Goal: Task Accomplishment & Management: Manage account settings

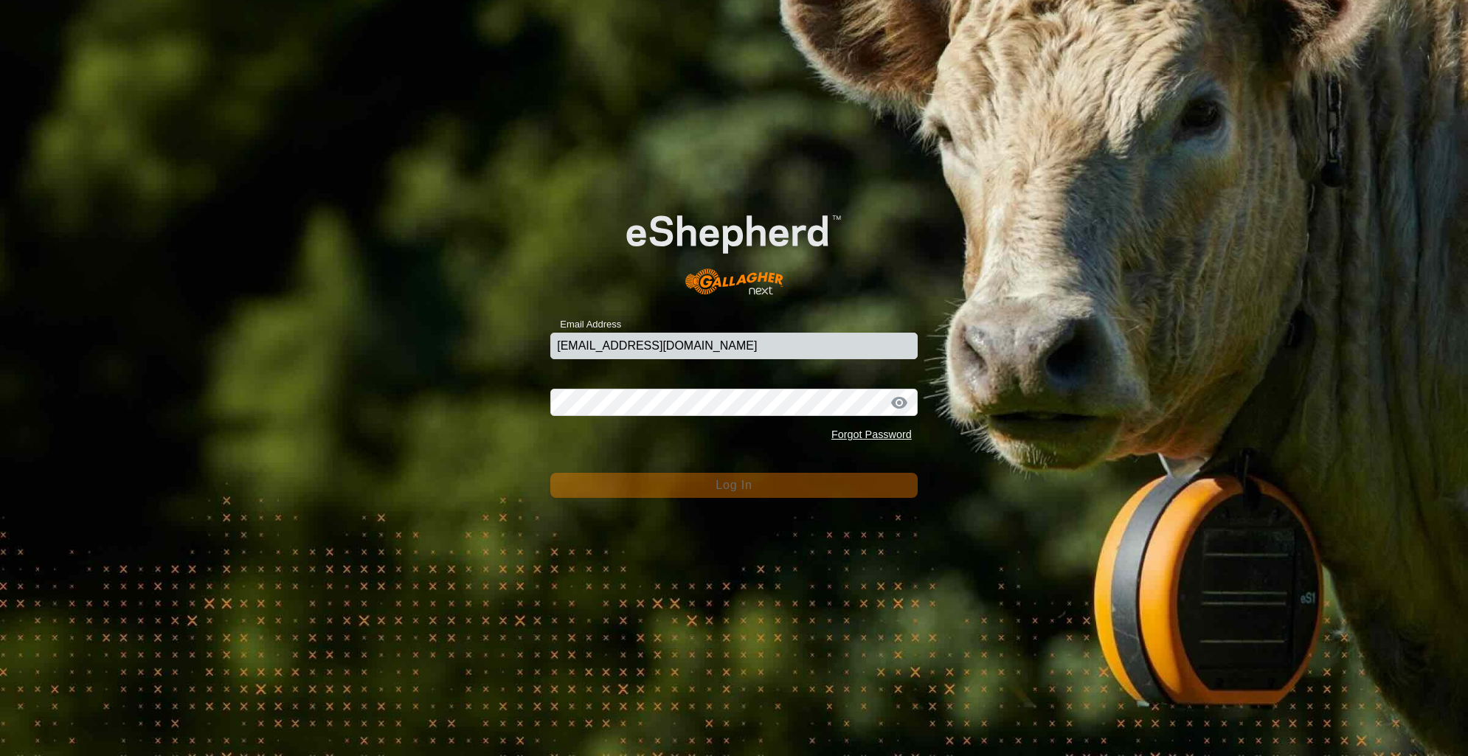
type input "[EMAIL_ADDRESS][DOMAIN_NAME]"
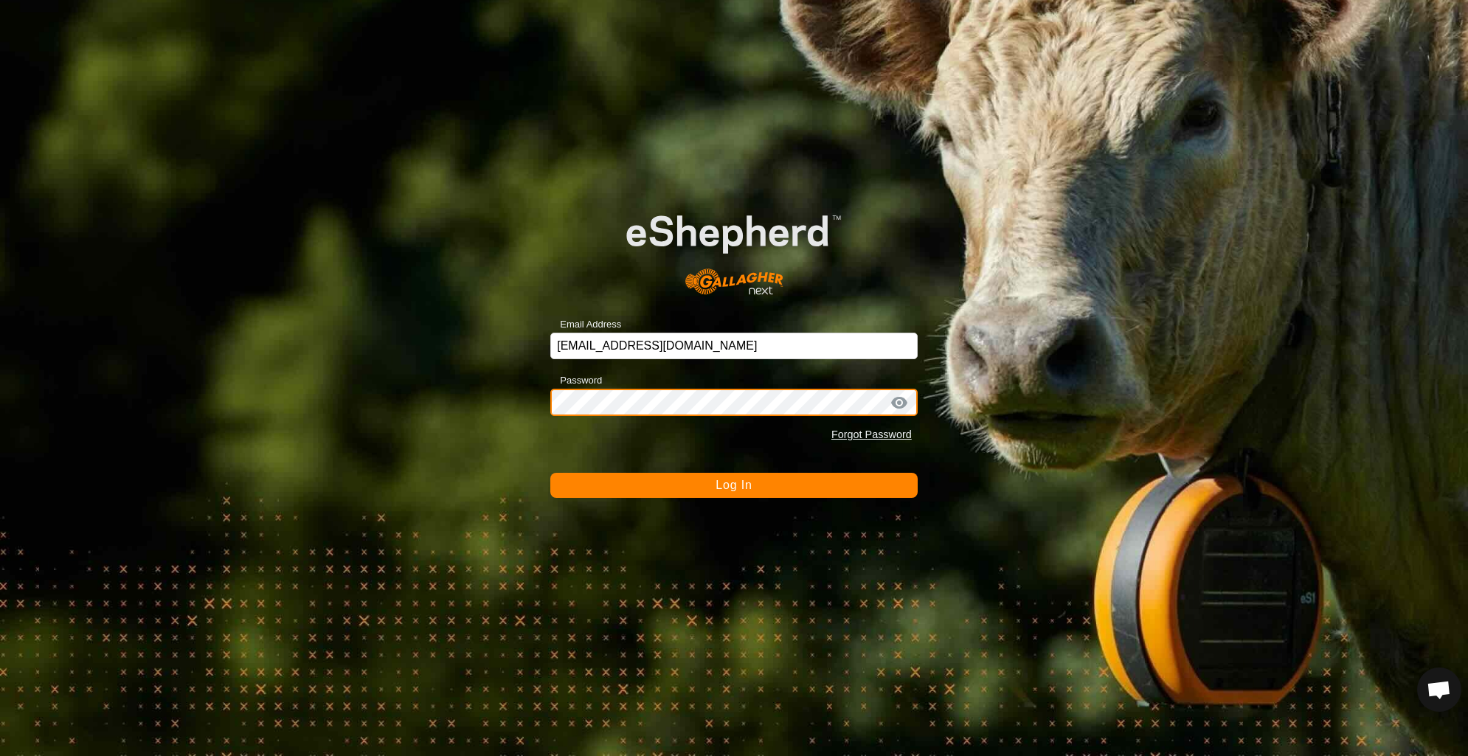
click at [550, 473] on button "Log In" at bounding box center [733, 485] width 367 height 25
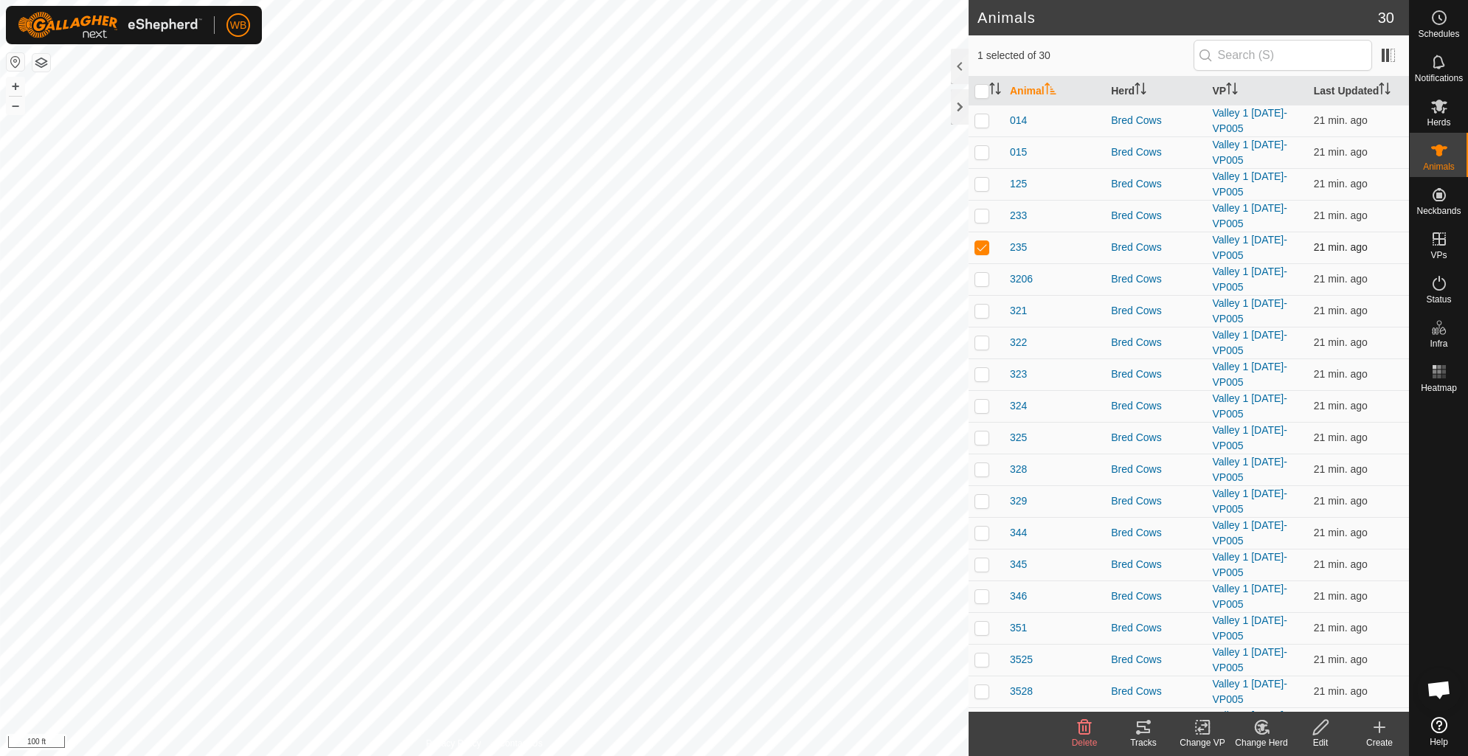
click at [981, 247] on p-checkbox at bounding box center [981, 247] width 15 height 12
checkbox input "false"
click at [1440, 150] on icon at bounding box center [1439, 151] width 16 height 12
click at [1016, 247] on span "235" at bounding box center [1018, 247] width 17 height 15
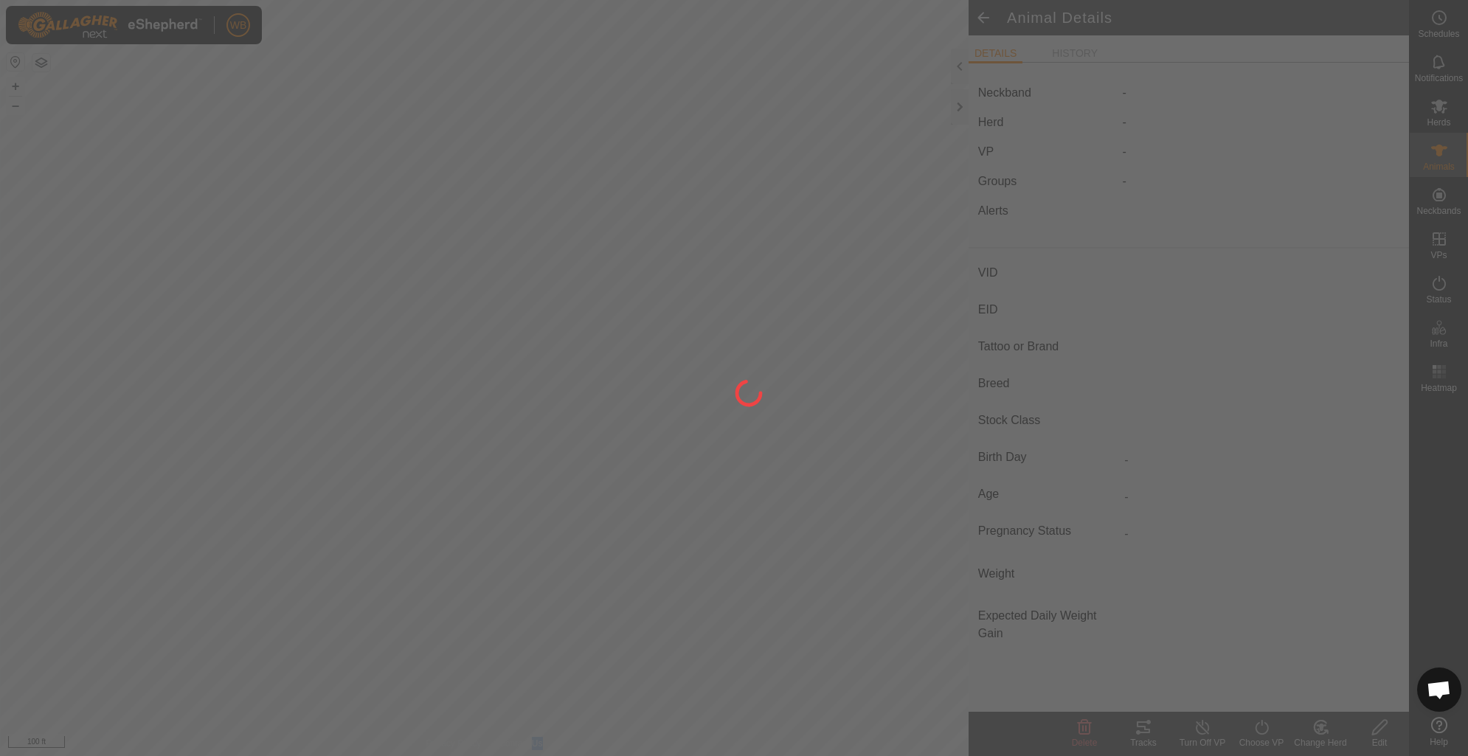
click at [1016, 247] on div at bounding box center [734, 378] width 1468 height 756
type input "235"
type input "-"
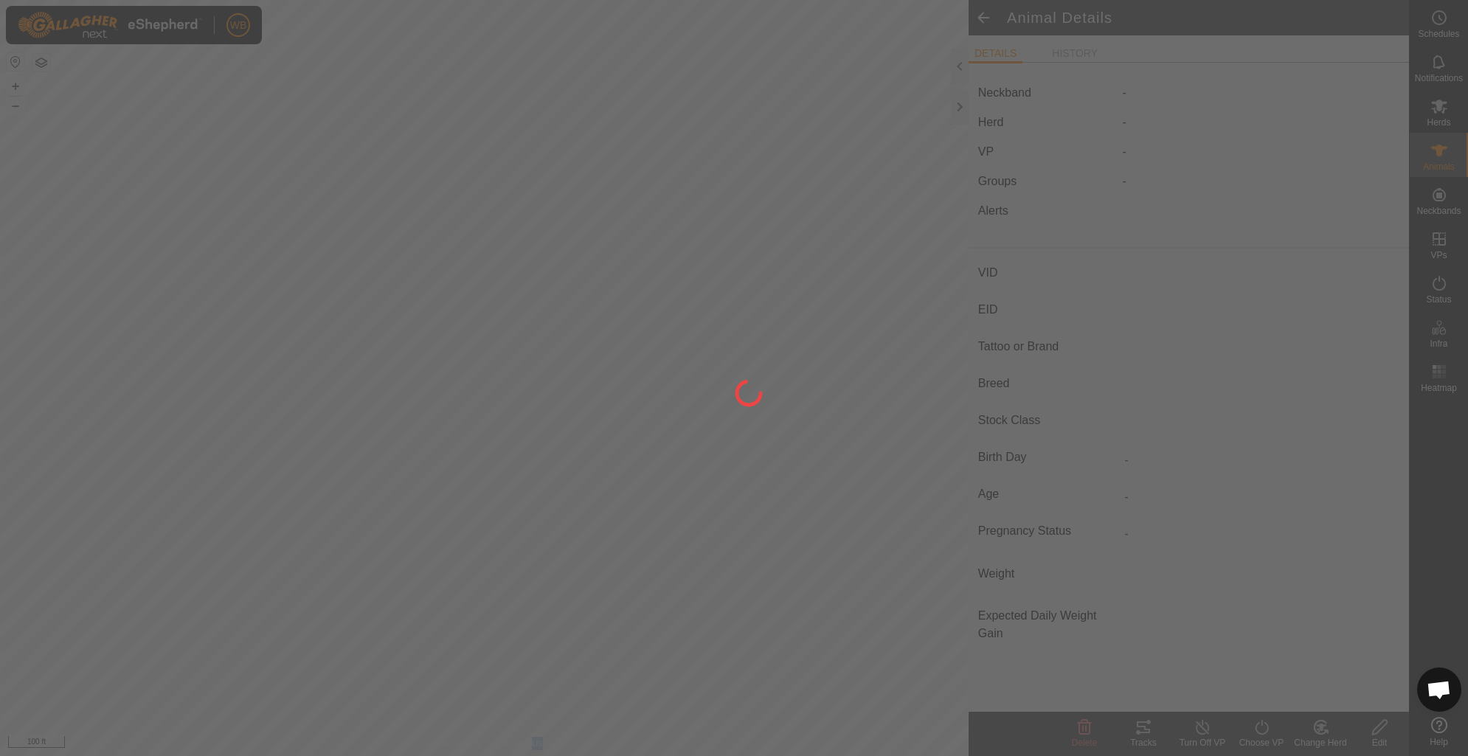
type input "-"
type input "0 kg"
type input "-"
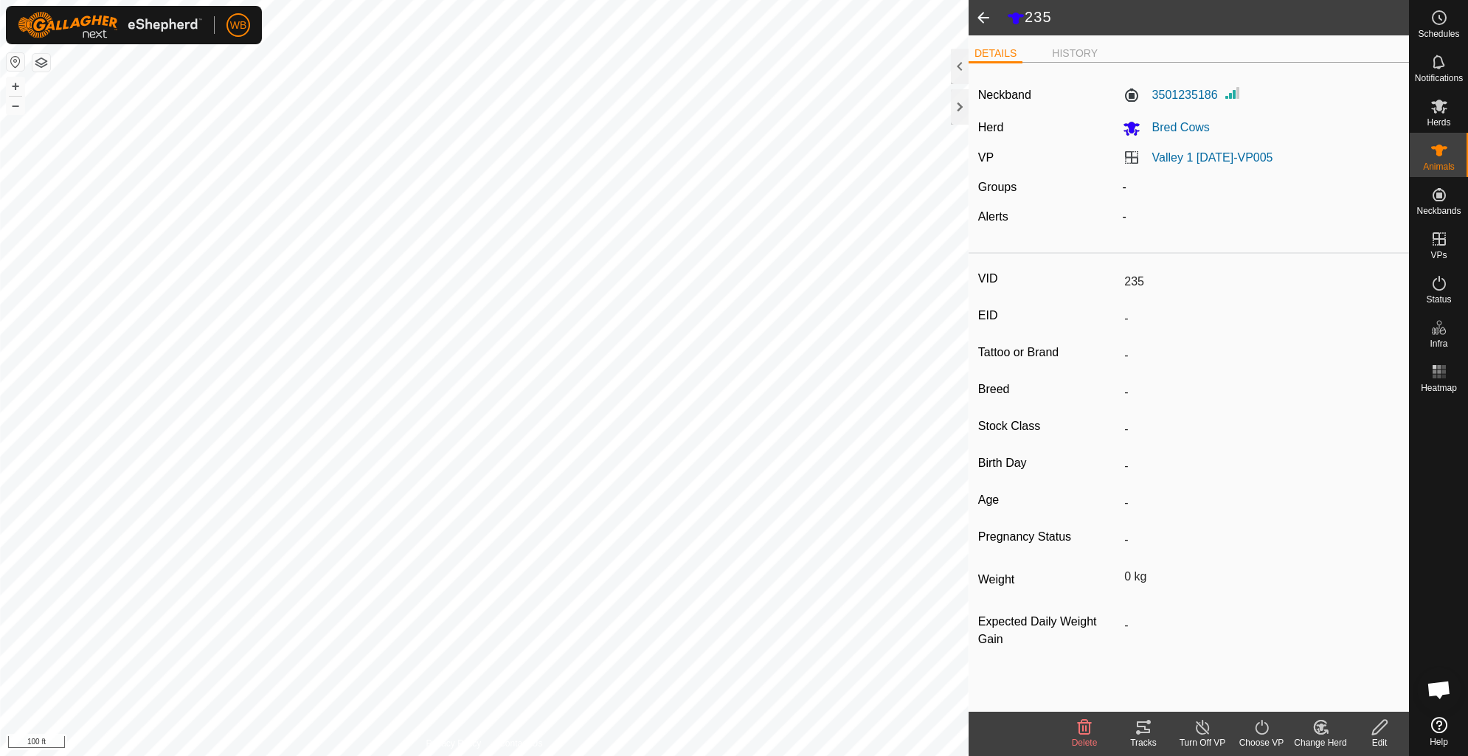
click at [1144, 728] on icon at bounding box center [1142, 727] width 13 height 12
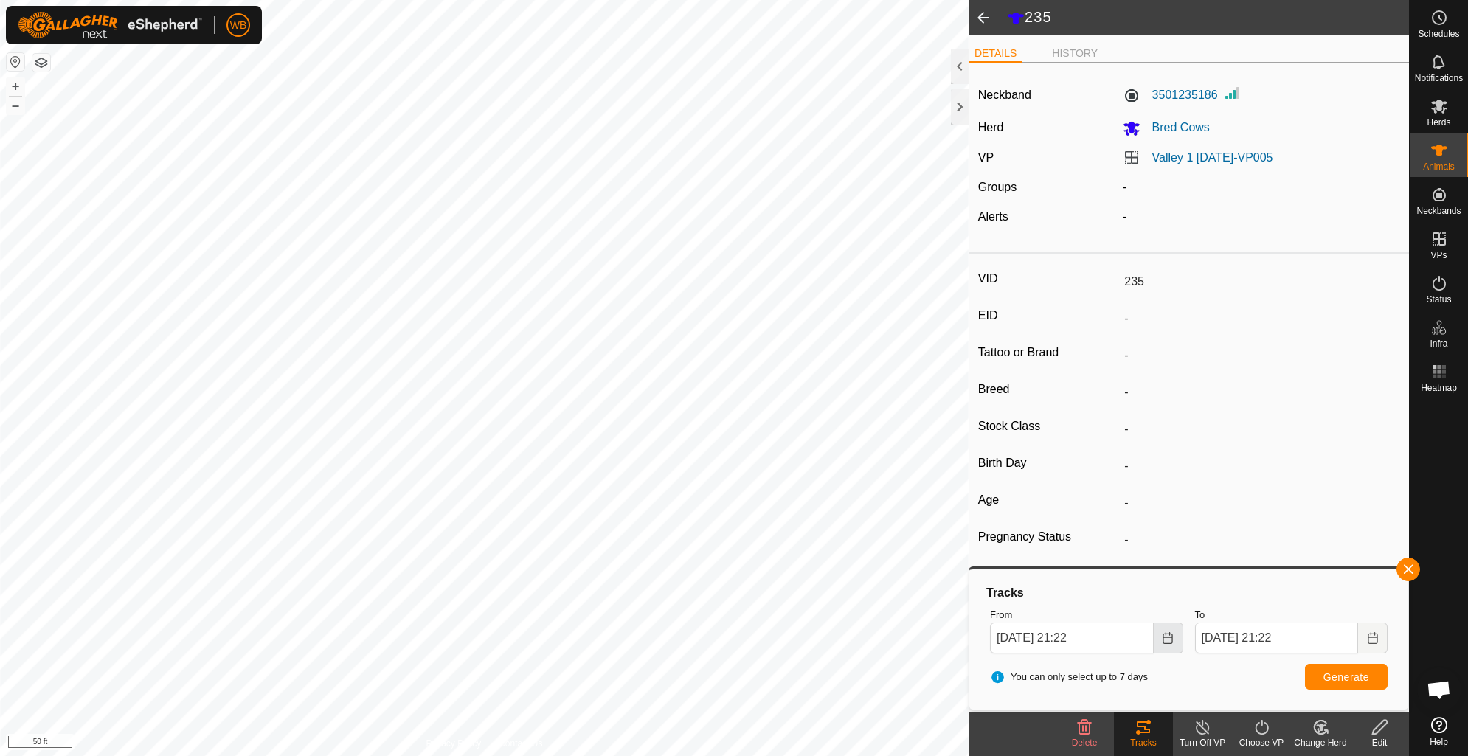
click at [1166, 639] on icon "Choose Date" at bounding box center [1168, 638] width 12 height 12
click at [978, 17] on span at bounding box center [982, 17] width 29 height 35
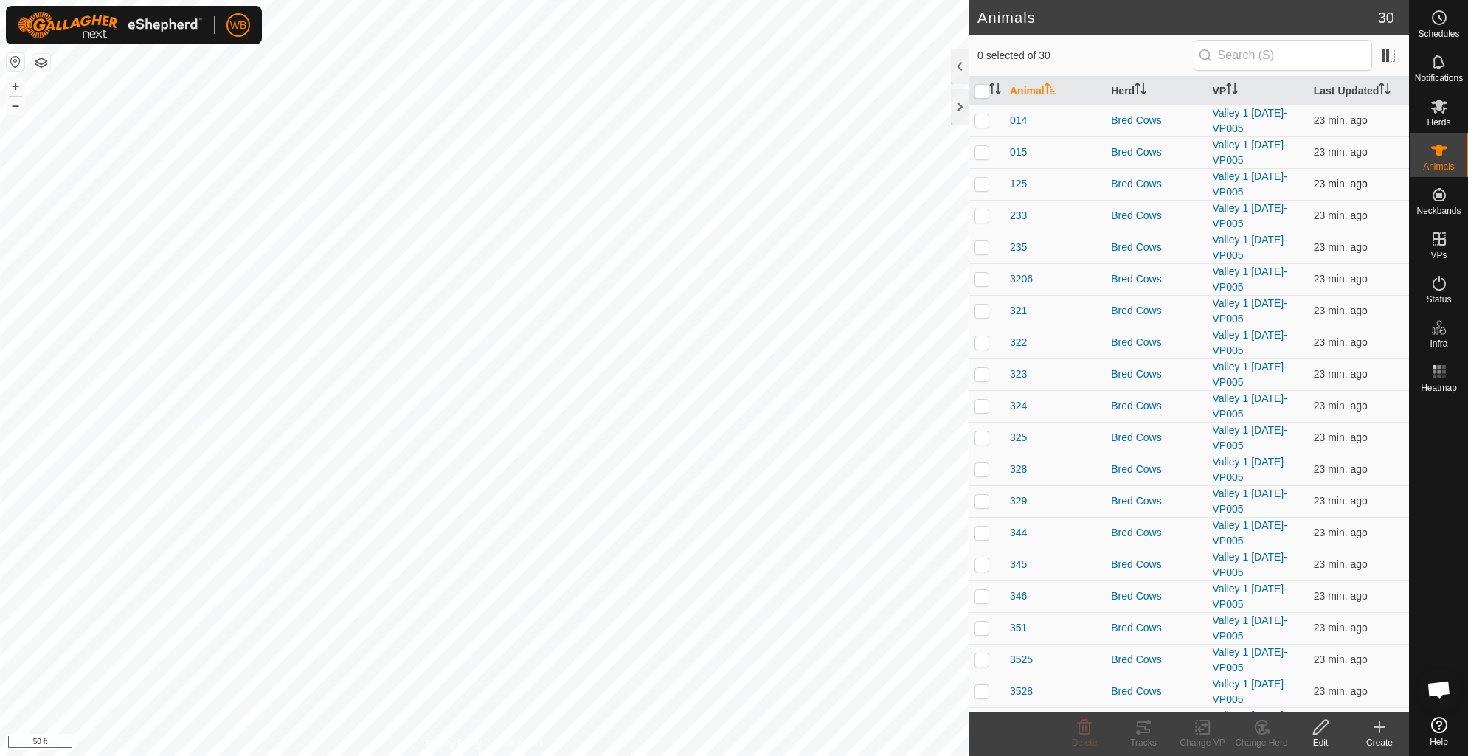
click at [1008, 189] on td "125" at bounding box center [1054, 184] width 101 height 32
click at [1019, 189] on span "125" at bounding box center [1018, 183] width 17 height 15
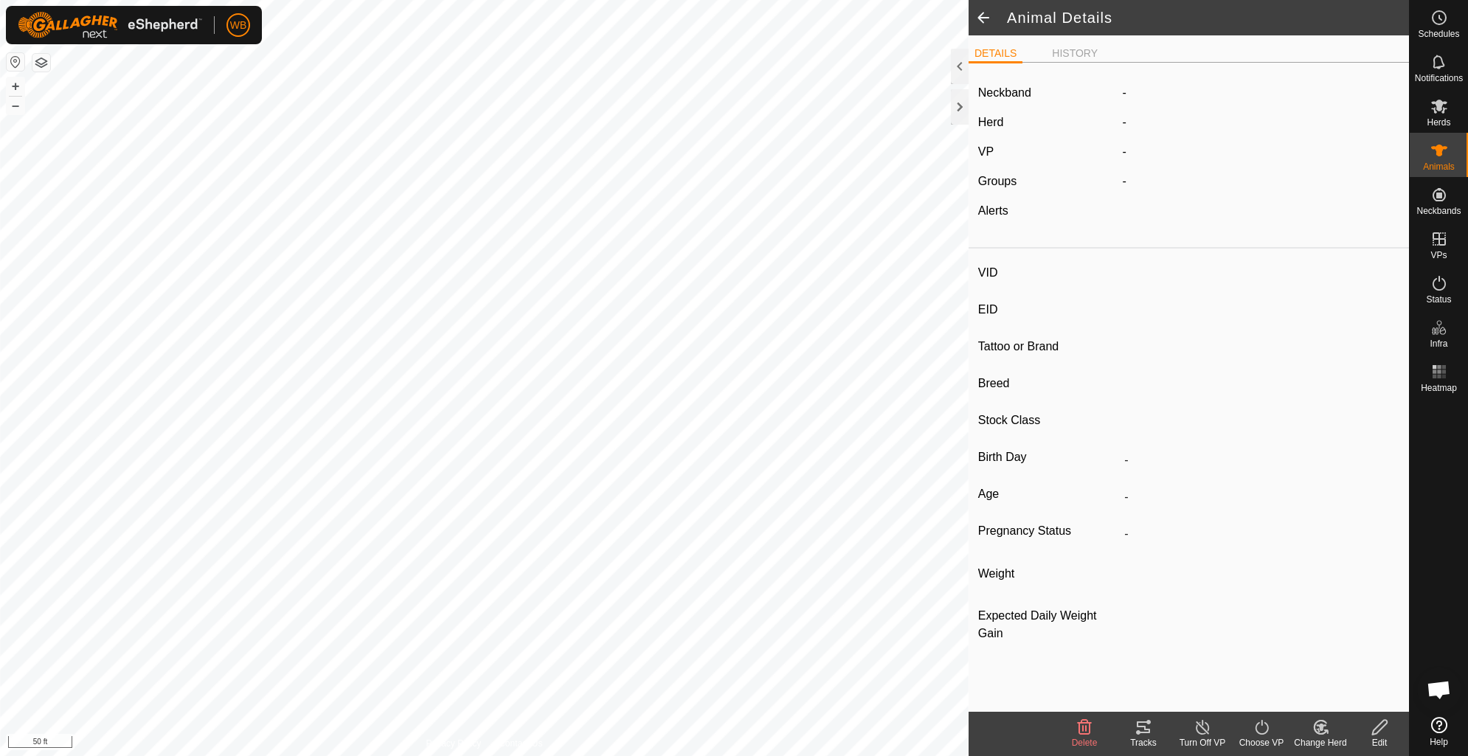
type input "125"
type input "-"
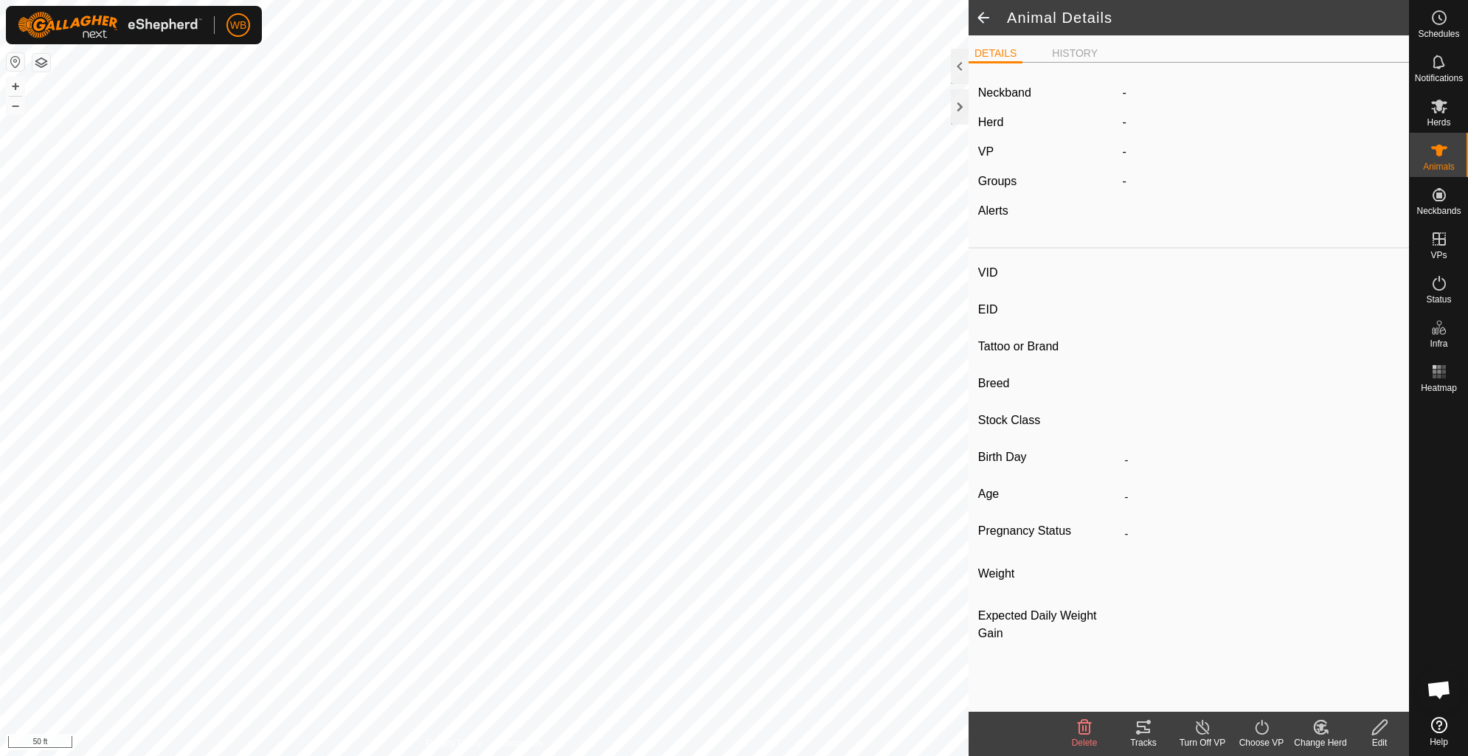
type input "0 kg"
type input "-"
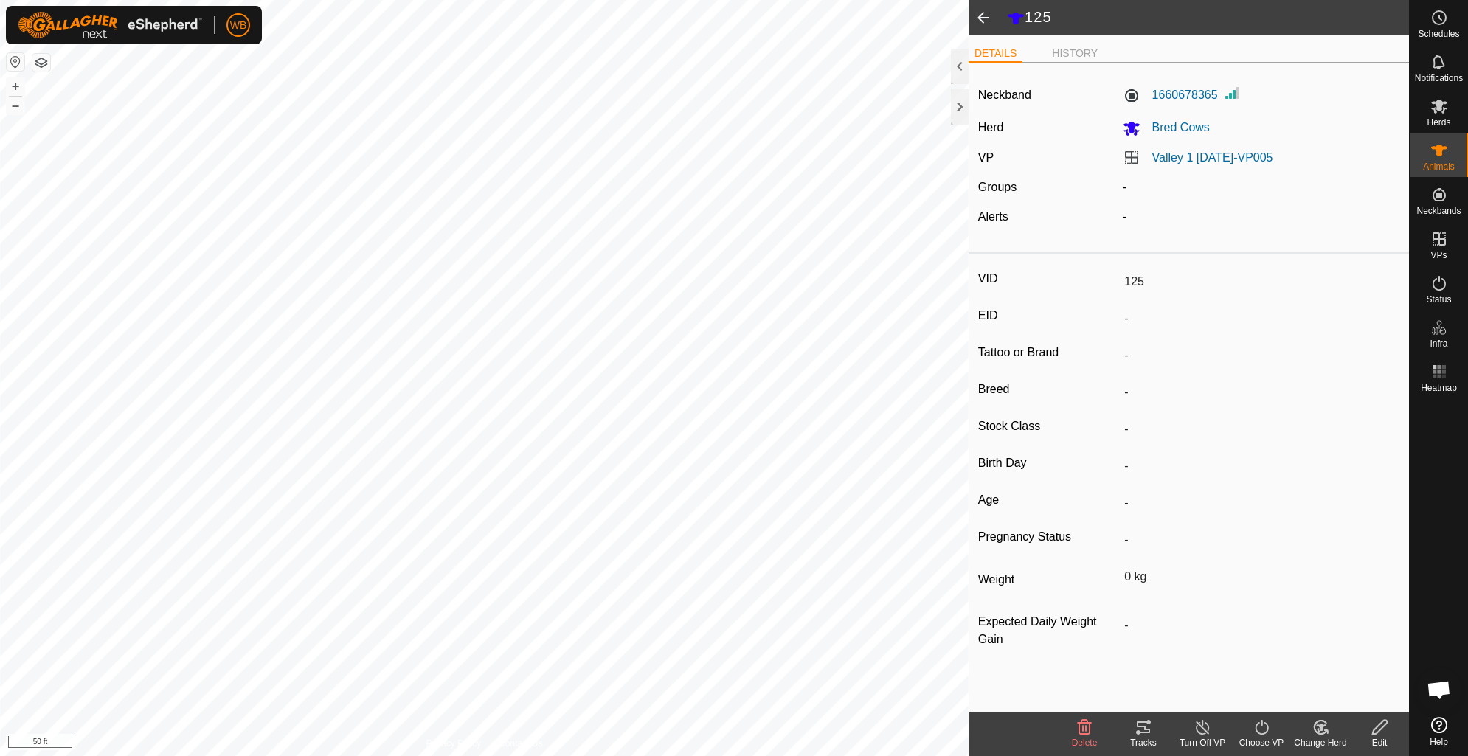
click at [1147, 736] on div "Tracks" at bounding box center [1143, 742] width 59 height 13
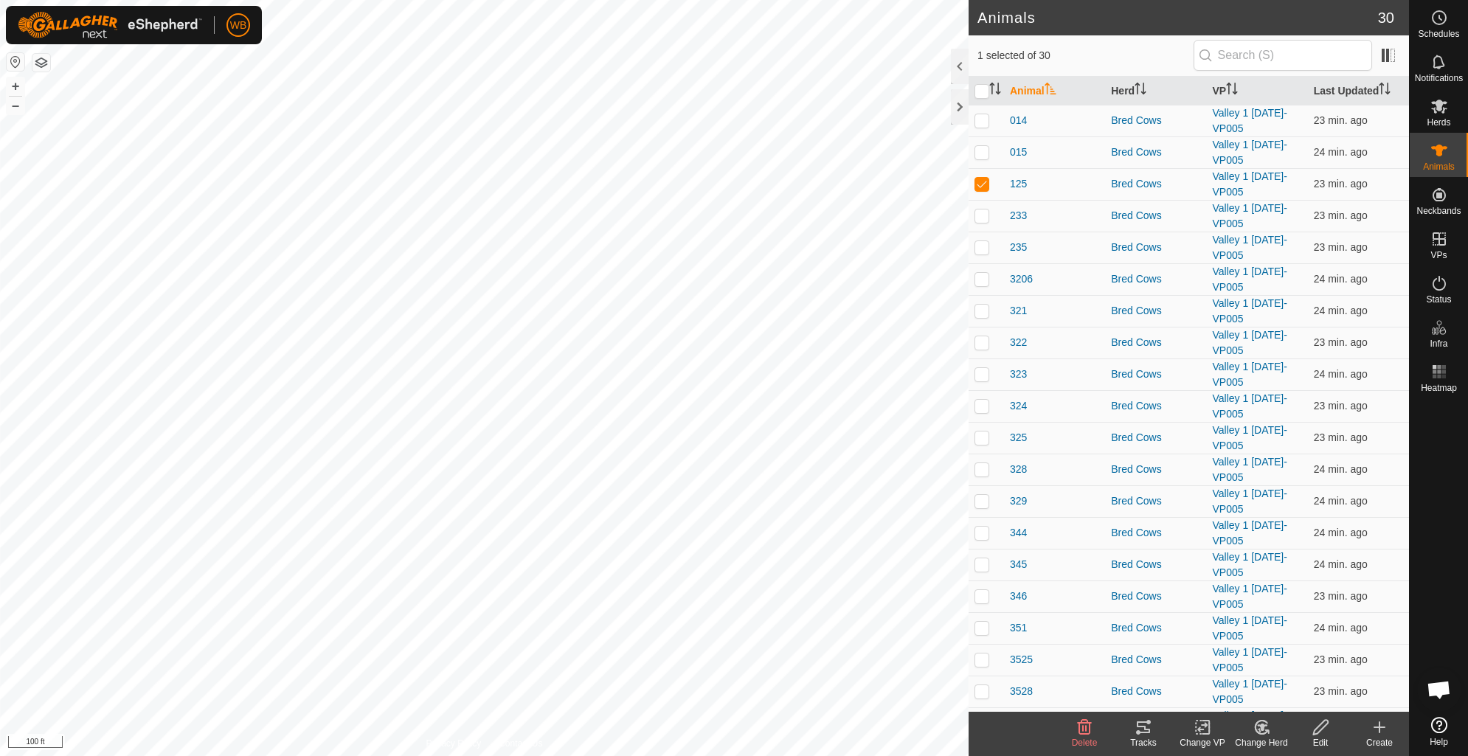
click at [1141, 730] on icon at bounding box center [1143, 727] width 18 height 18
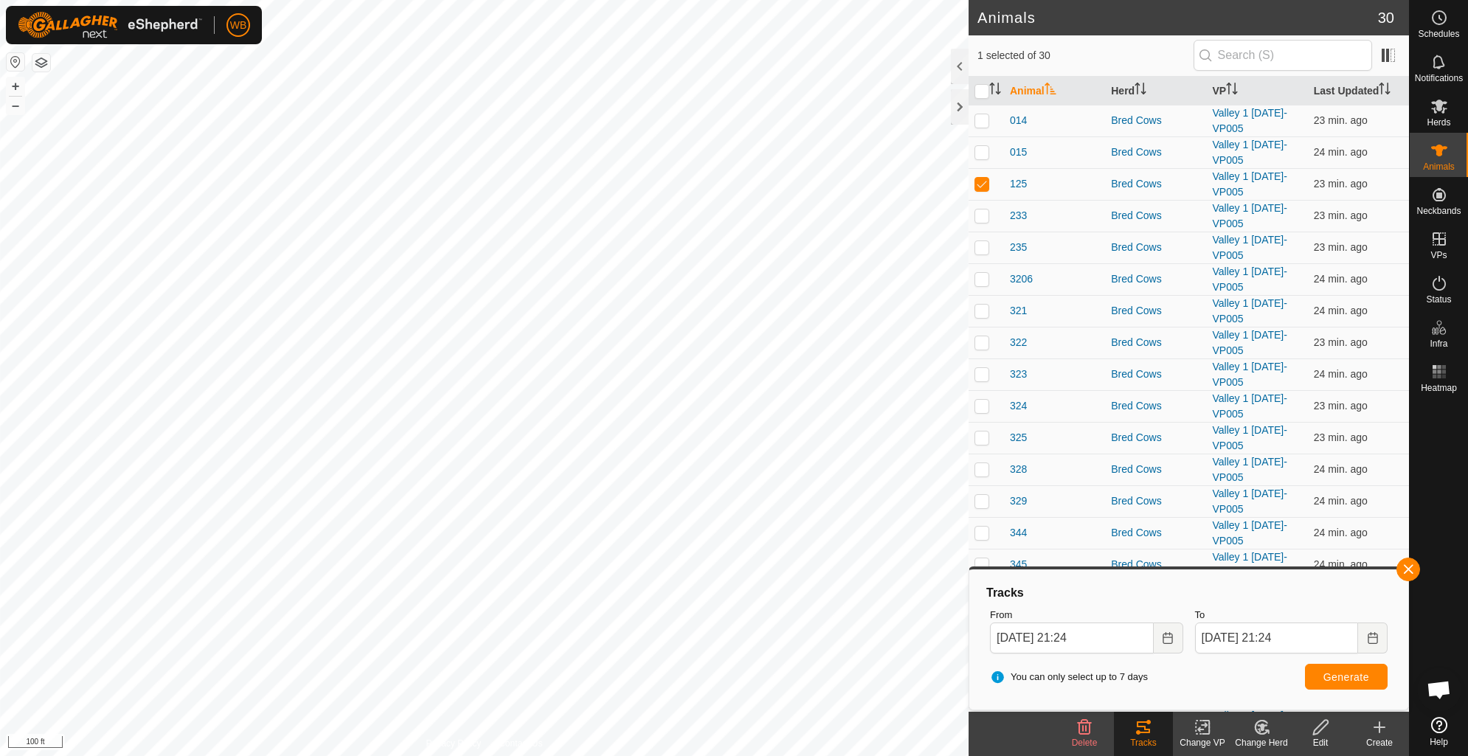
scroll to position [351, 0]
click at [1019, 539] on span "456" at bounding box center [1018, 536] width 17 height 15
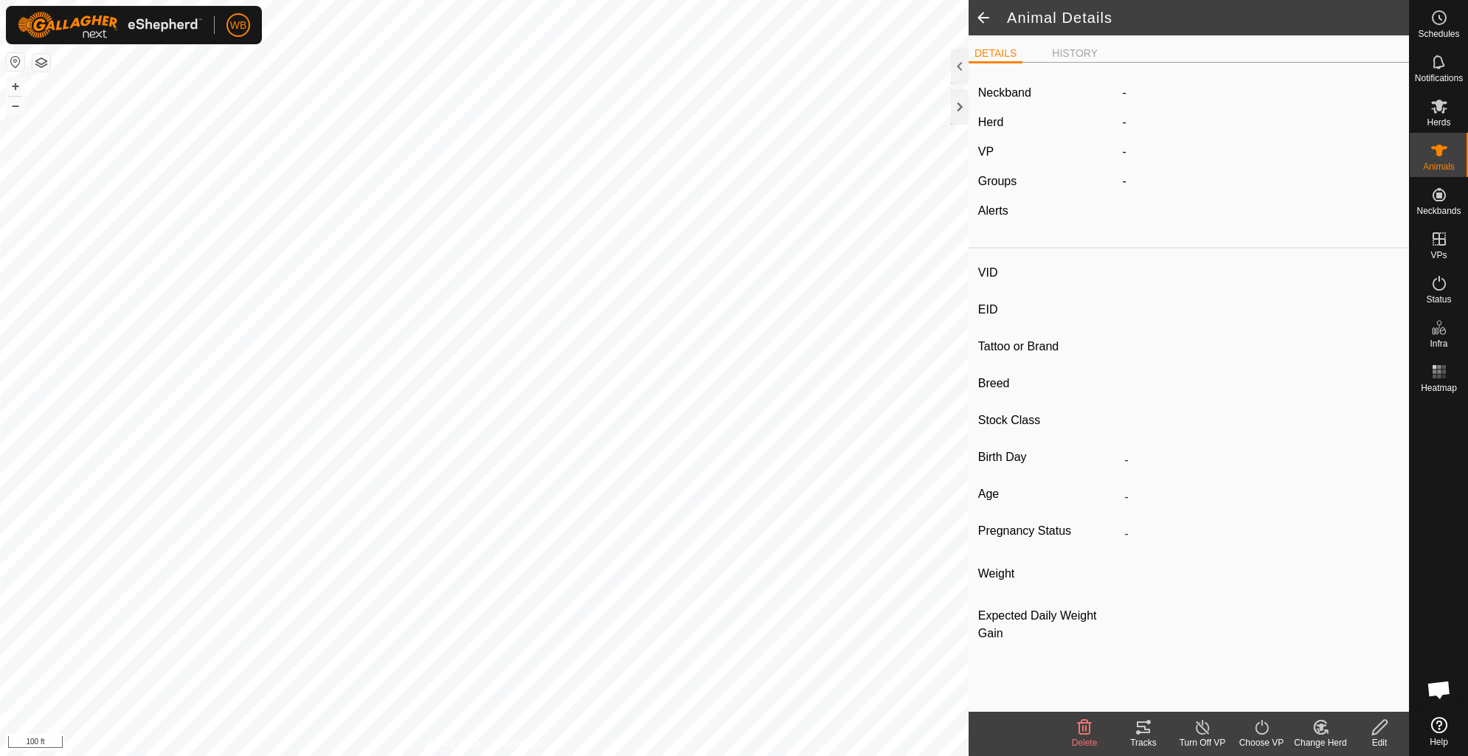
type input "456"
type input "-"
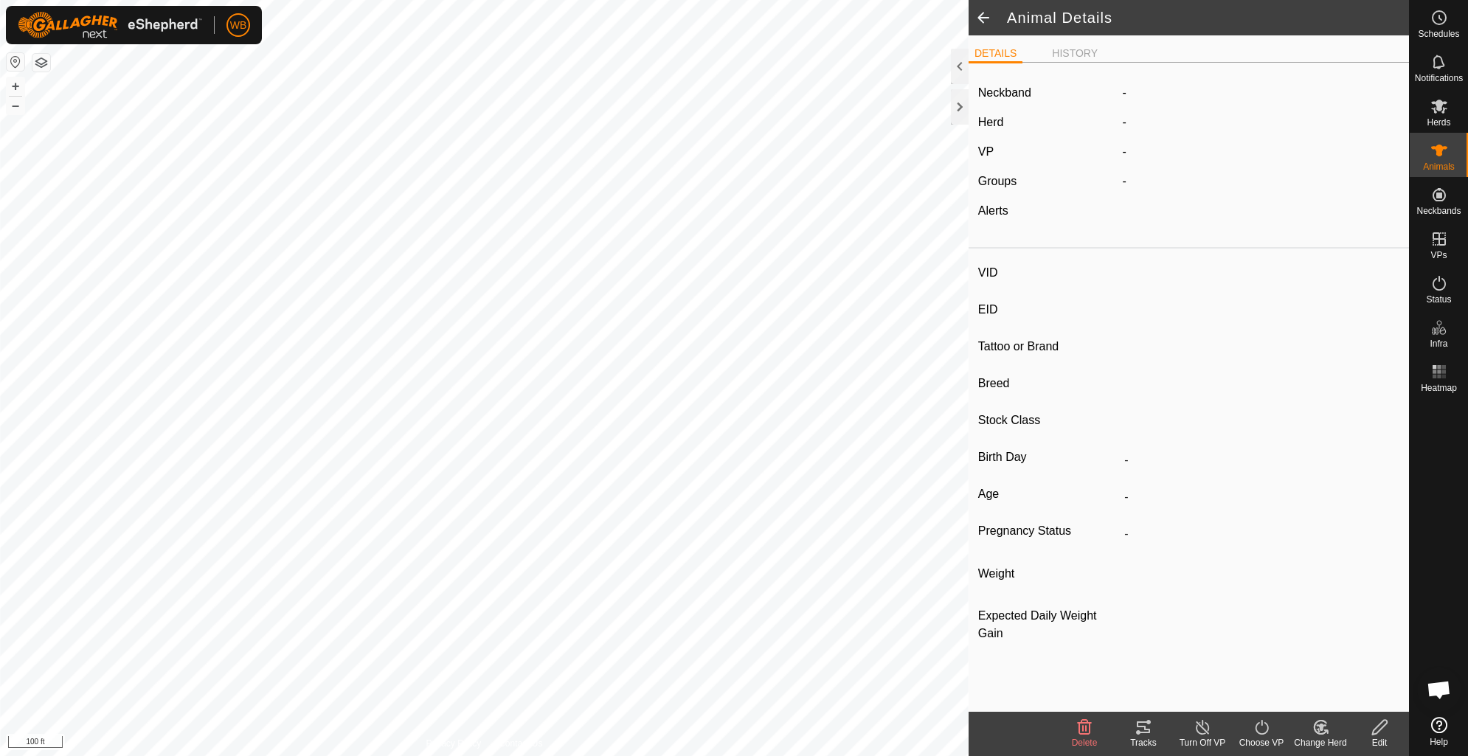
type input "0 kg"
type input "-"
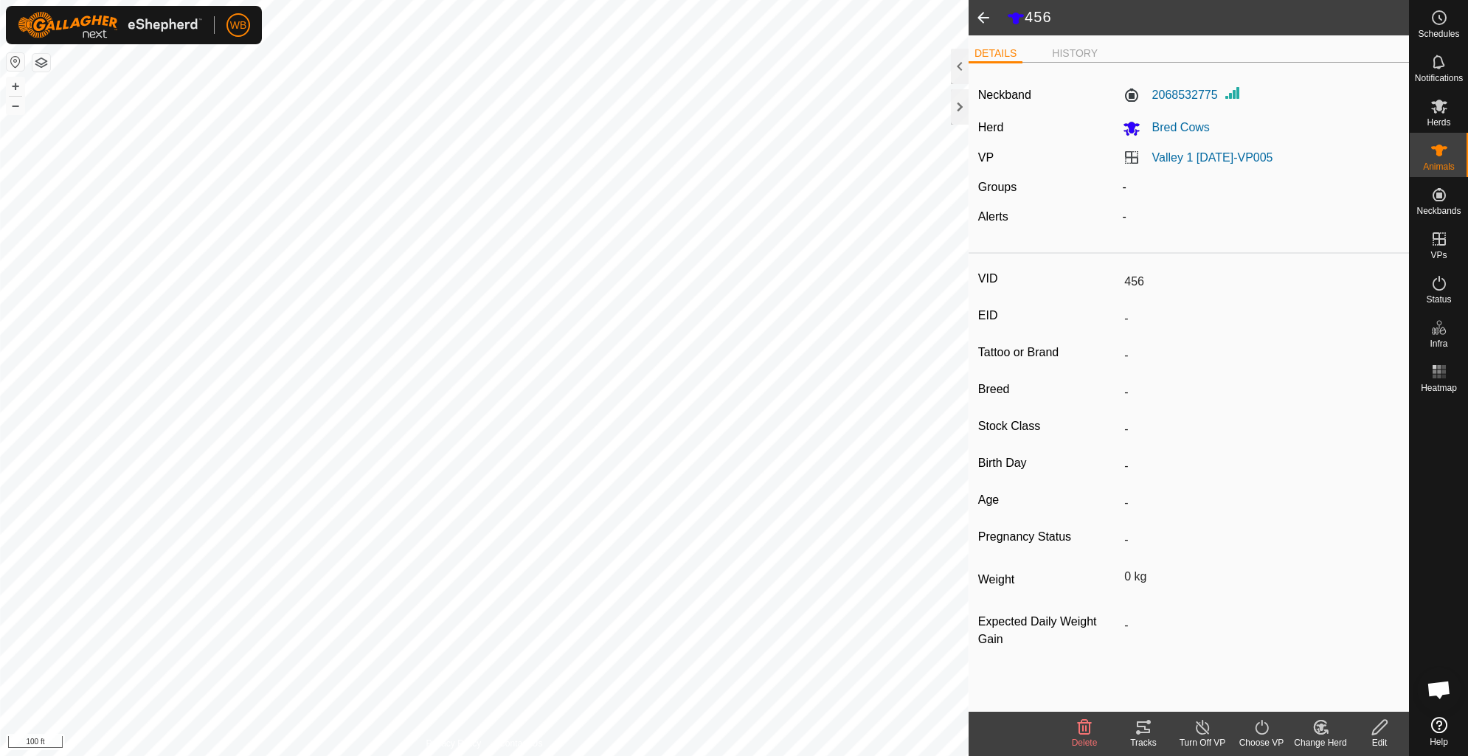
click at [1138, 730] on icon at bounding box center [1143, 727] width 18 height 18
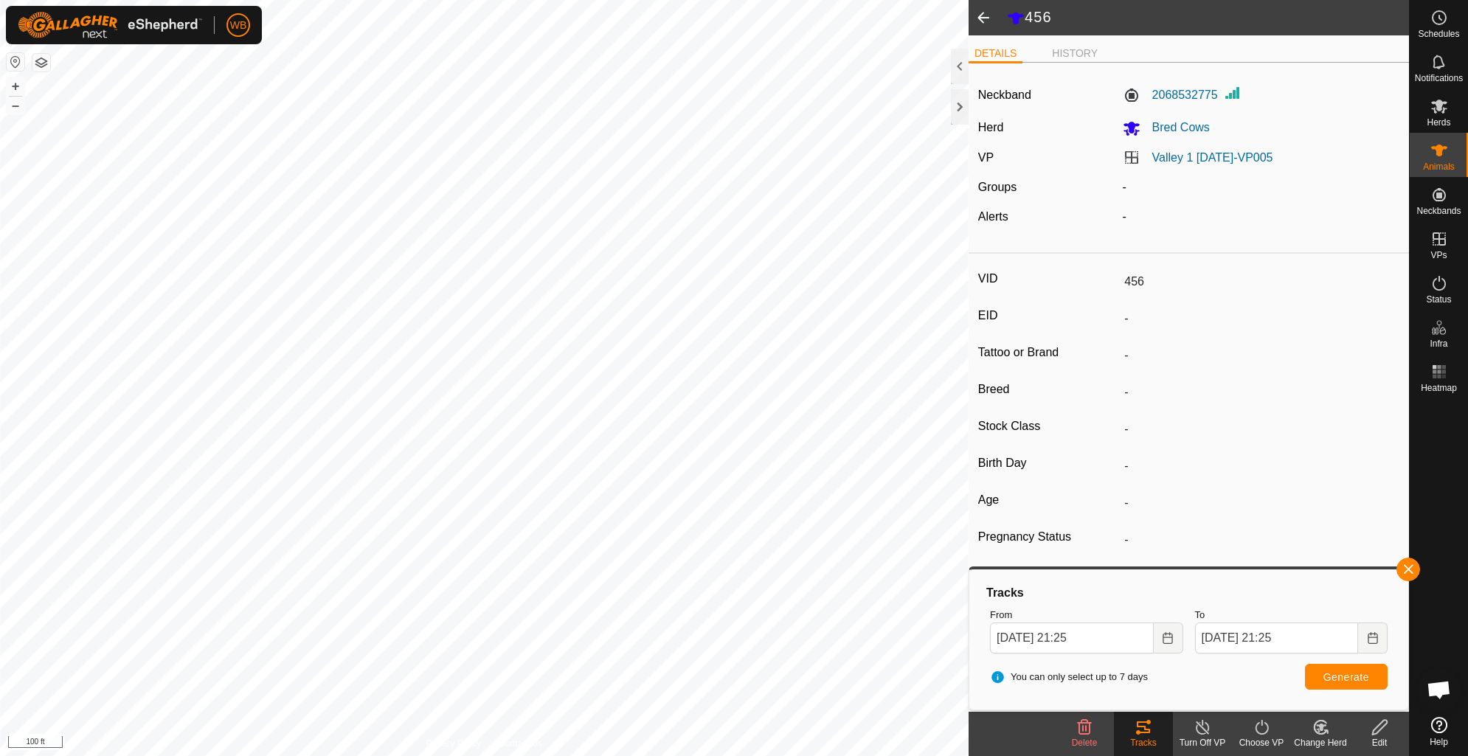
click at [981, 16] on span at bounding box center [982, 17] width 29 height 35
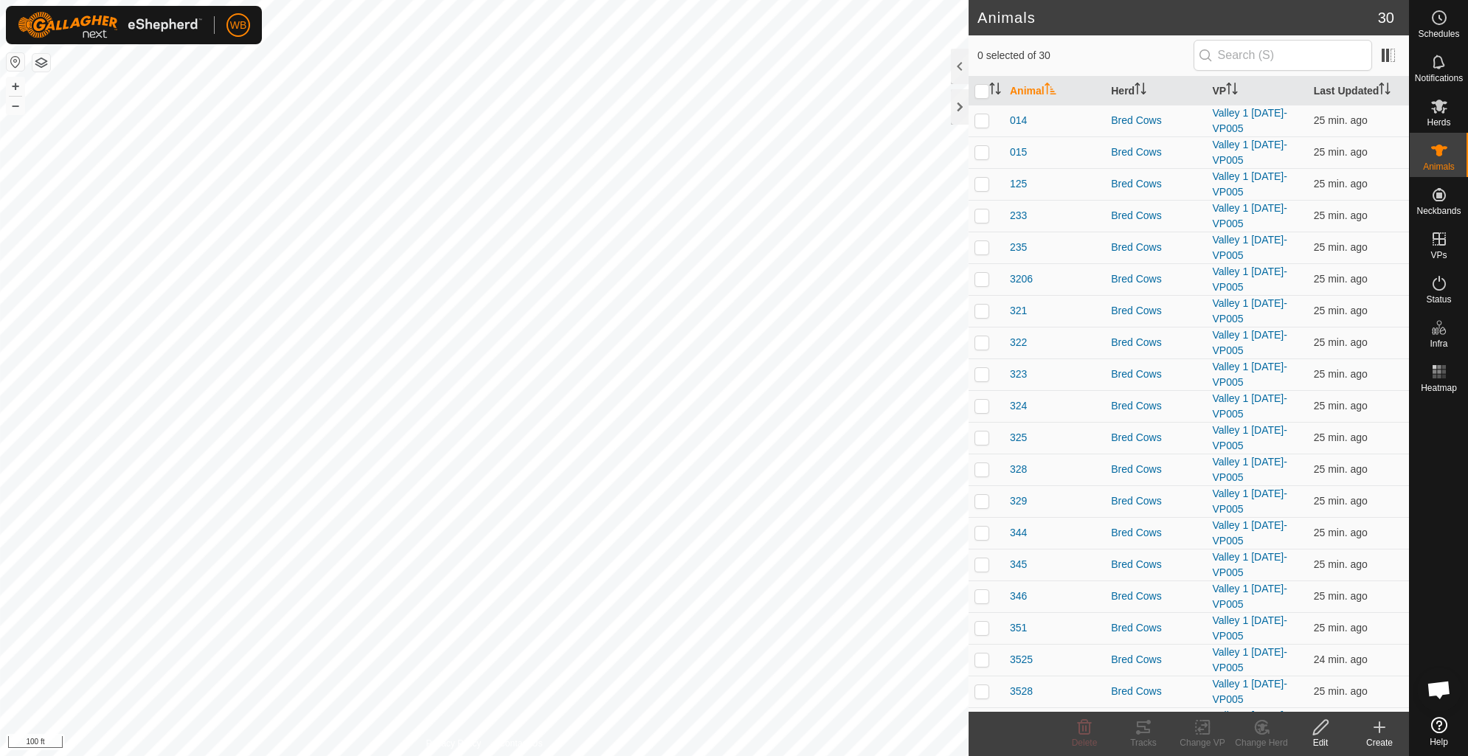
scroll to position [351, 0]
click at [1019, 664] on span "893" at bounding box center [1018, 663] width 17 height 15
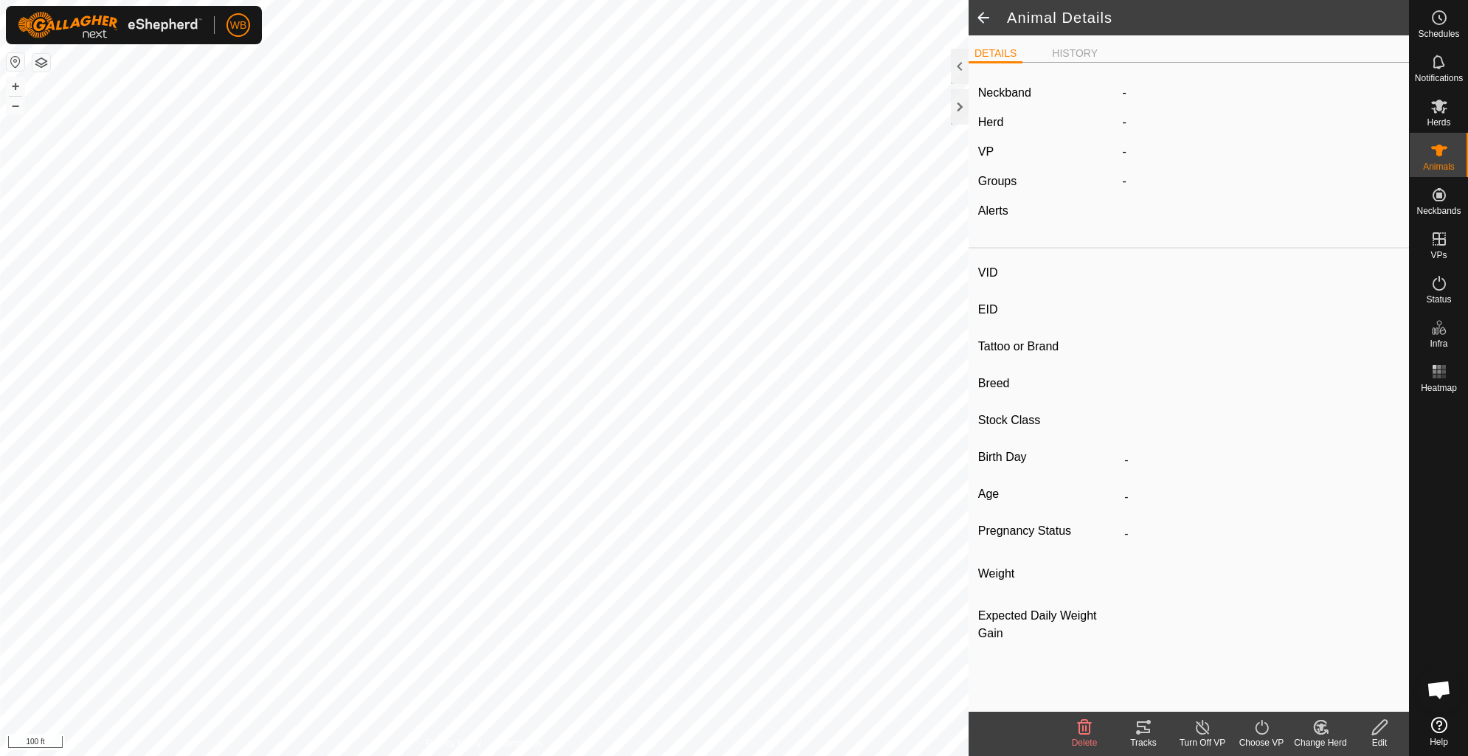
type input "893"
type input "-"
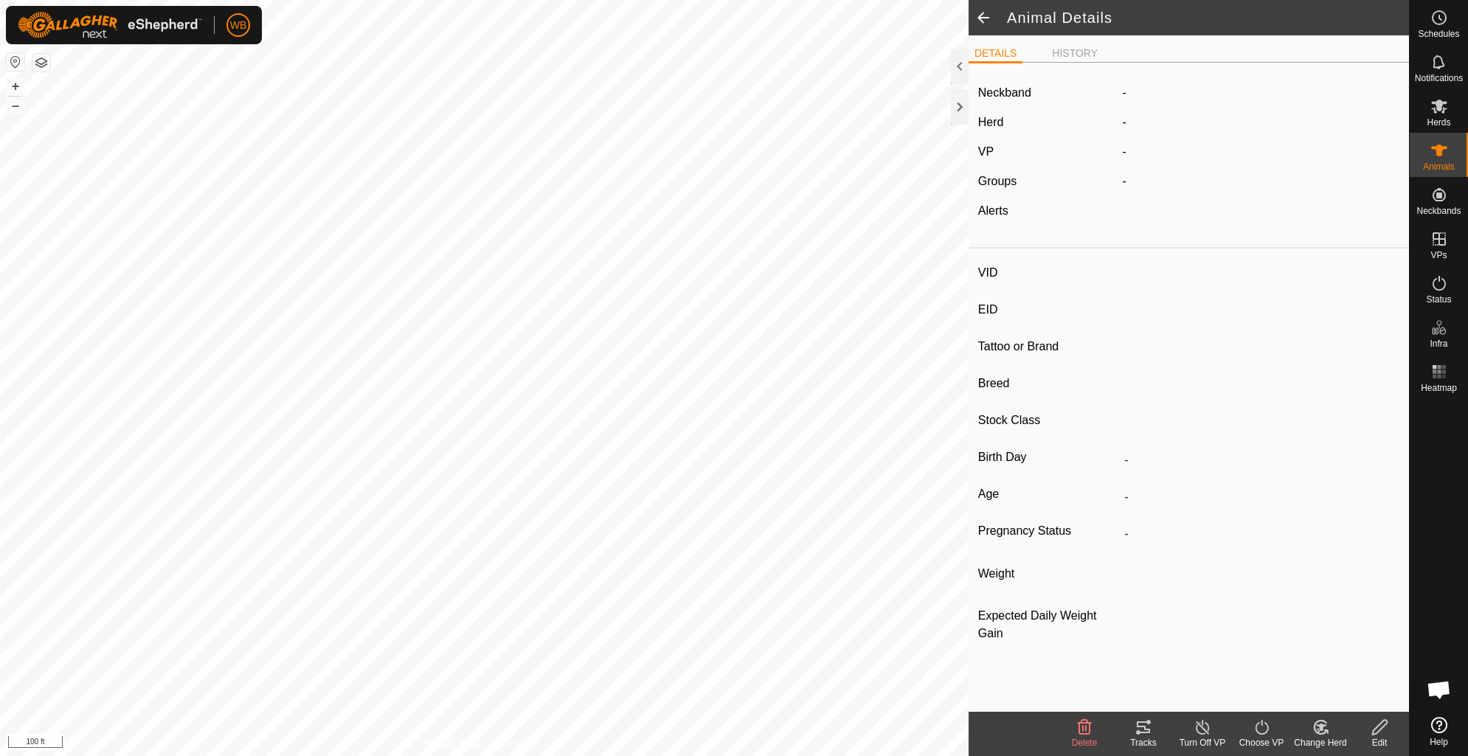
type input "0 kg"
type input "-"
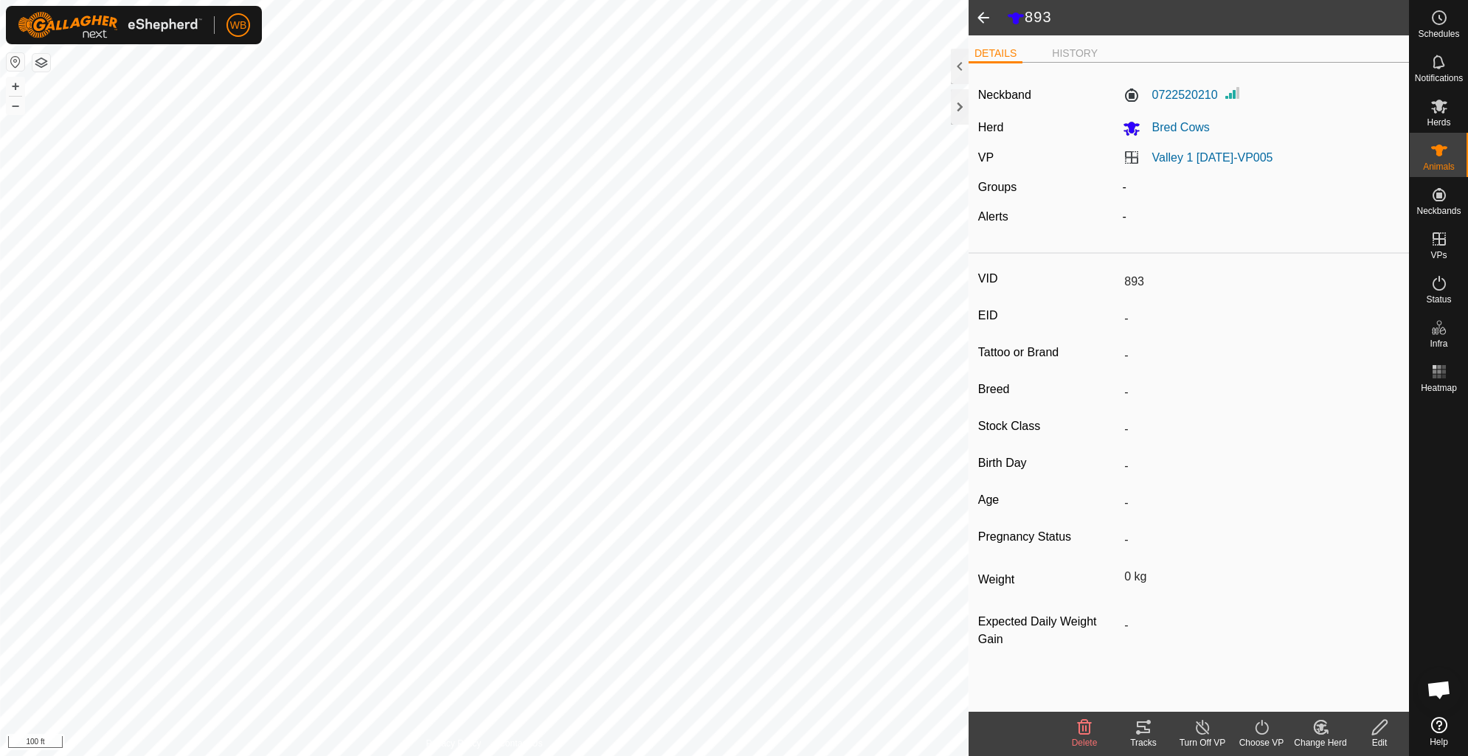
click at [1138, 730] on icon at bounding box center [1143, 727] width 18 height 18
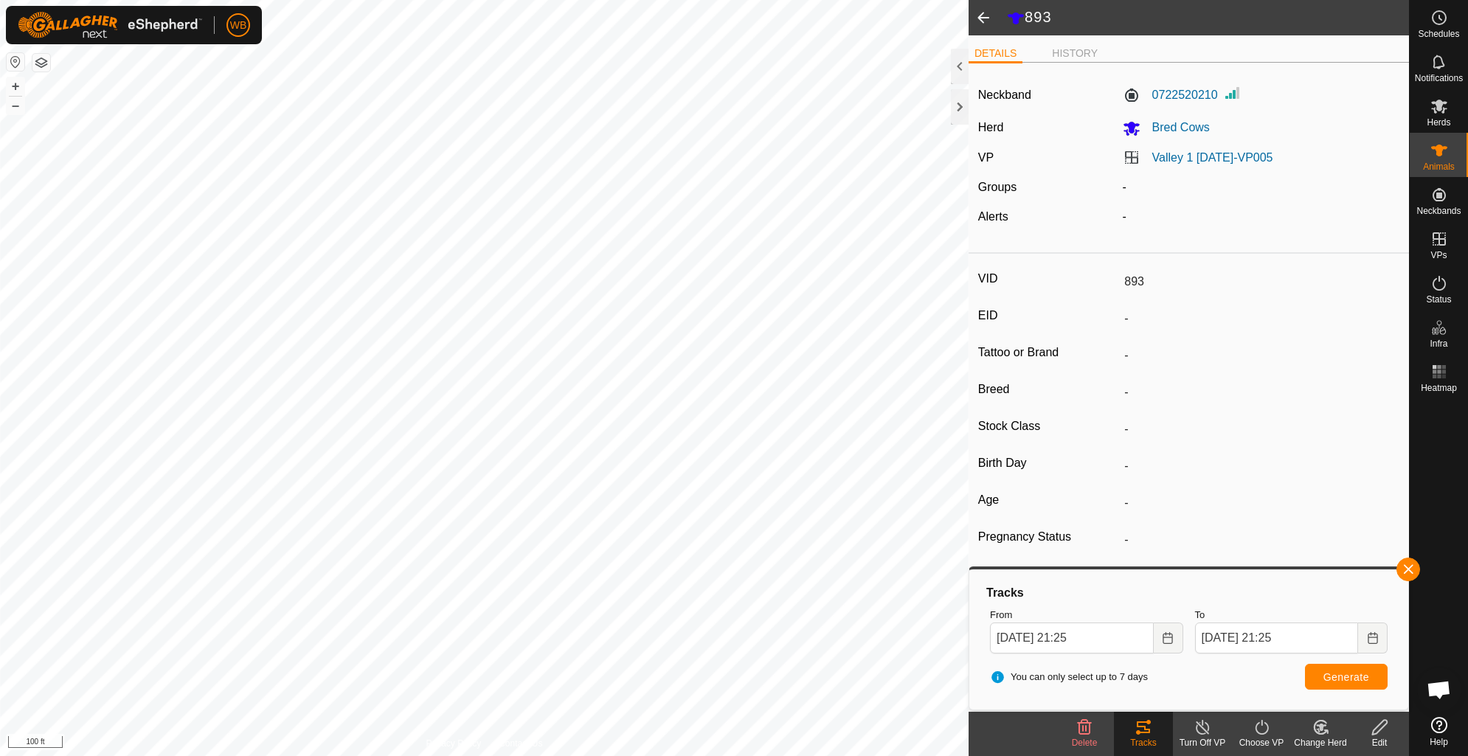
click at [986, 12] on span at bounding box center [982, 17] width 29 height 35
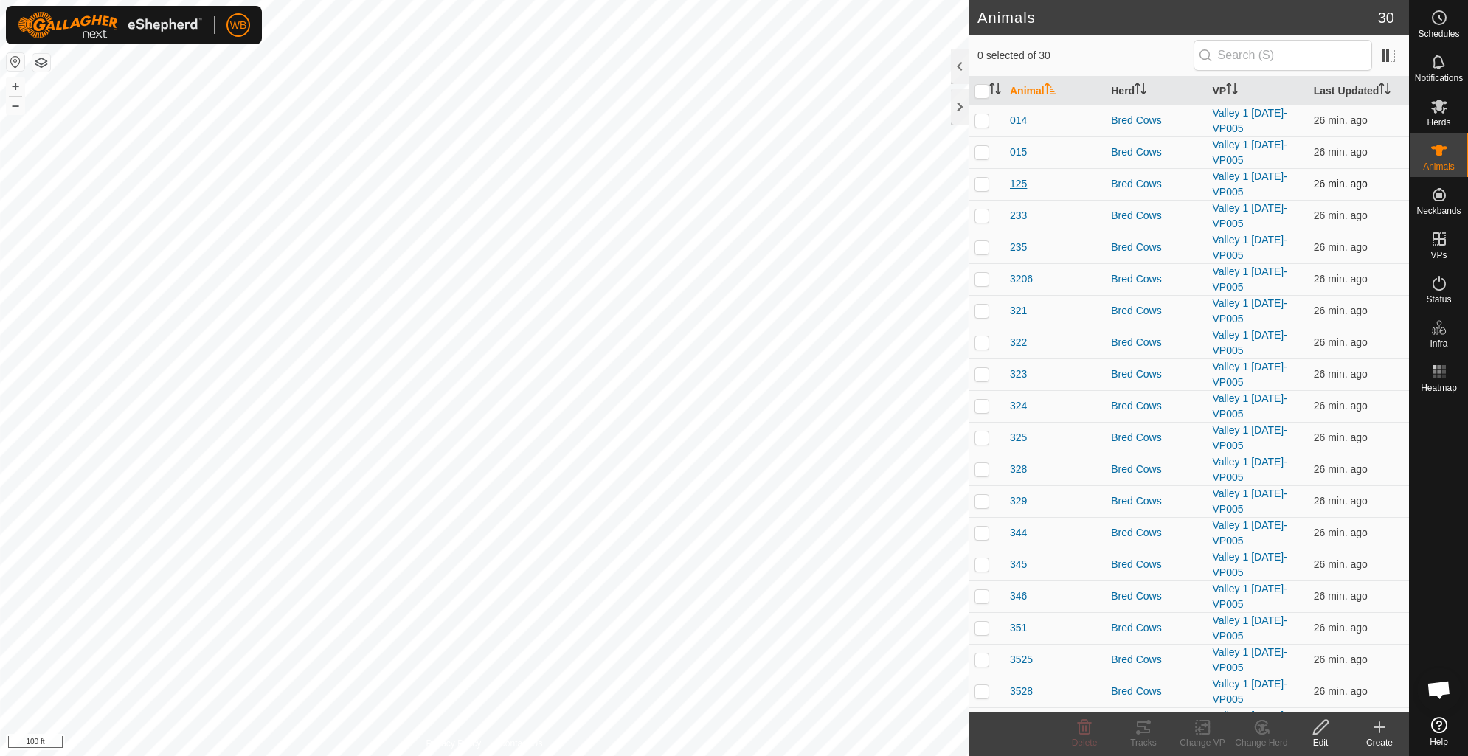
click at [1016, 183] on span "125" at bounding box center [1018, 183] width 17 height 15
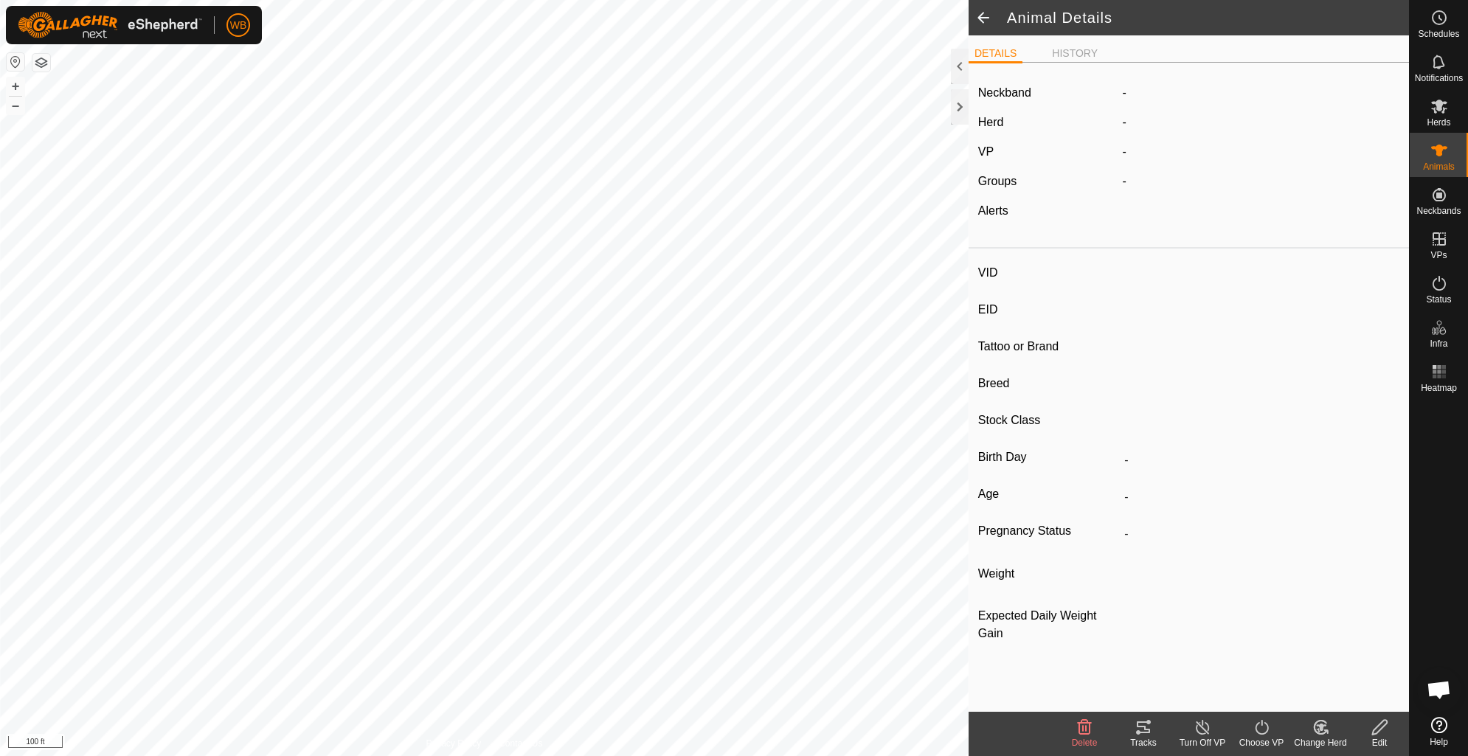
type input "125"
type input "-"
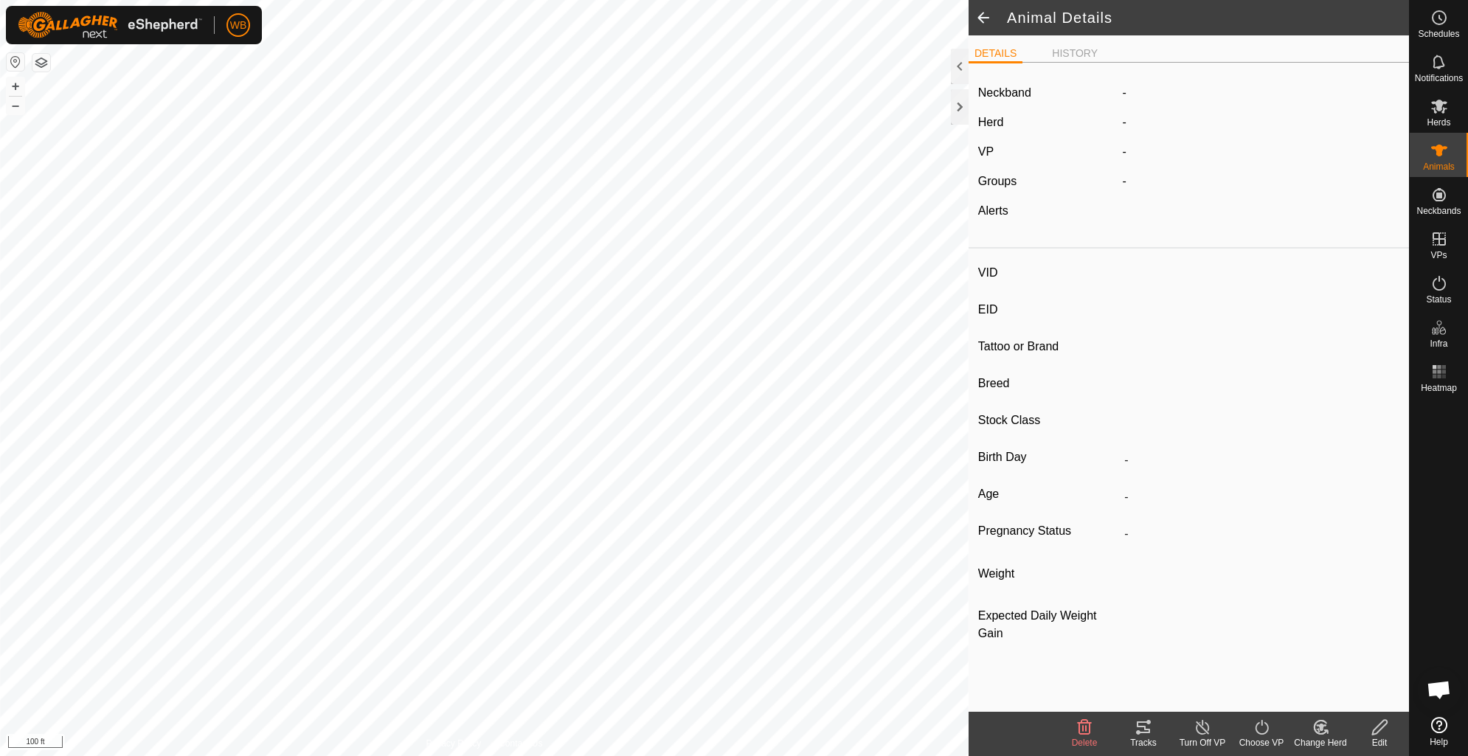
type input "0 kg"
type input "-"
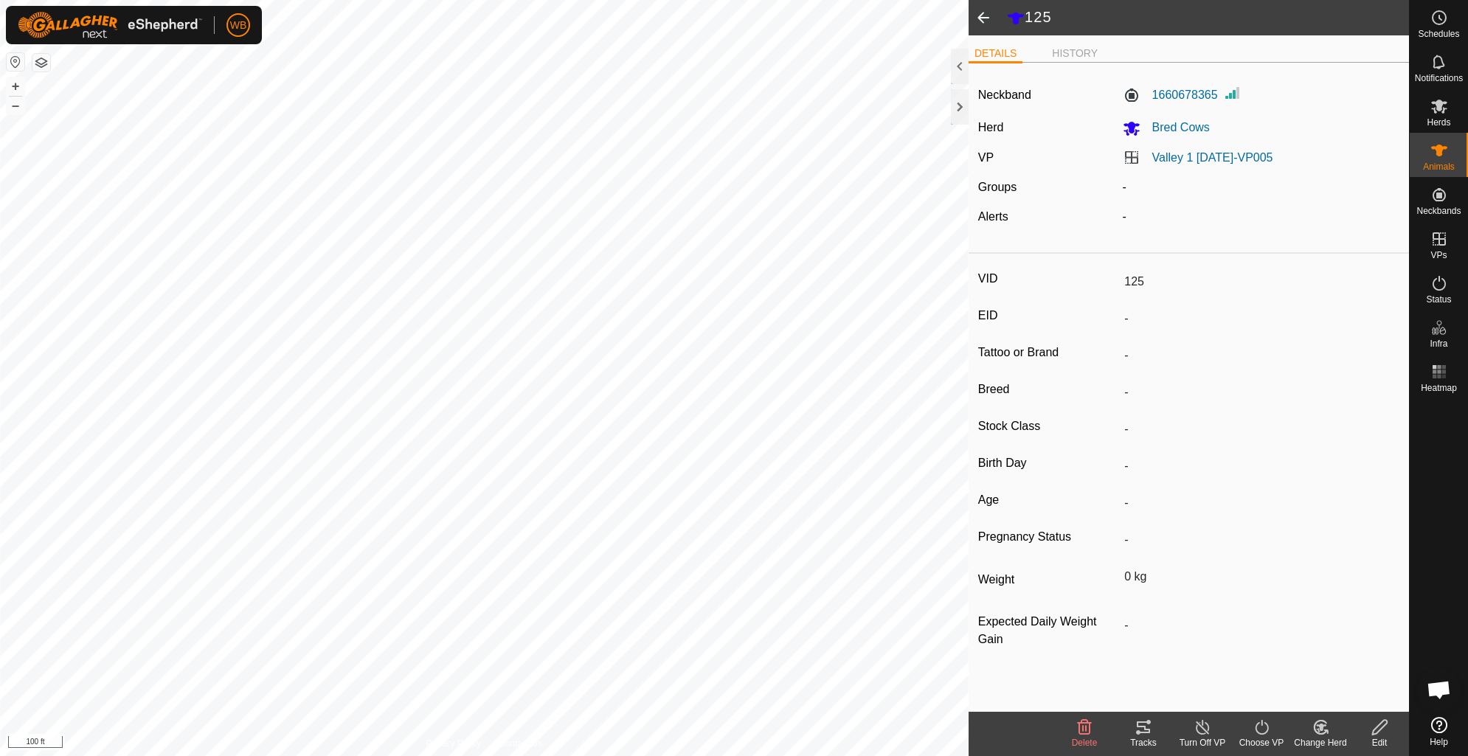
click at [1141, 734] on icon at bounding box center [1143, 727] width 18 height 18
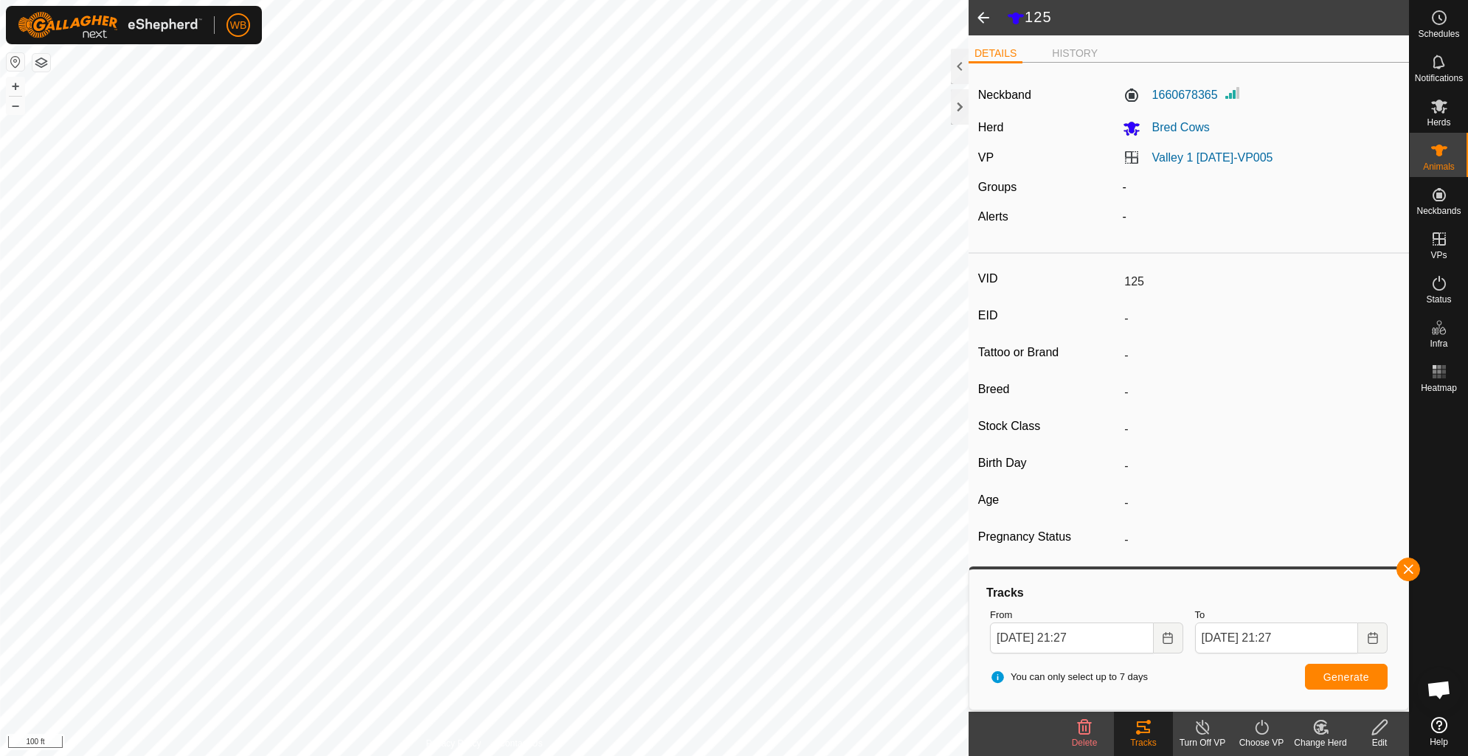
click at [981, 20] on span at bounding box center [982, 17] width 29 height 35
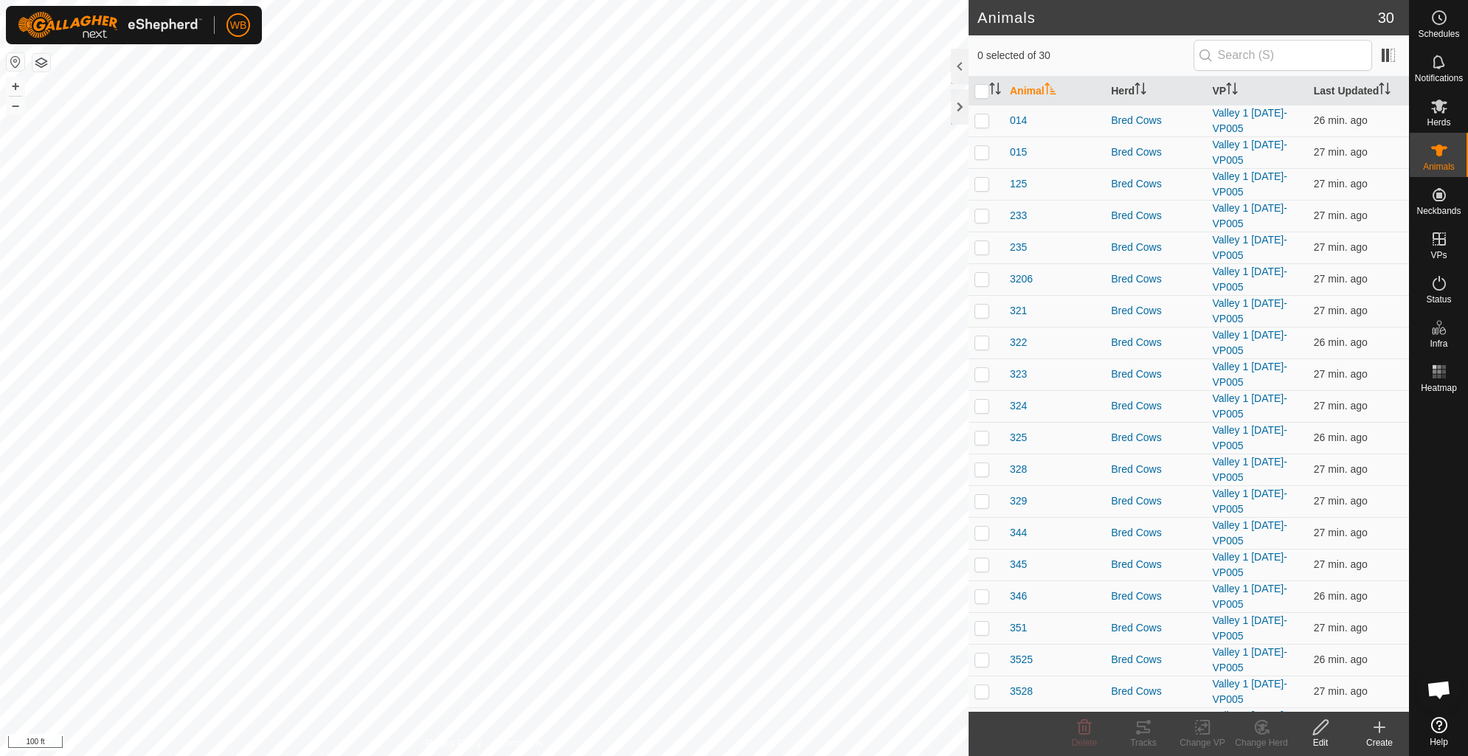
scroll to position [351, 0]
click at [1016, 692] on span "911" at bounding box center [1018, 694] width 17 height 15
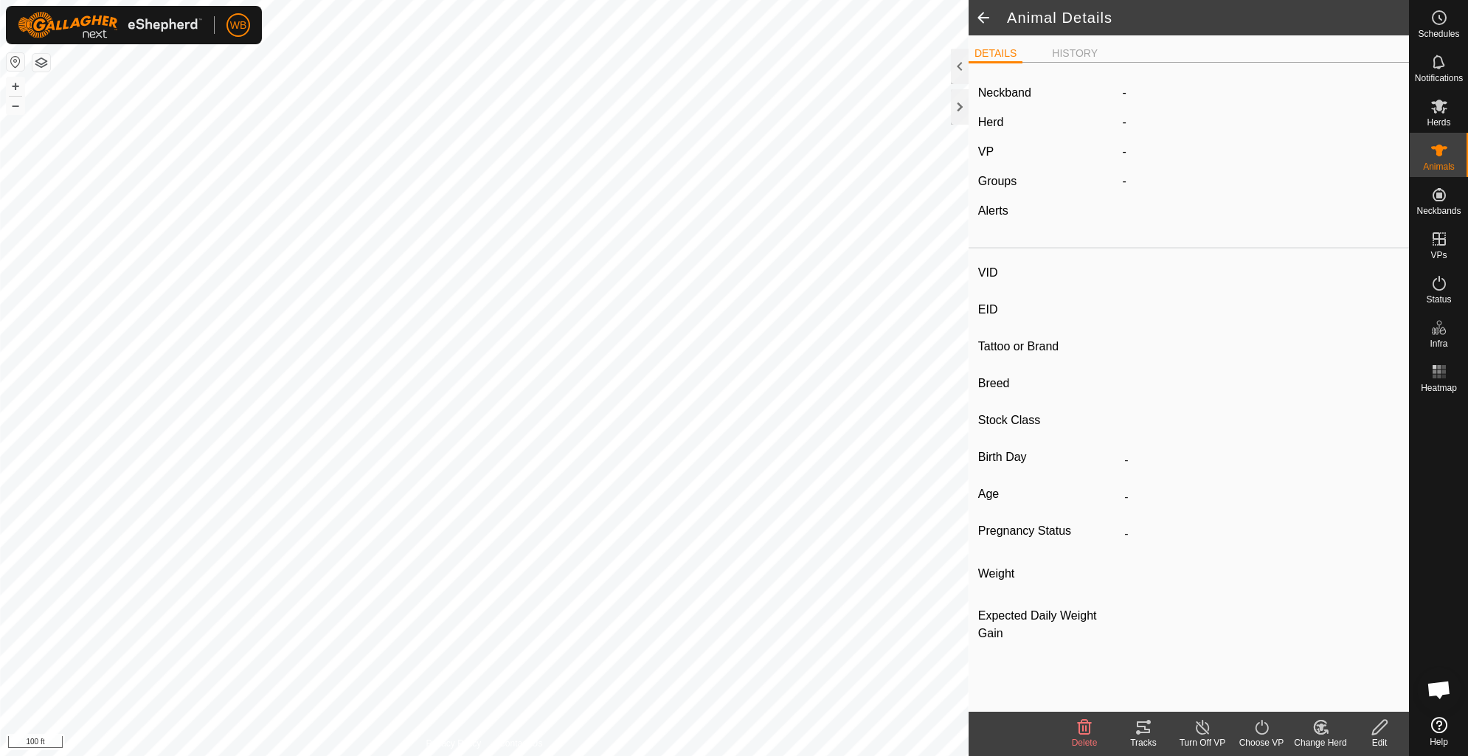
type input "911"
type input "-"
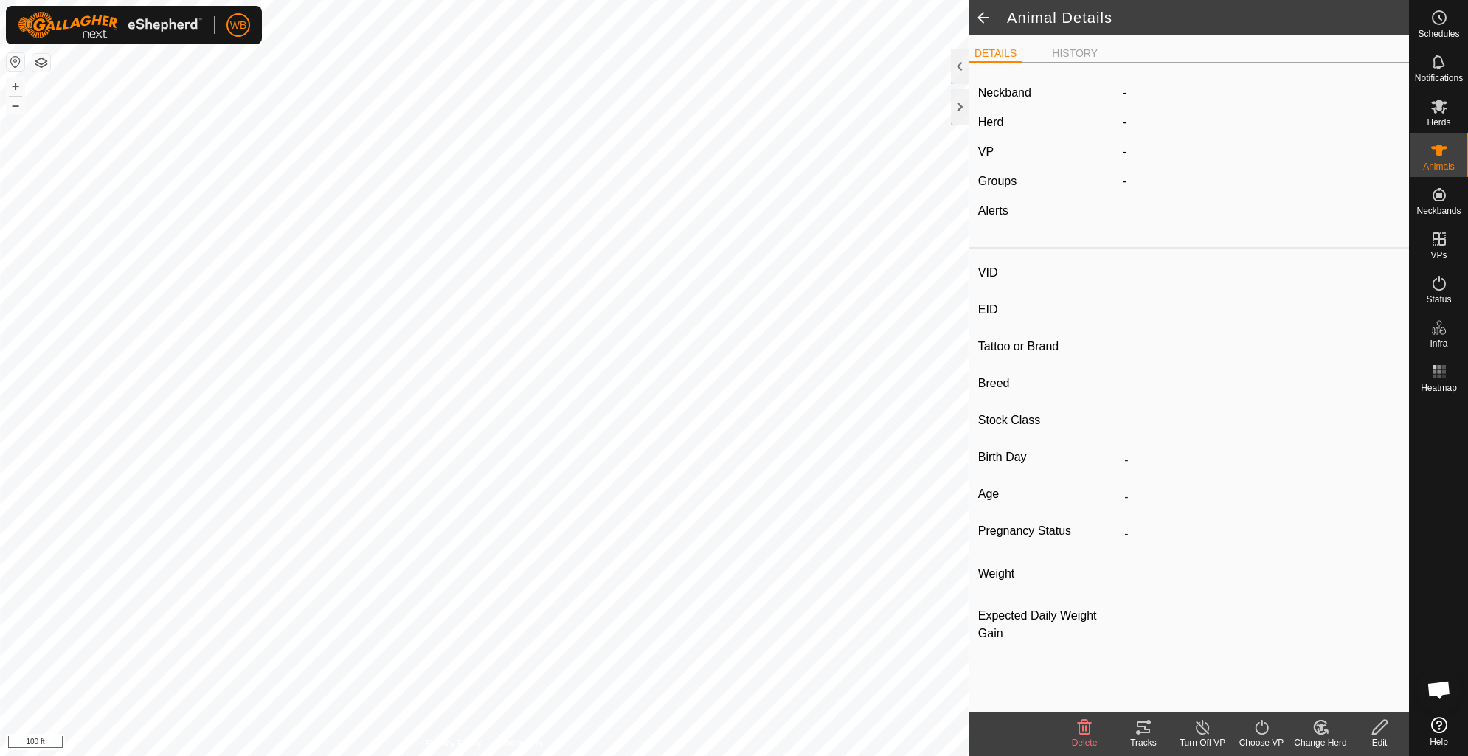
type input "0 kg"
type input "-"
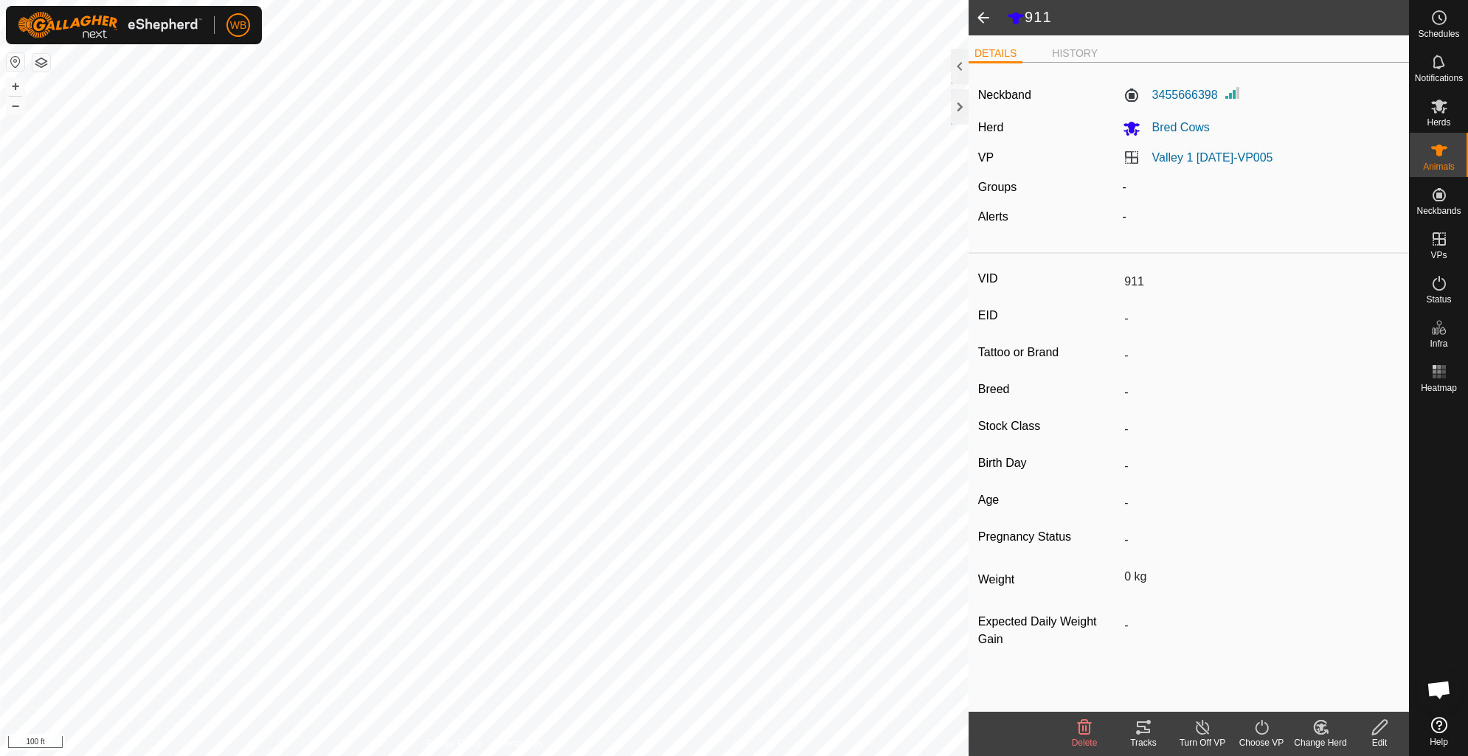
click at [1149, 731] on icon at bounding box center [1142, 727] width 13 height 12
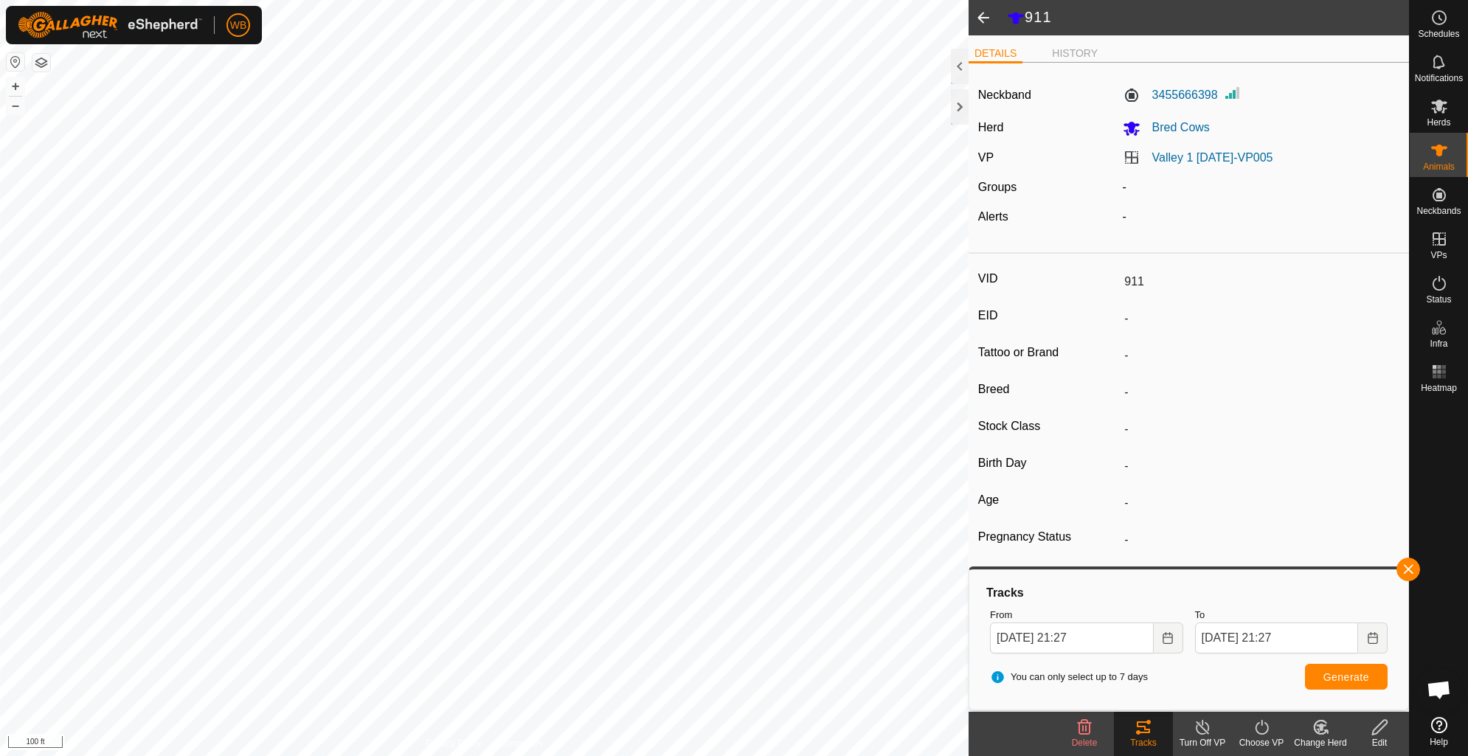
click at [981, 20] on span at bounding box center [982, 17] width 29 height 35
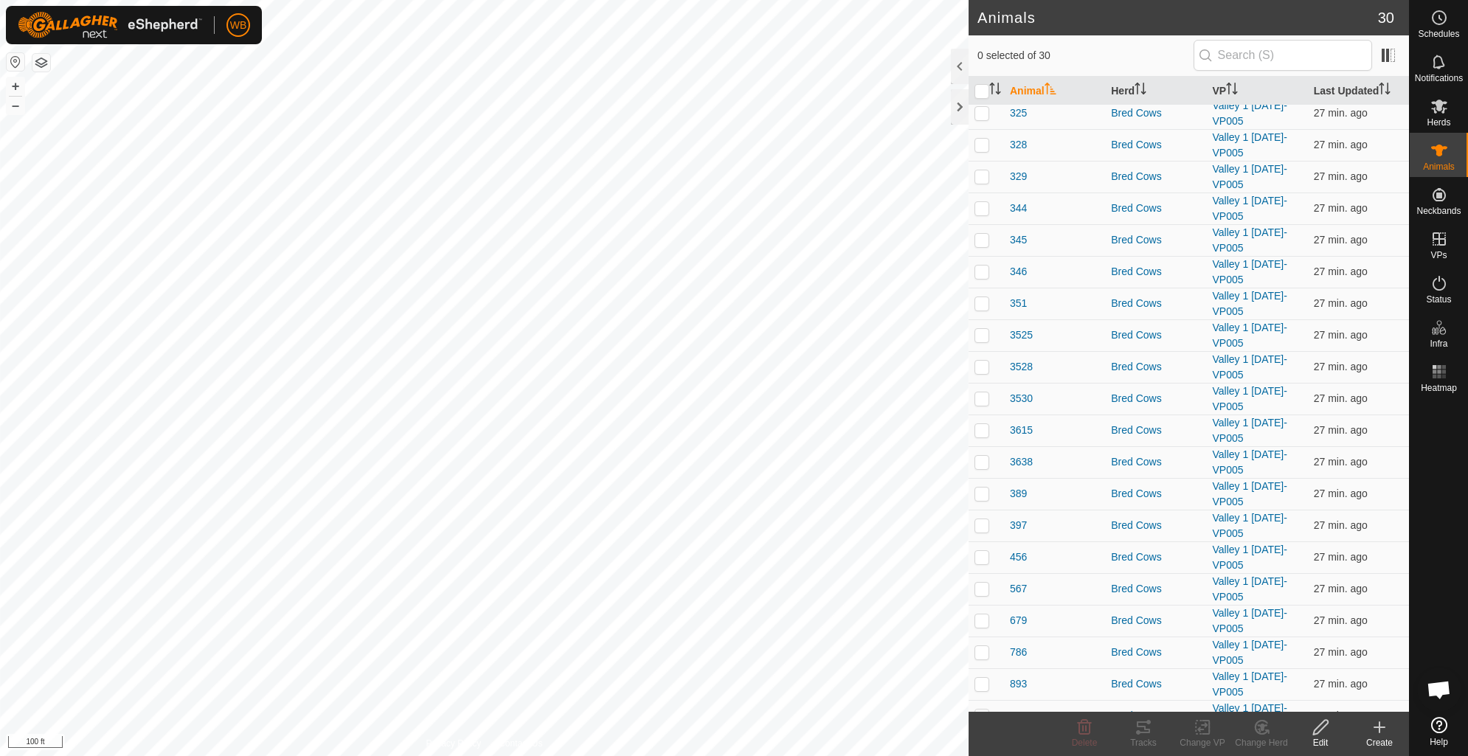
scroll to position [351, 0]
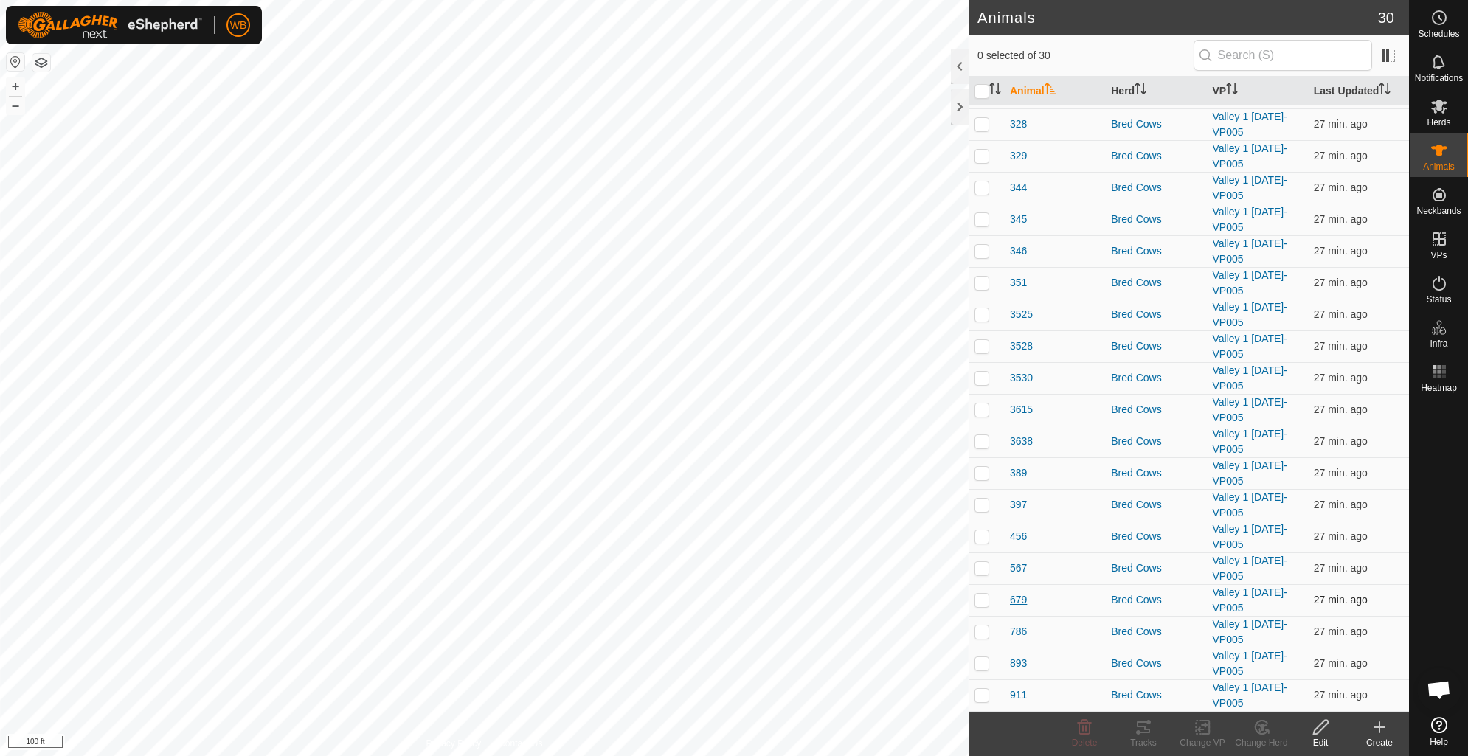
click at [1022, 598] on span "679" at bounding box center [1018, 599] width 17 height 15
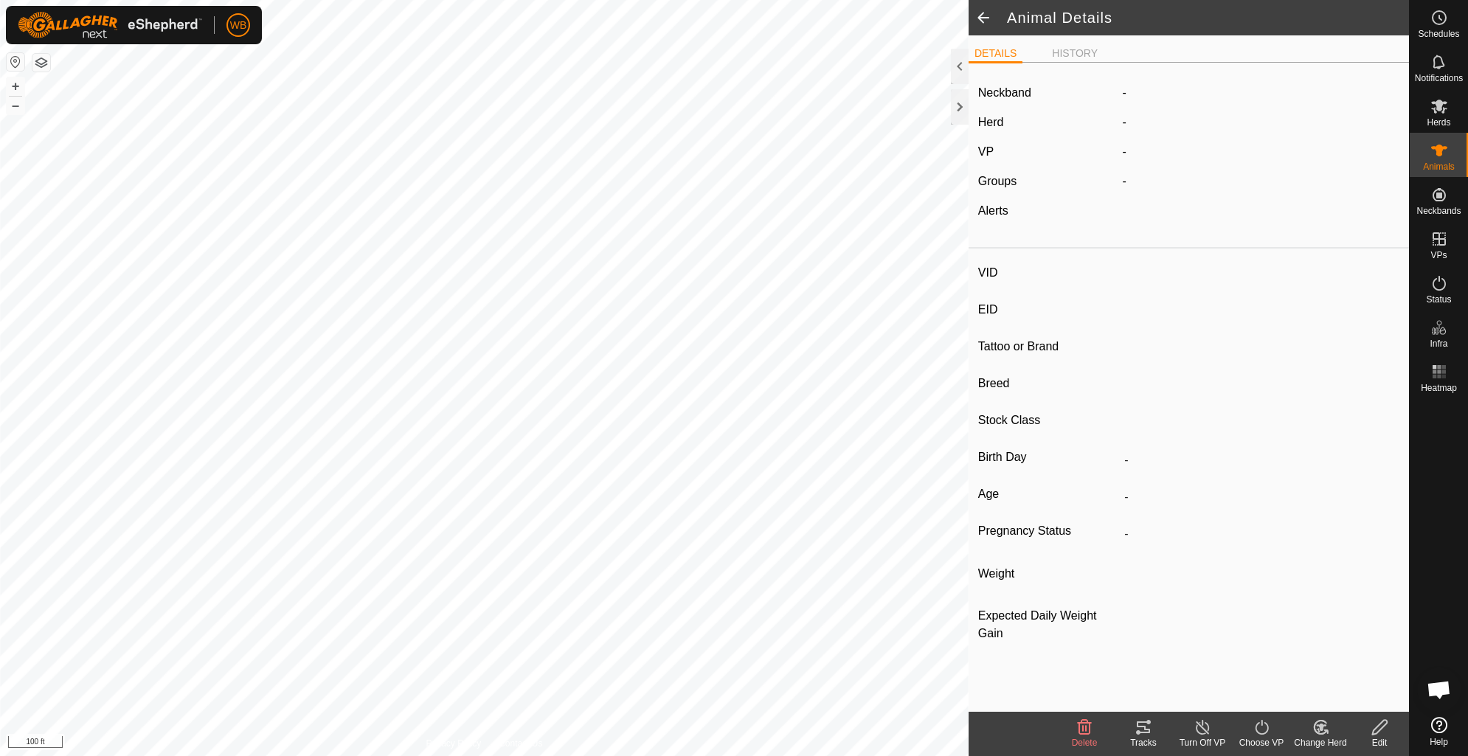
type input "679"
type input "-"
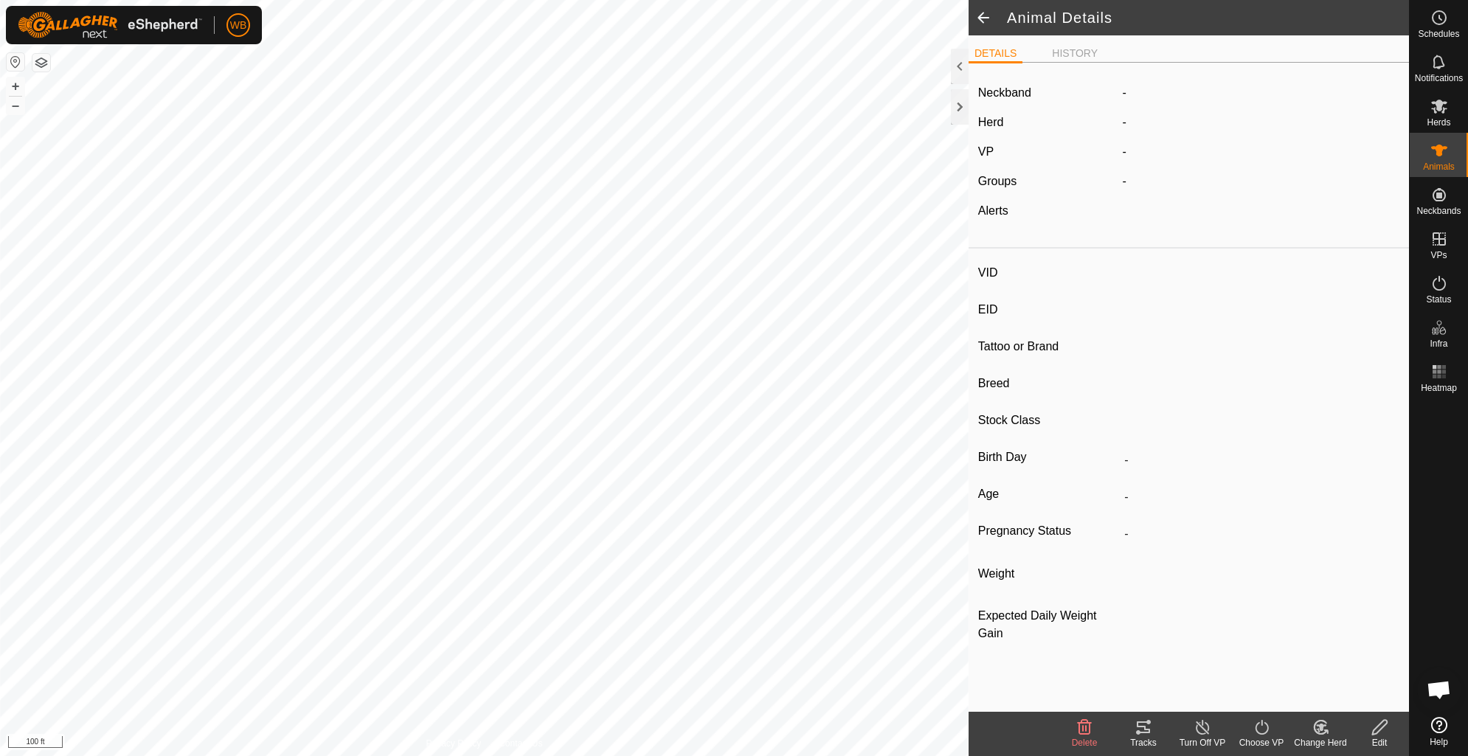
type input "0 kg"
type input "-"
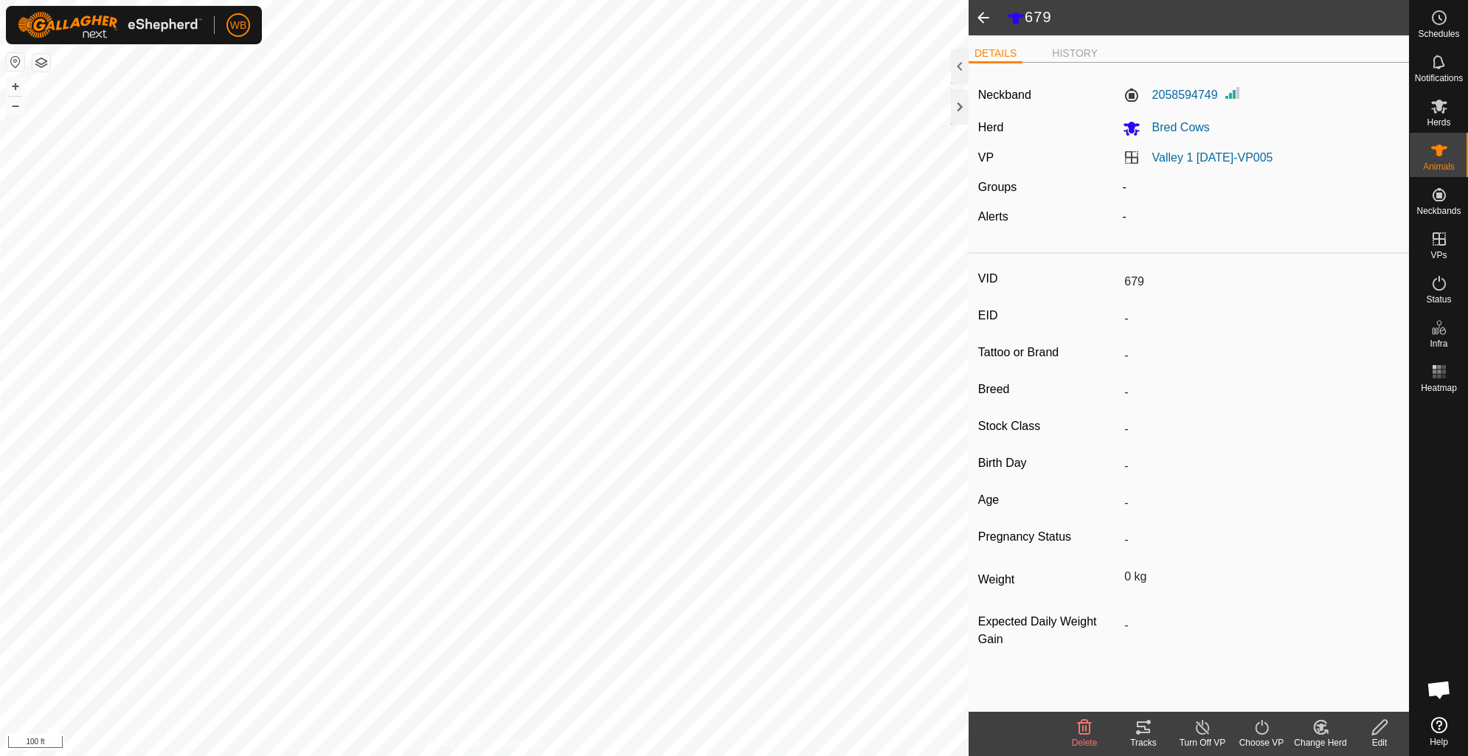
click at [1144, 725] on icon at bounding box center [1143, 727] width 18 height 18
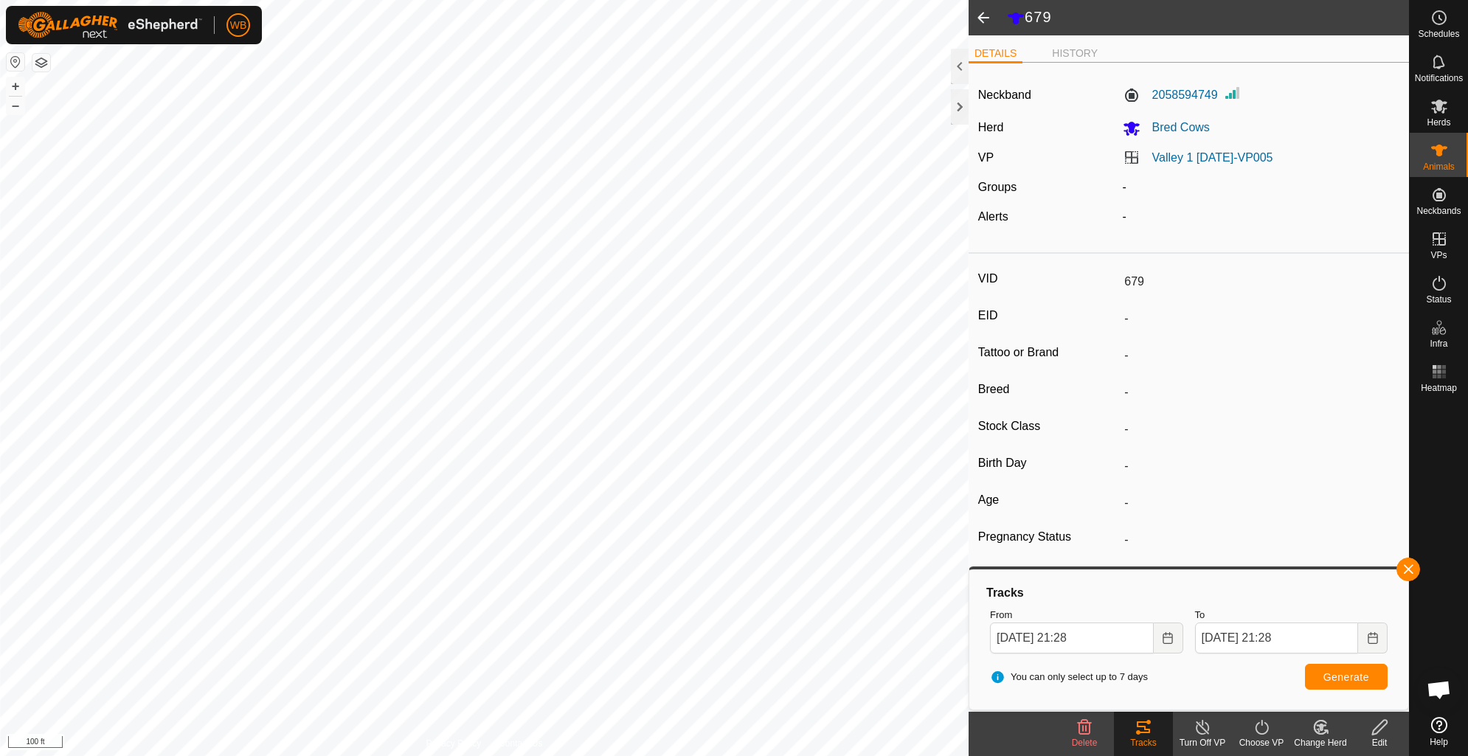
click at [981, 15] on span at bounding box center [982, 17] width 29 height 35
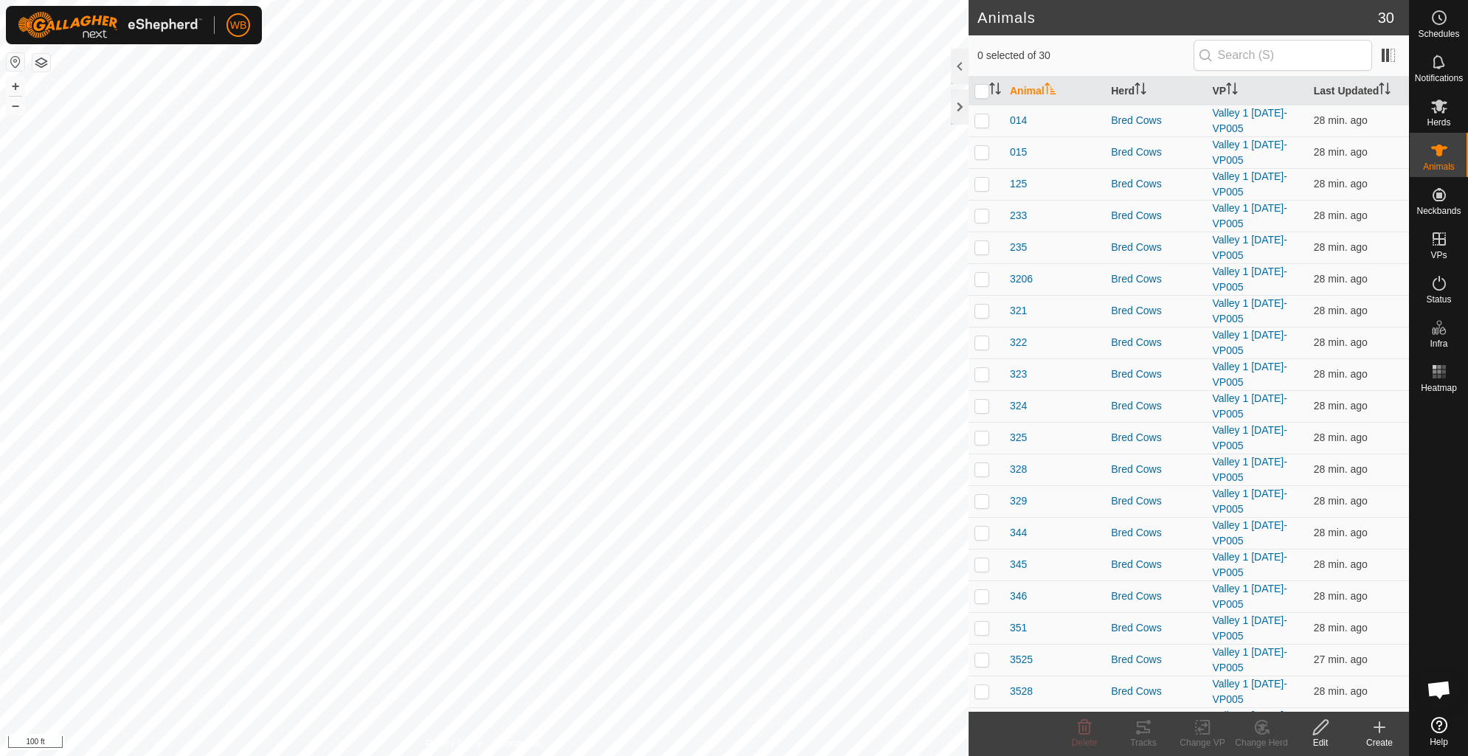
scroll to position [351, 0]
click at [1016, 631] on span "786" at bounding box center [1018, 631] width 17 height 15
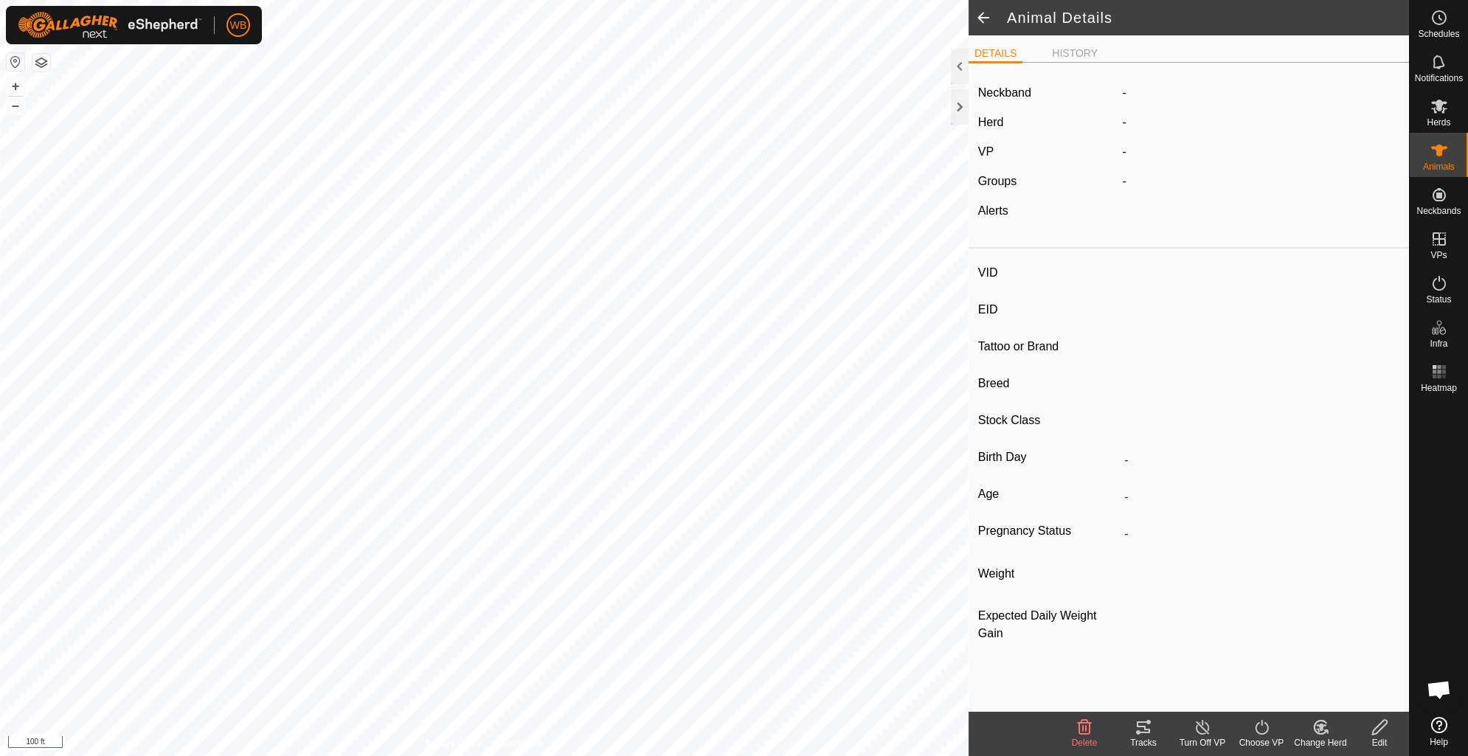
type input "786"
type input "-"
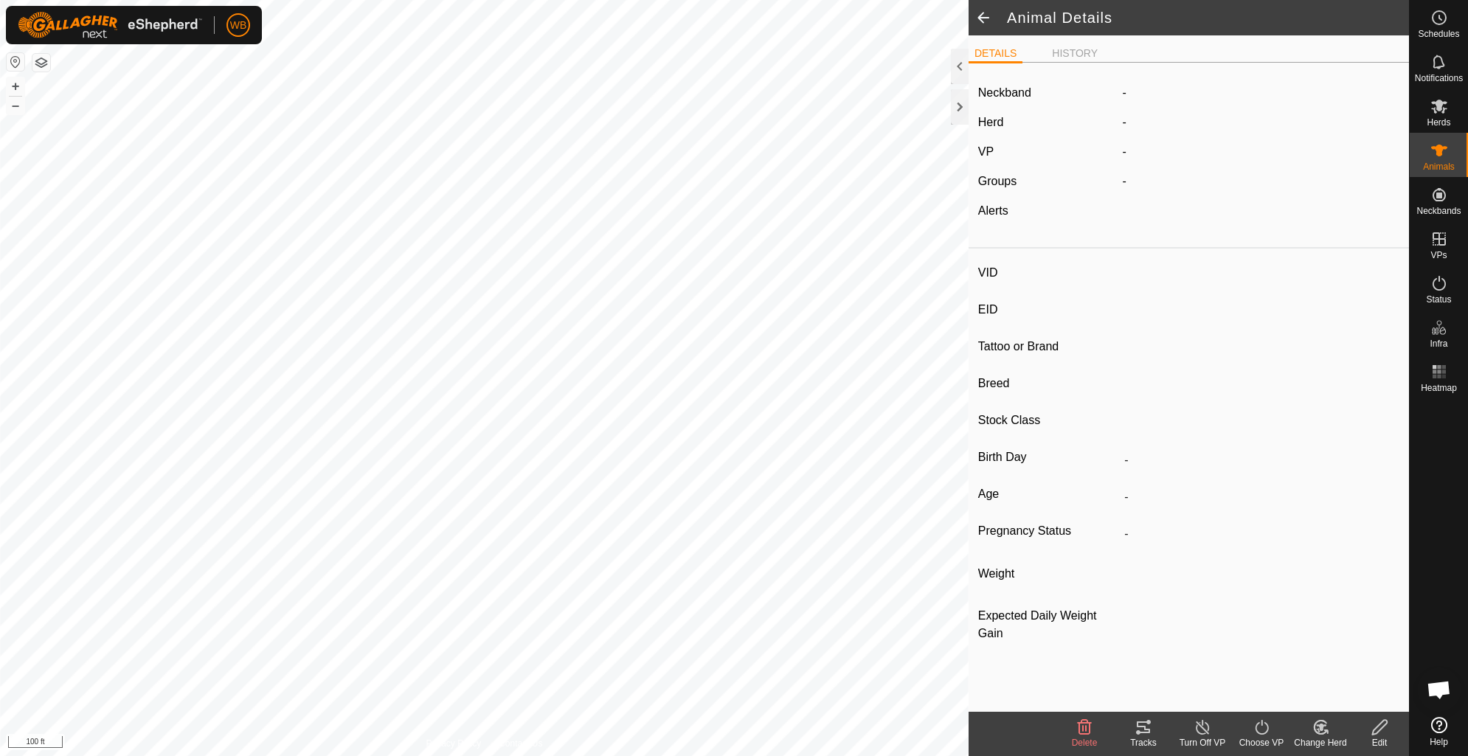
type input "0 kg"
type input "-"
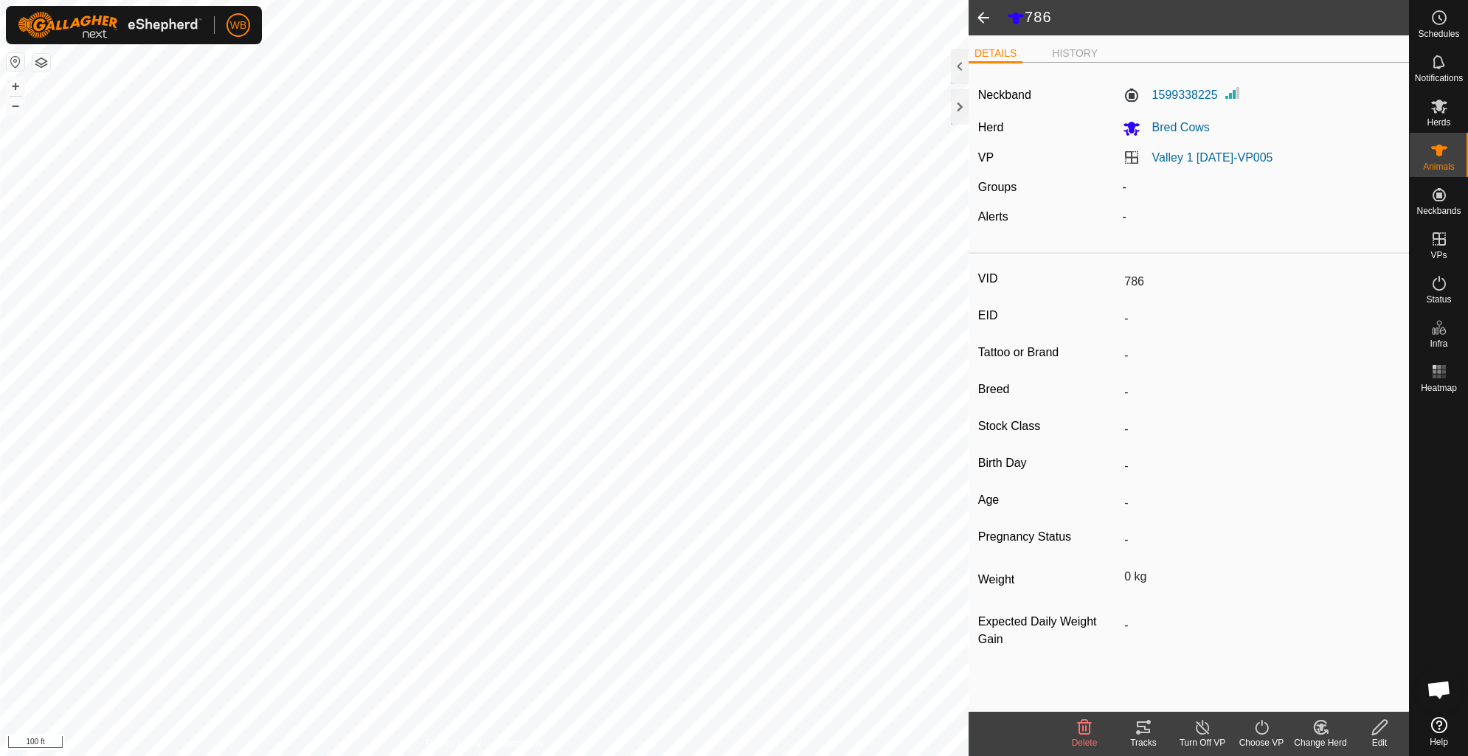
click at [1141, 725] on icon at bounding box center [1143, 727] width 18 height 18
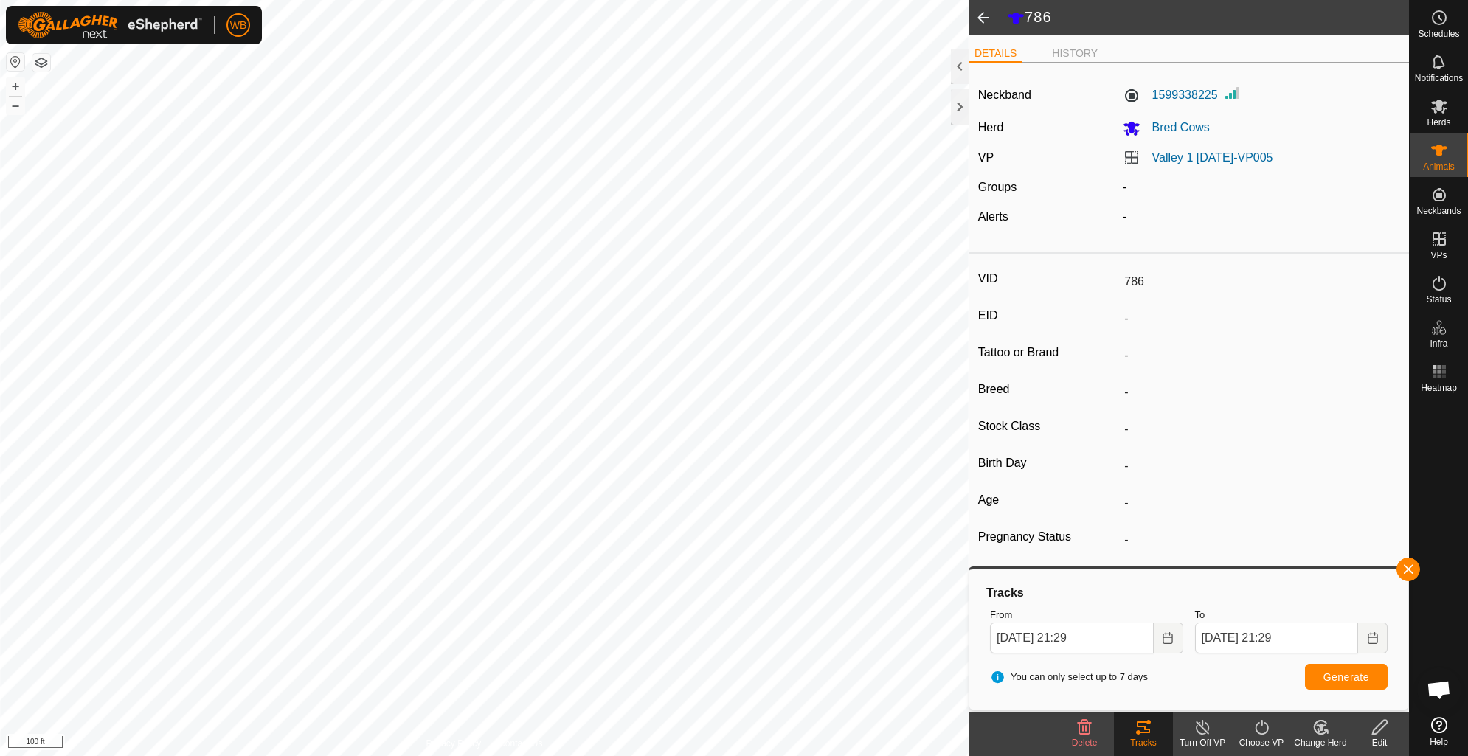
click at [978, 17] on span at bounding box center [982, 17] width 29 height 35
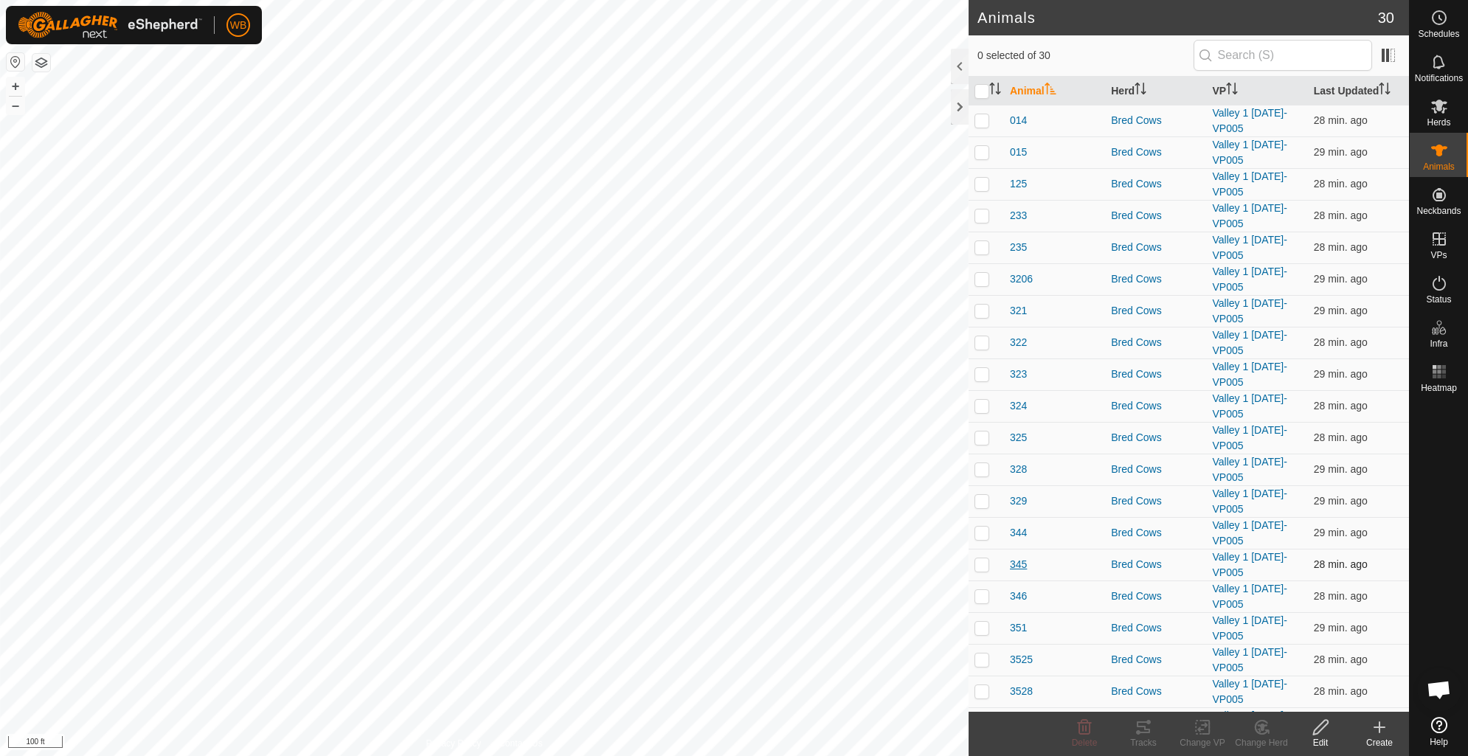
click at [1016, 568] on span "345" at bounding box center [1018, 564] width 17 height 15
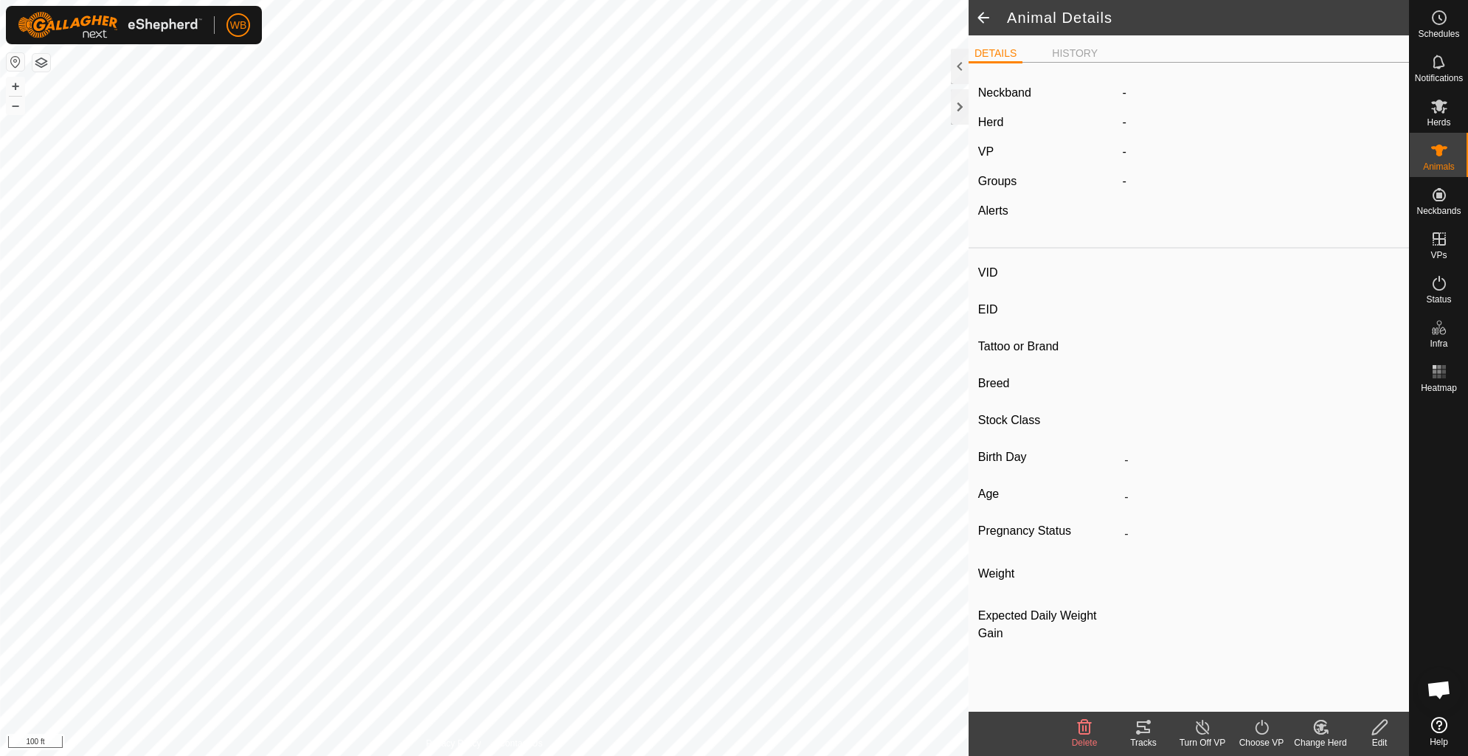
type input "345"
type input "-"
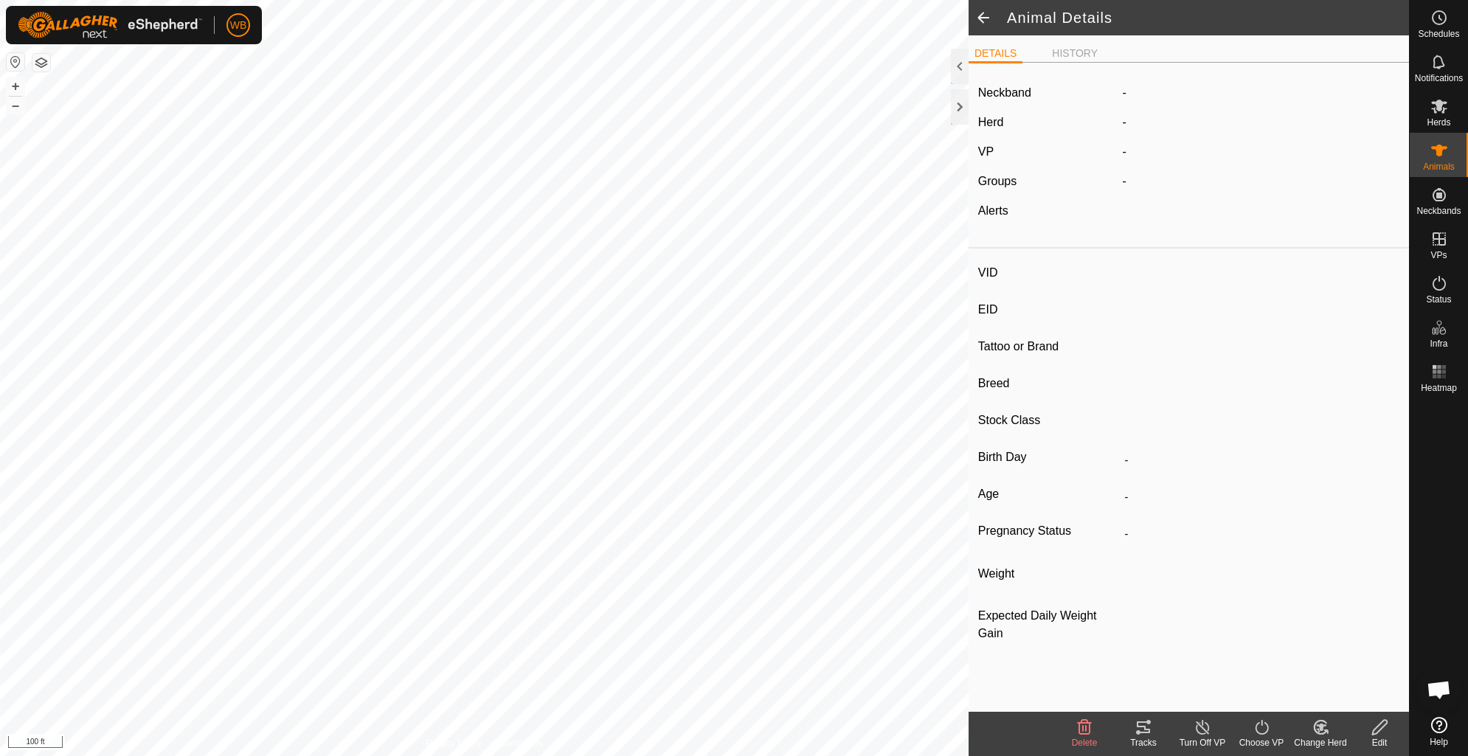
type input "0 kg"
type input "-"
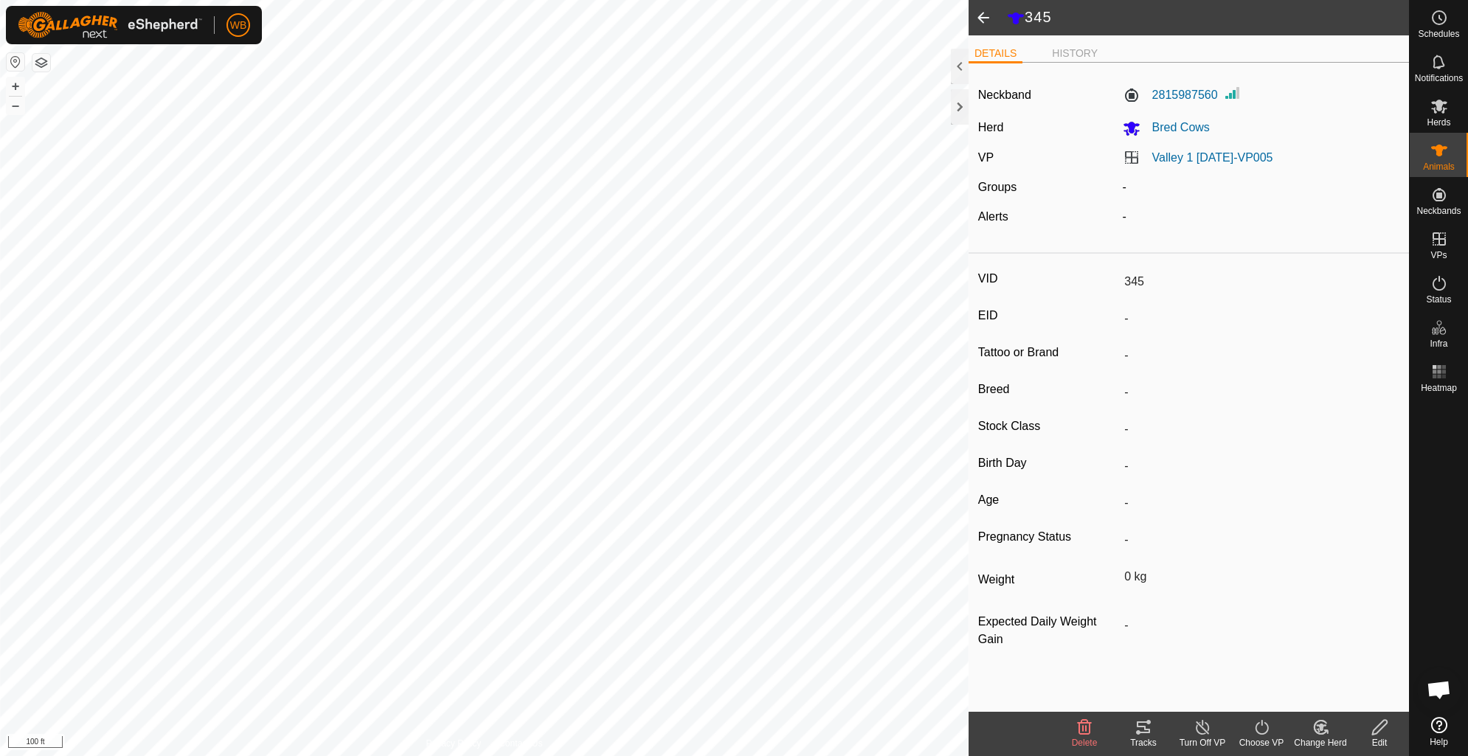
click at [1141, 728] on icon at bounding box center [1143, 727] width 18 height 18
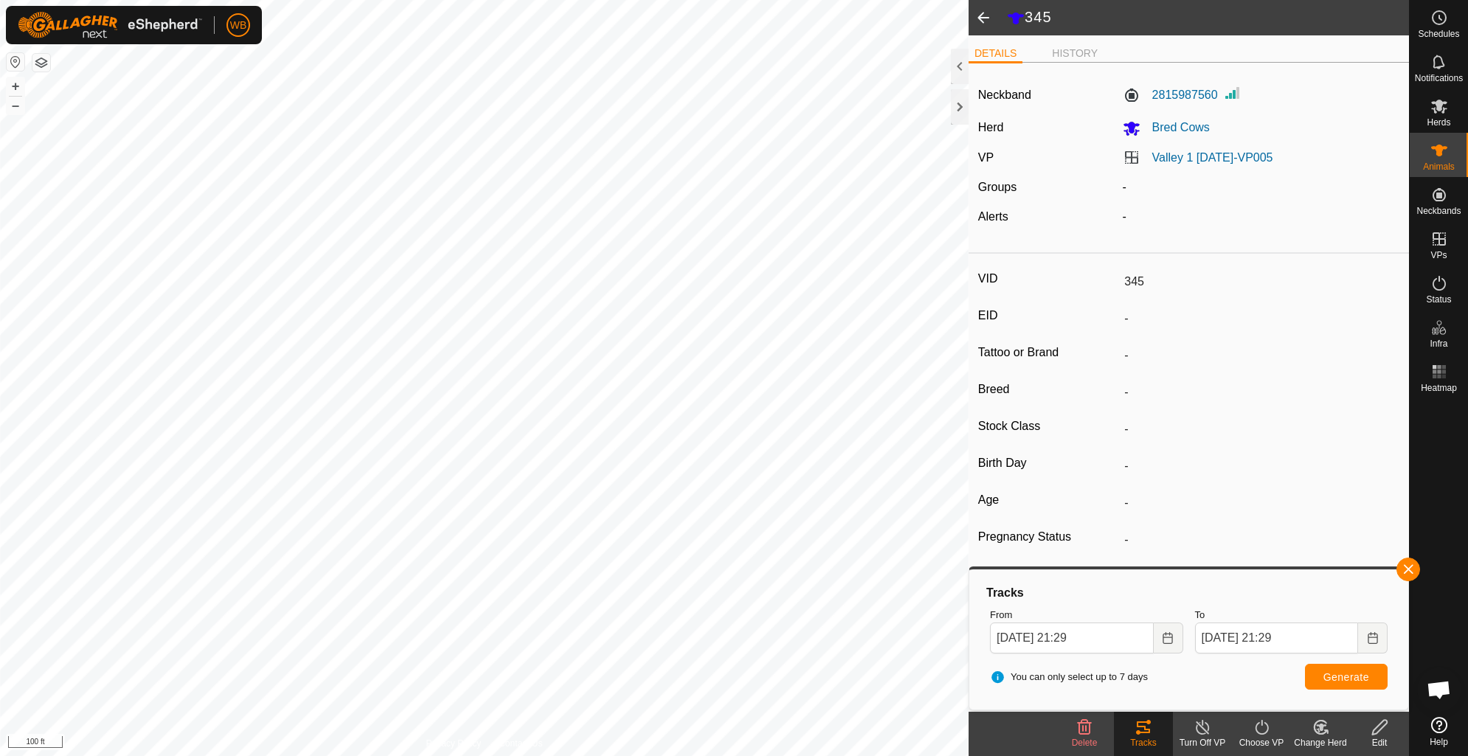
click at [981, 23] on span at bounding box center [982, 17] width 29 height 35
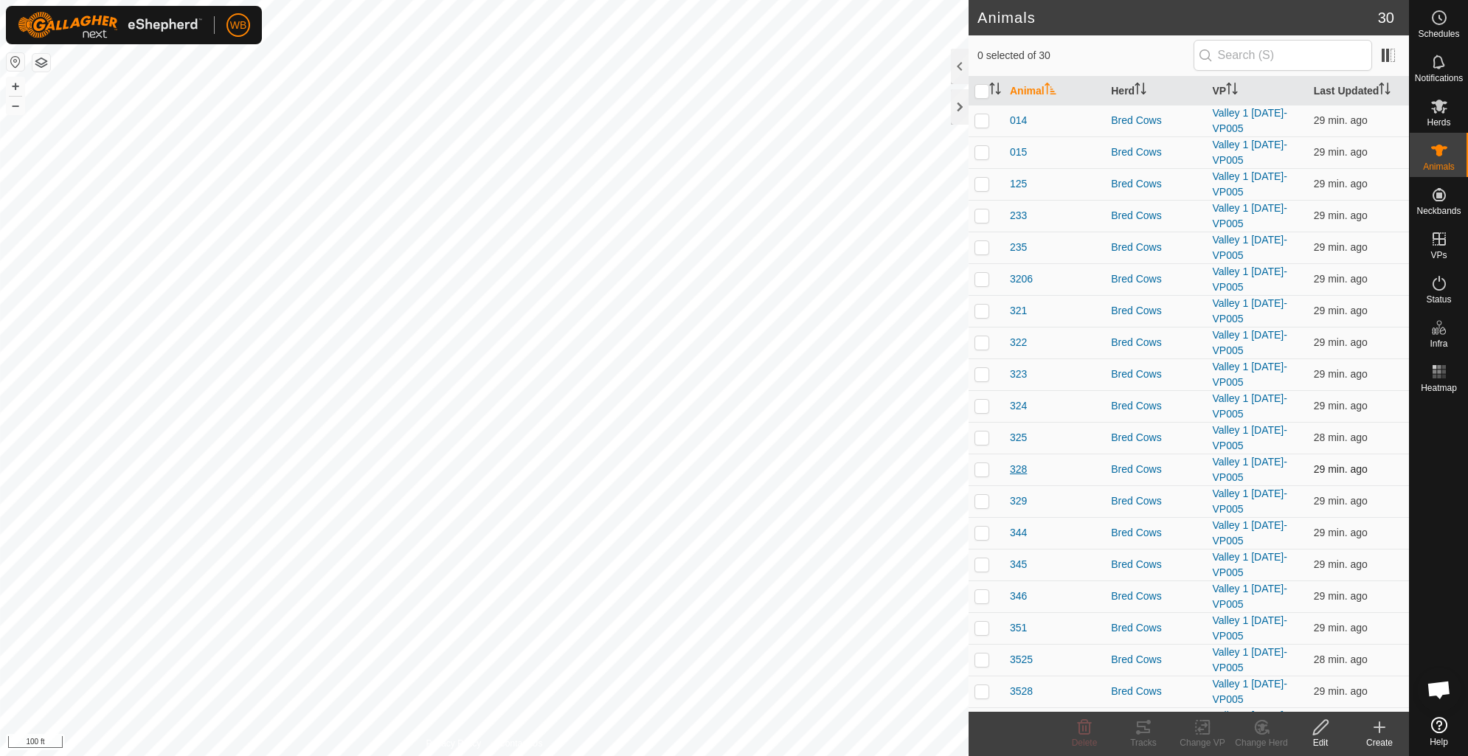
click at [1014, 471] on span "328" at bounding box center [1018, 469] width 17 height 15
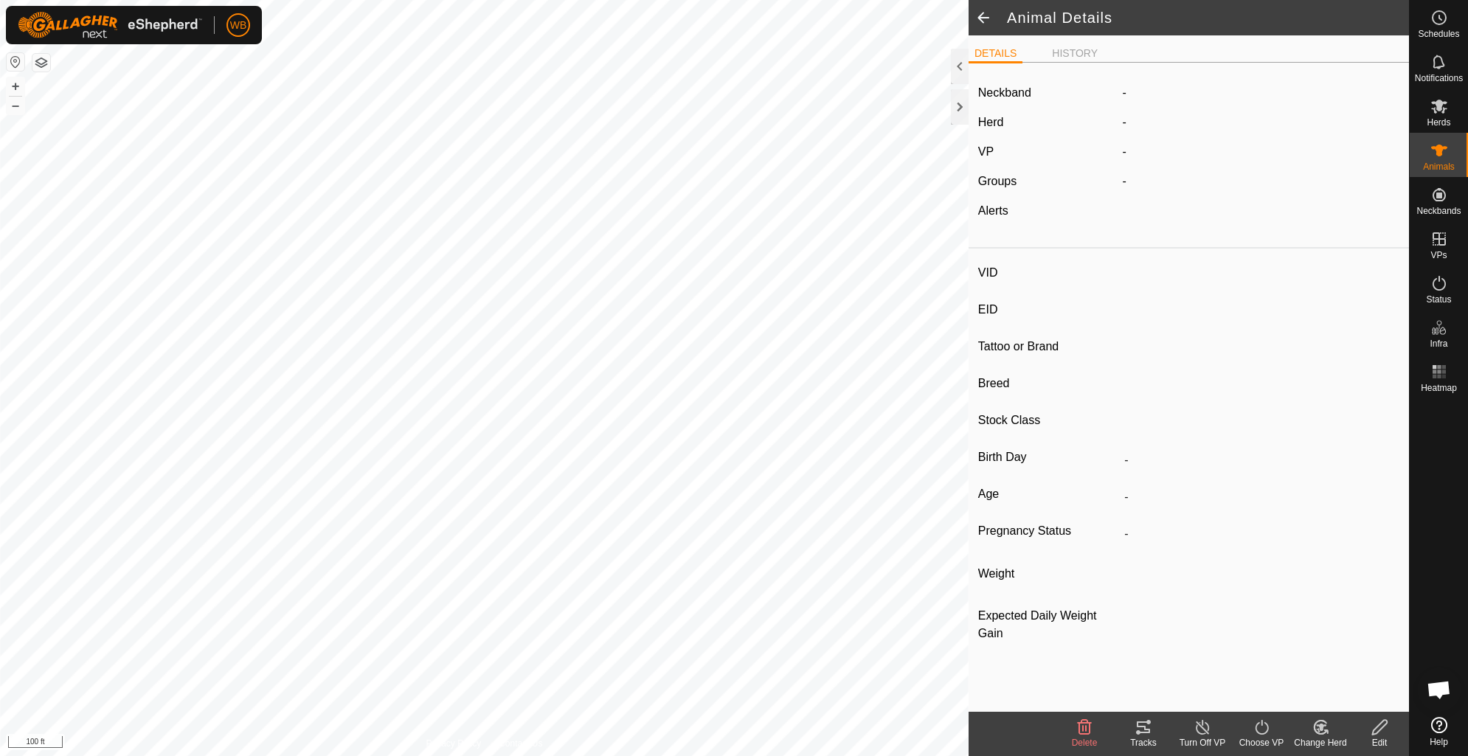
type input "328"
type input "-"
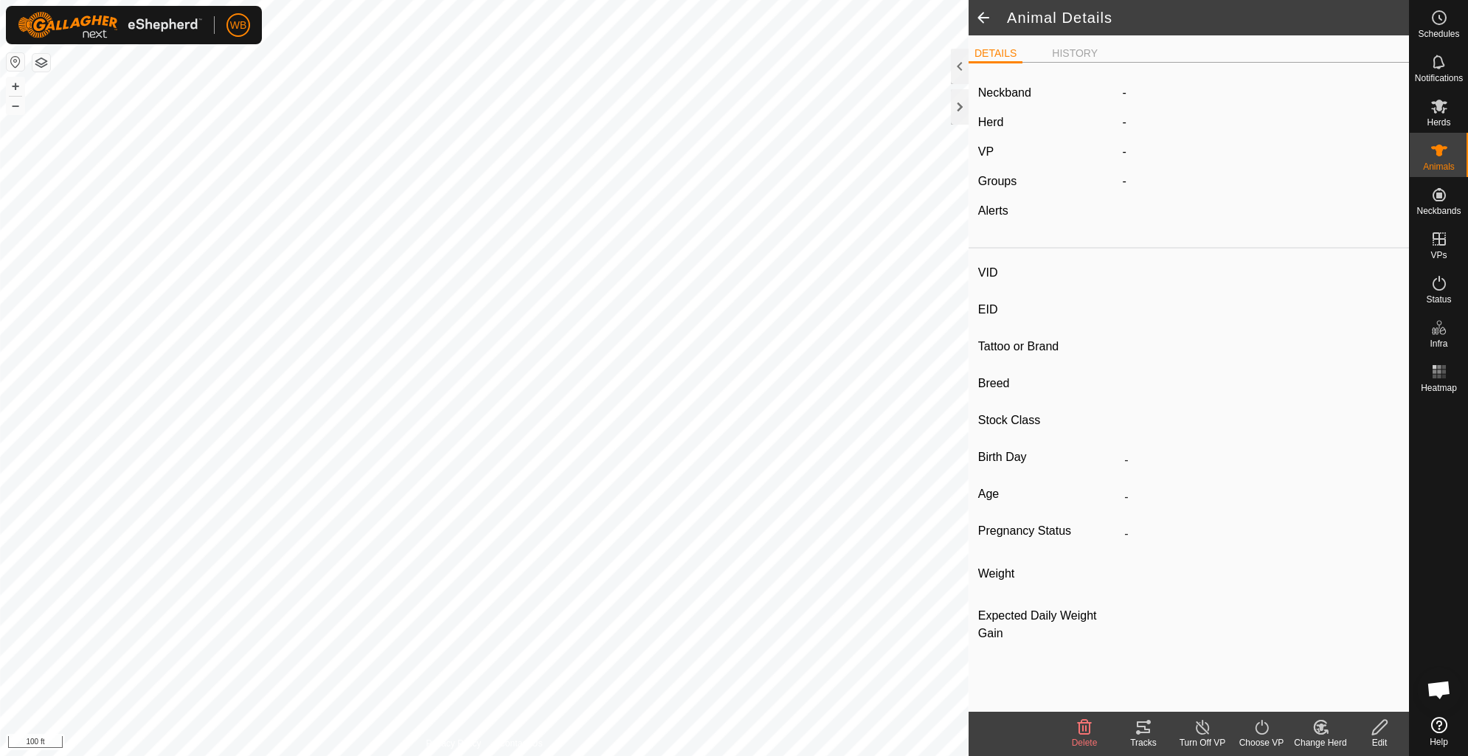
type input "0 kg"
type input "-"
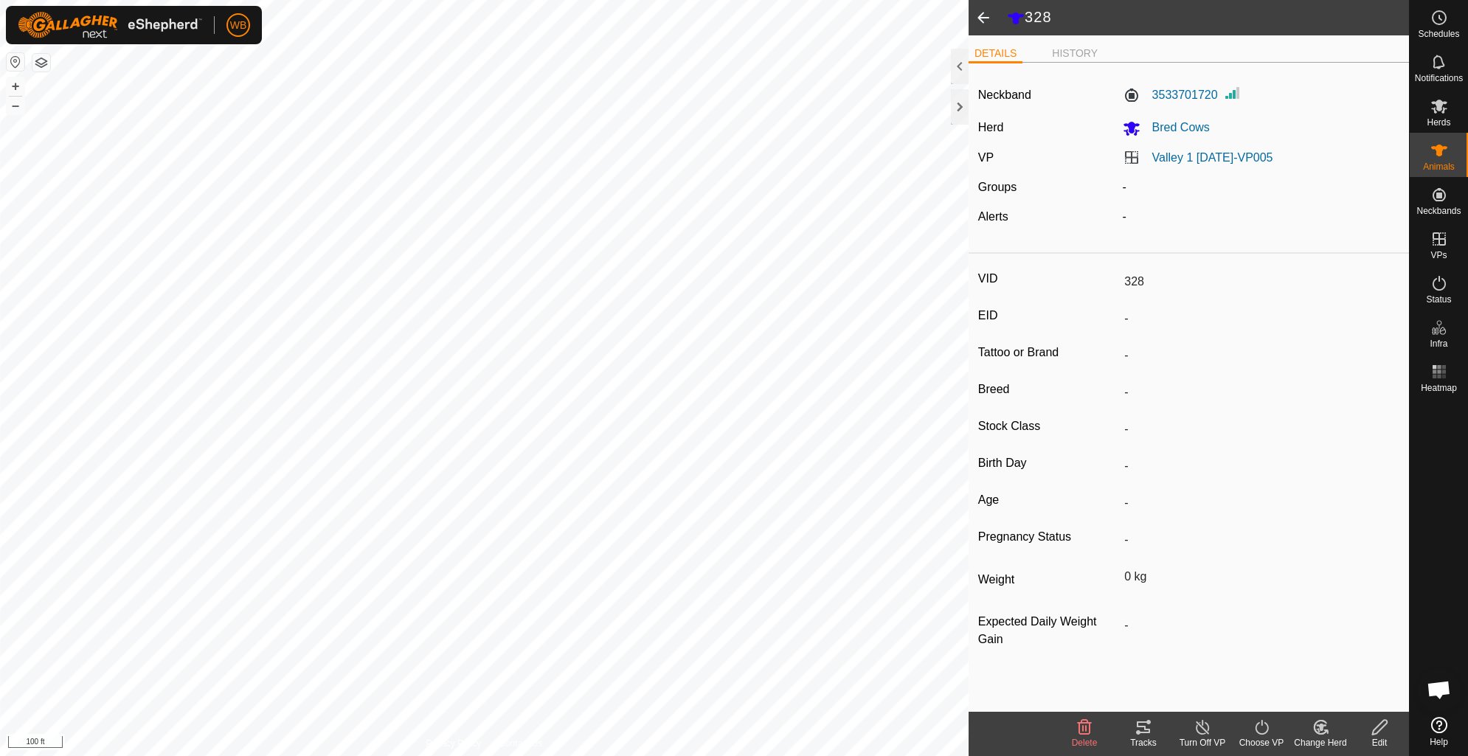
click at [1138, 725] on icon at bounding box center [1143, 727] width 18 height 18
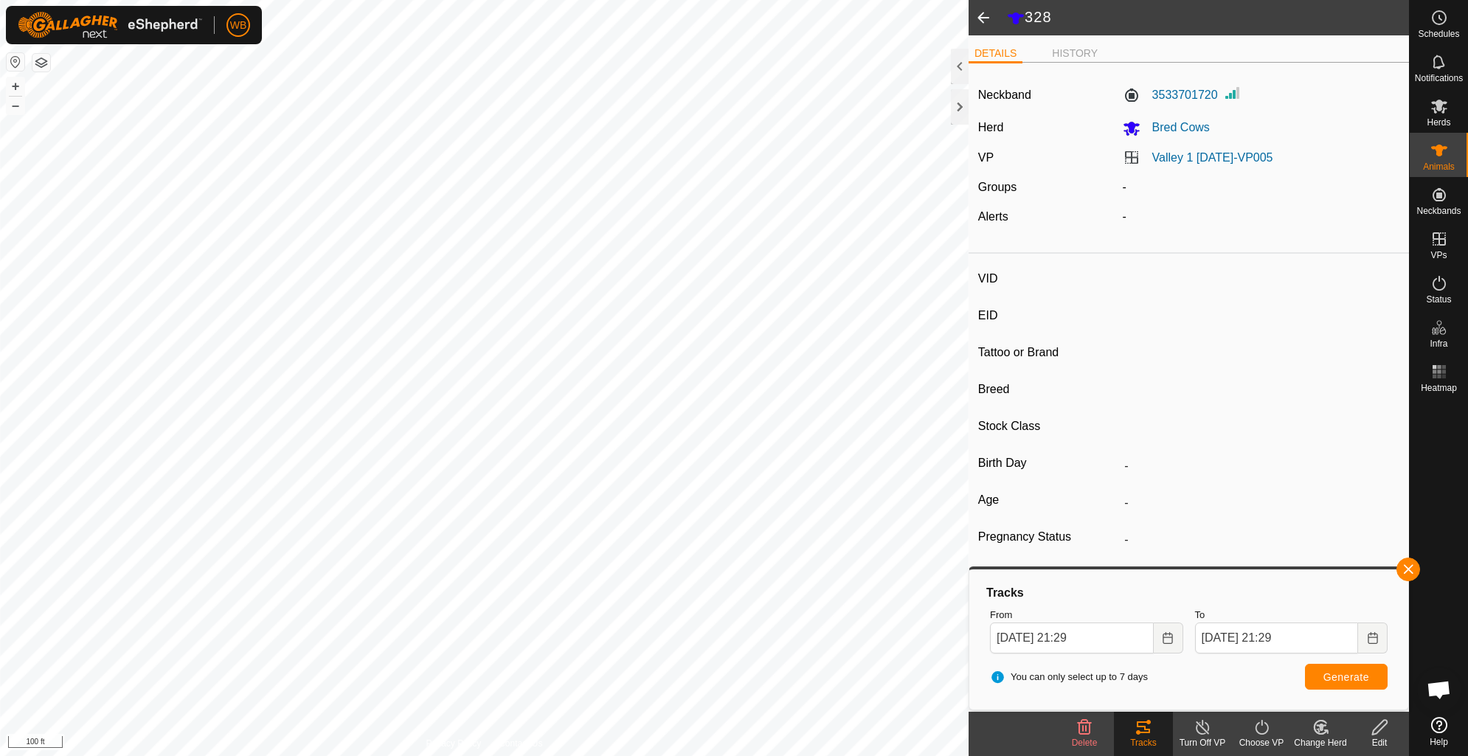
type input "235"
type input "-"
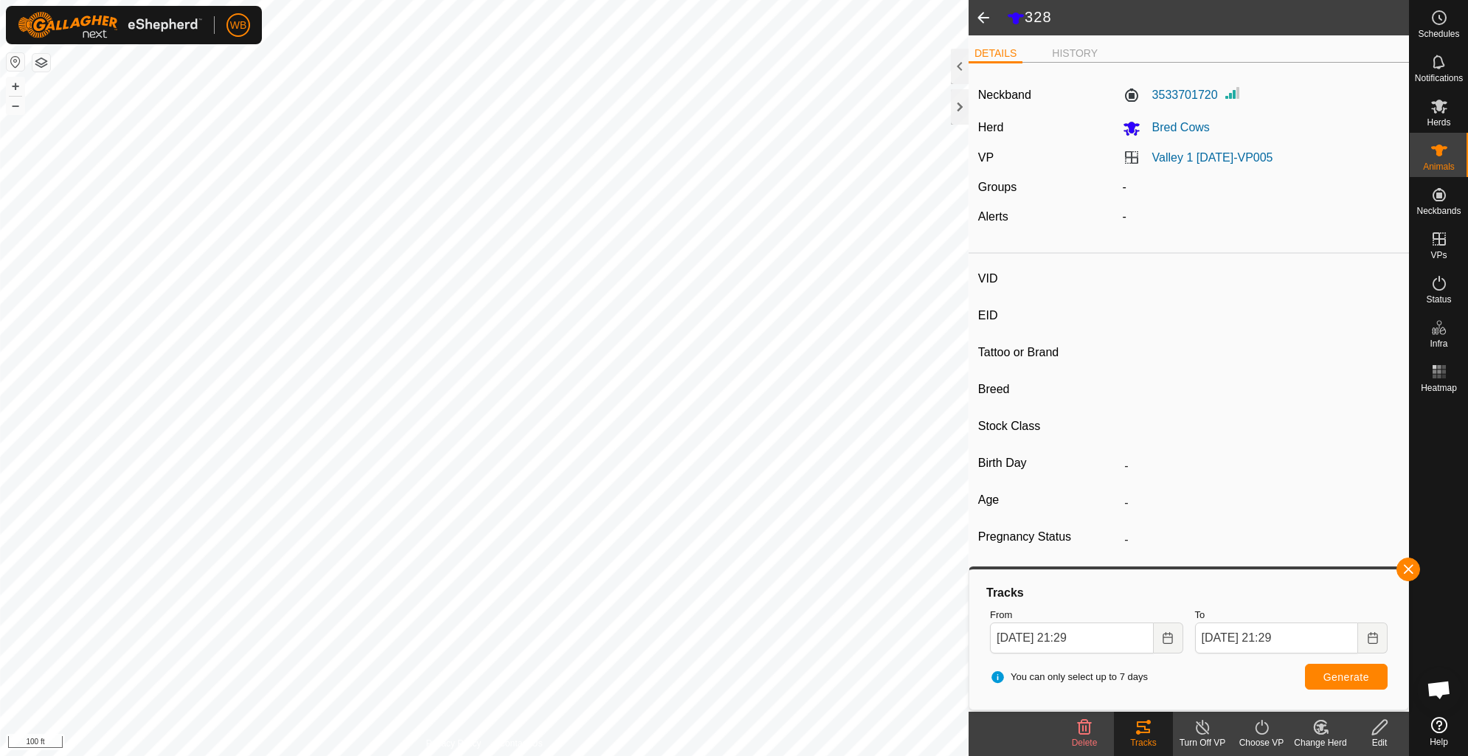
type input "0 kg"
type input "-"
click at [1144, 731] on icon at bounding box center [1143, 727] width 18 height 18
click at [981, 15] on span at bounding box center [982, 17] width 29 height 35
type input "328"
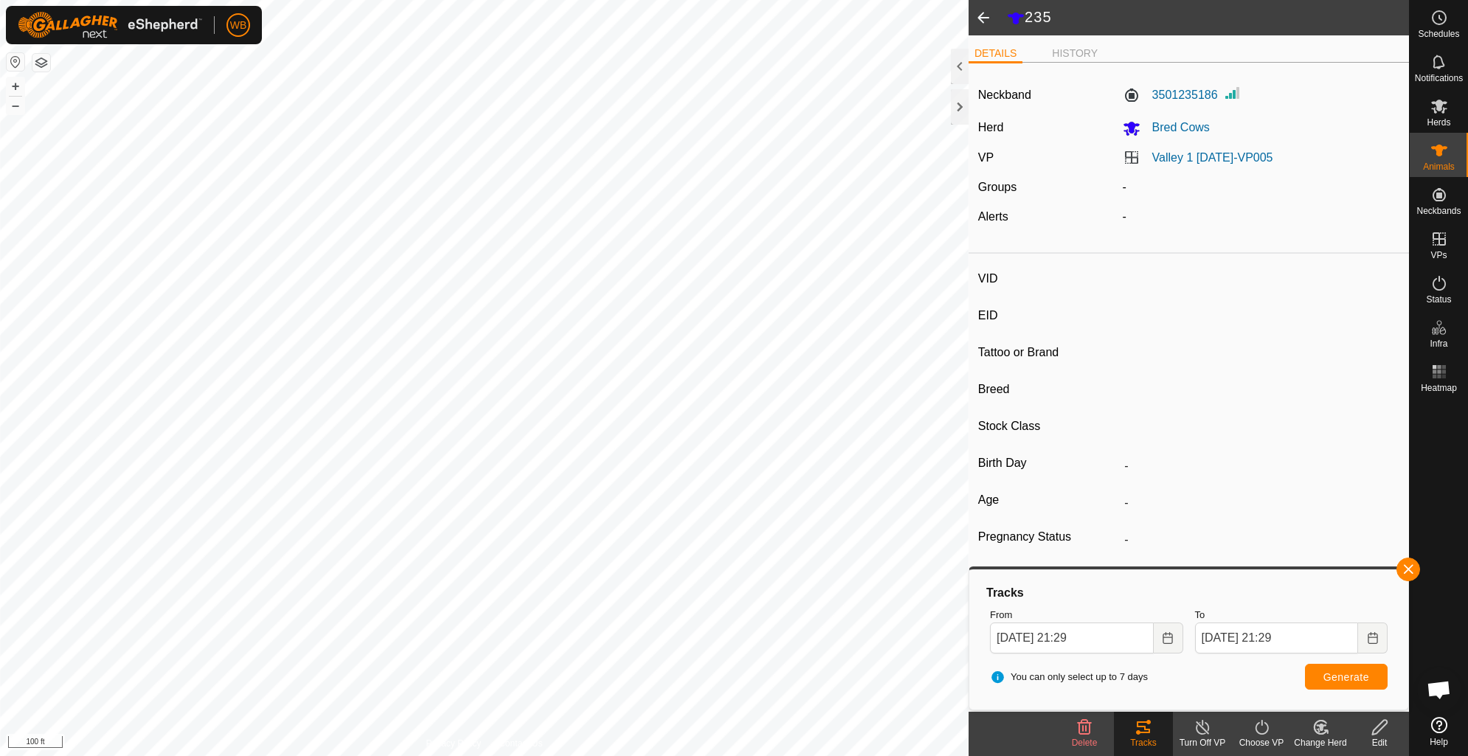
type input "-"
type input "0 kg"
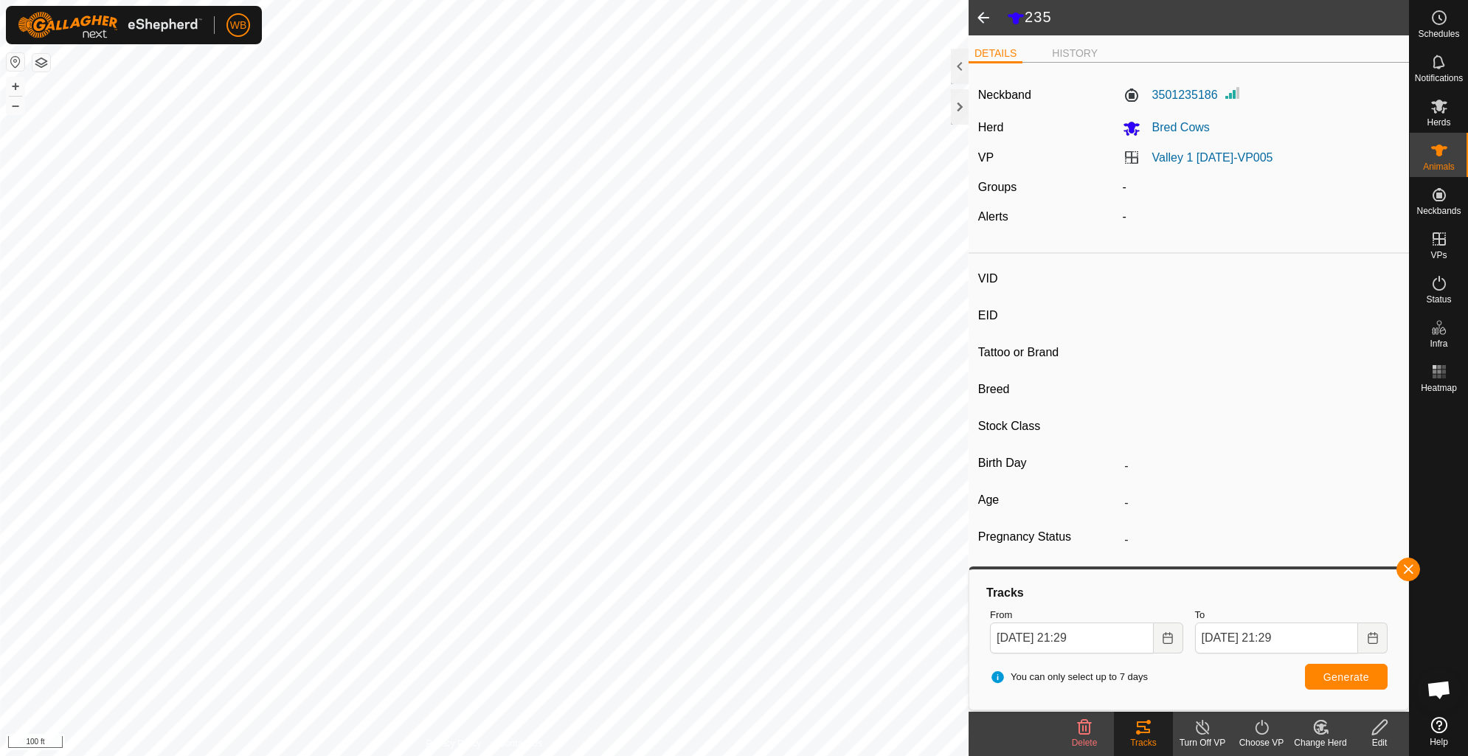
type input "-"
type input "235"
type input "-"
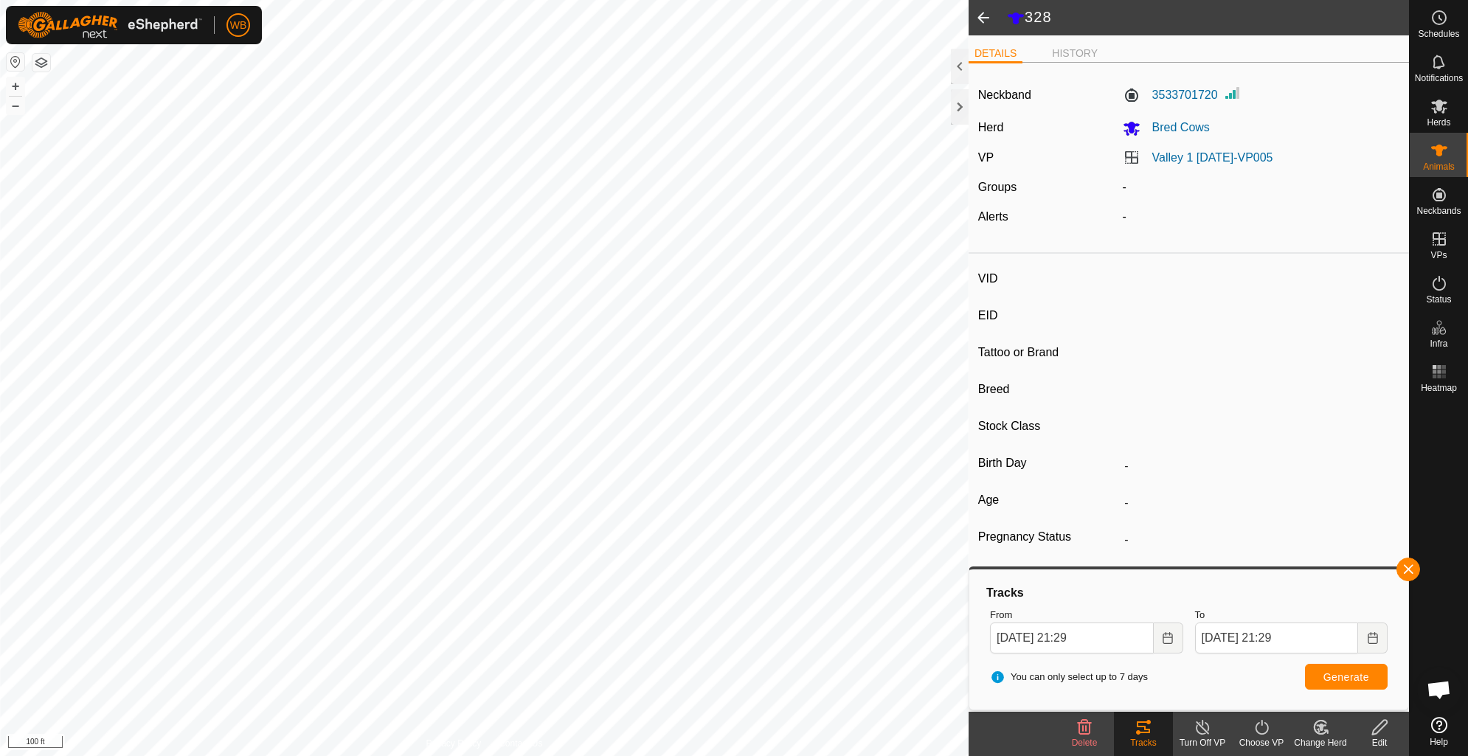
type input "-"
type input "0 kg"
type input "-"
click at [1144, 731] on icon at bounding box center [1143, 727] width 18 height 18
click at [1440, 162] on span "Animals" at bounding box center [1439, 166] width 32 height 9
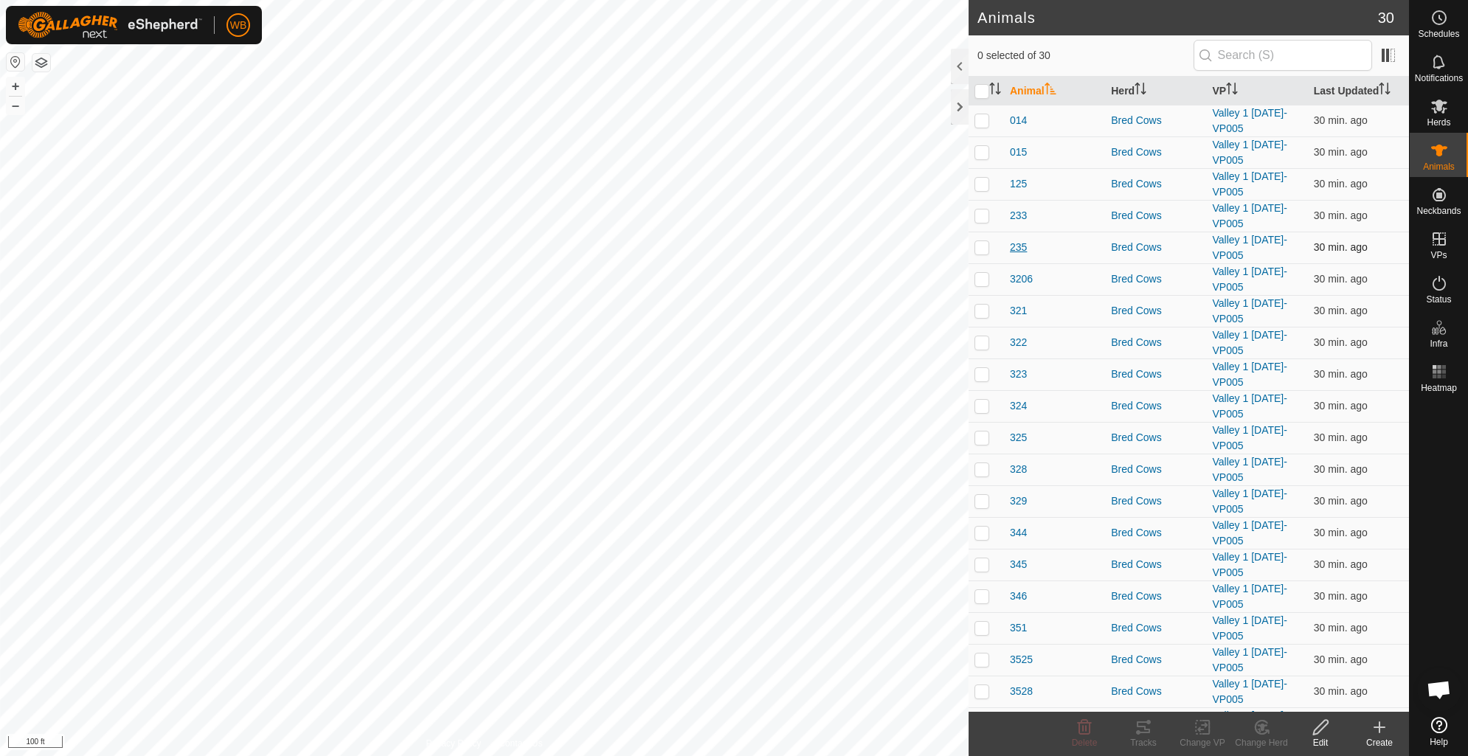
click at [1016, 244] on span "235" at bounding box center [1018, 247] width 17 height 15
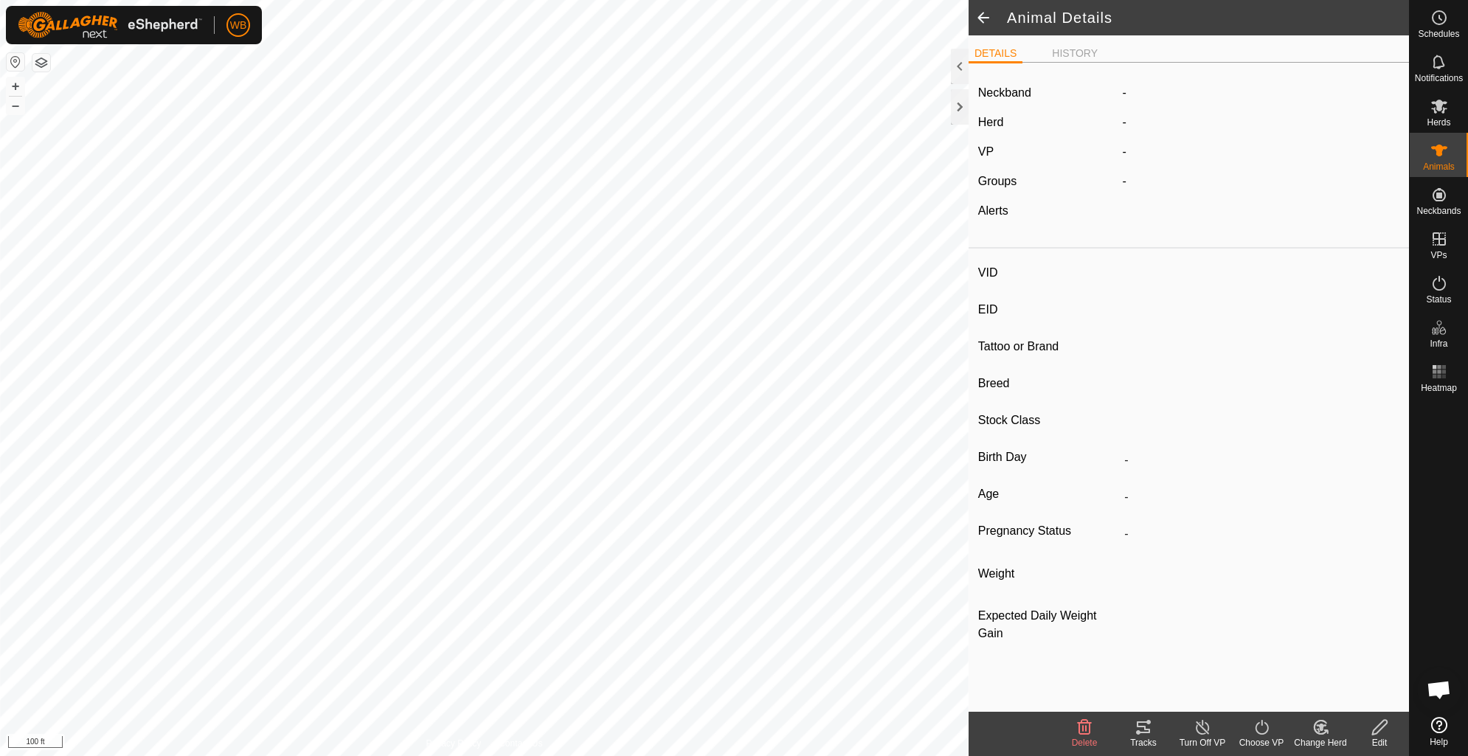
type input "235"
type input "-"
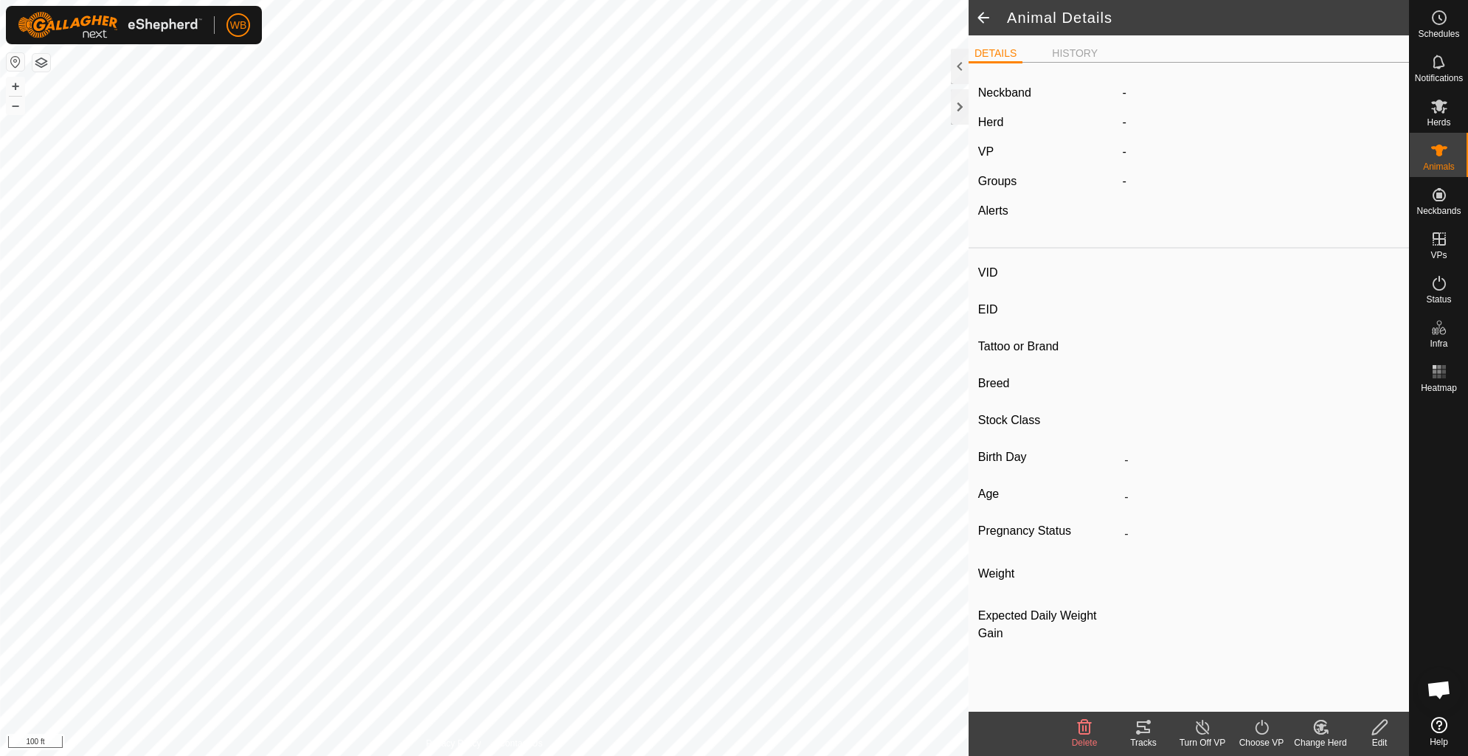
type input "0 kg"
type input "-"
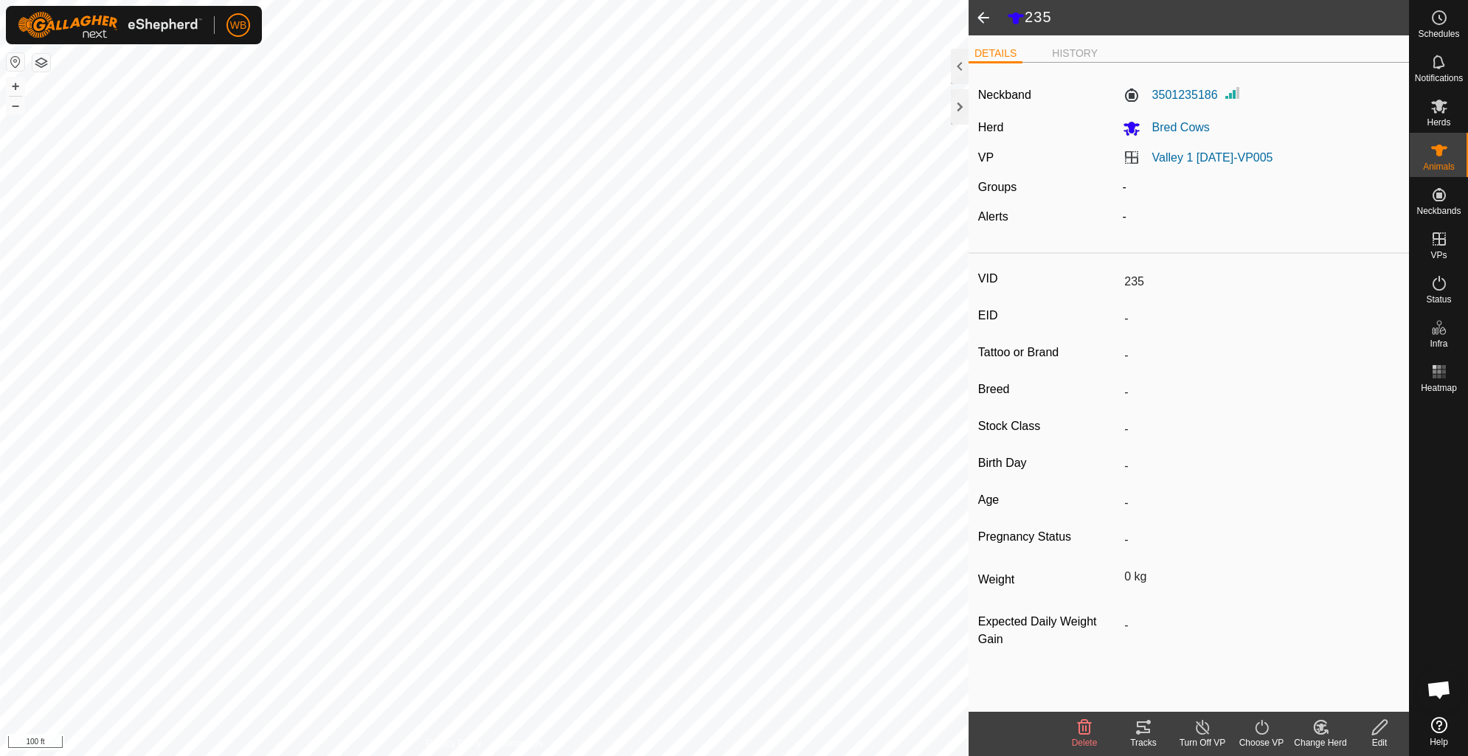
click at [1141, 731] on icon at bounding box center [1143, 727] width 18 height 18
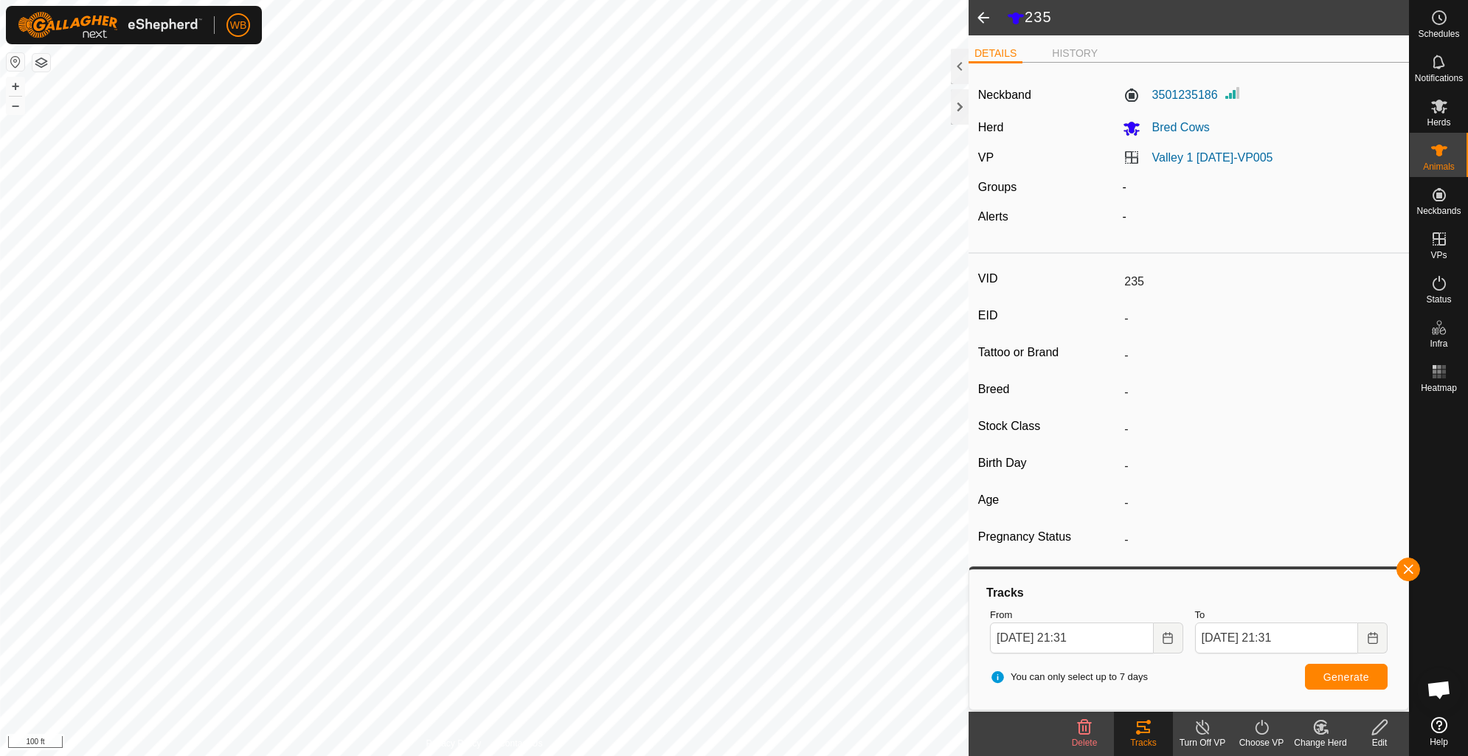
click at [978, 15] on span at bounding box center [982, 17] width 29 height 35
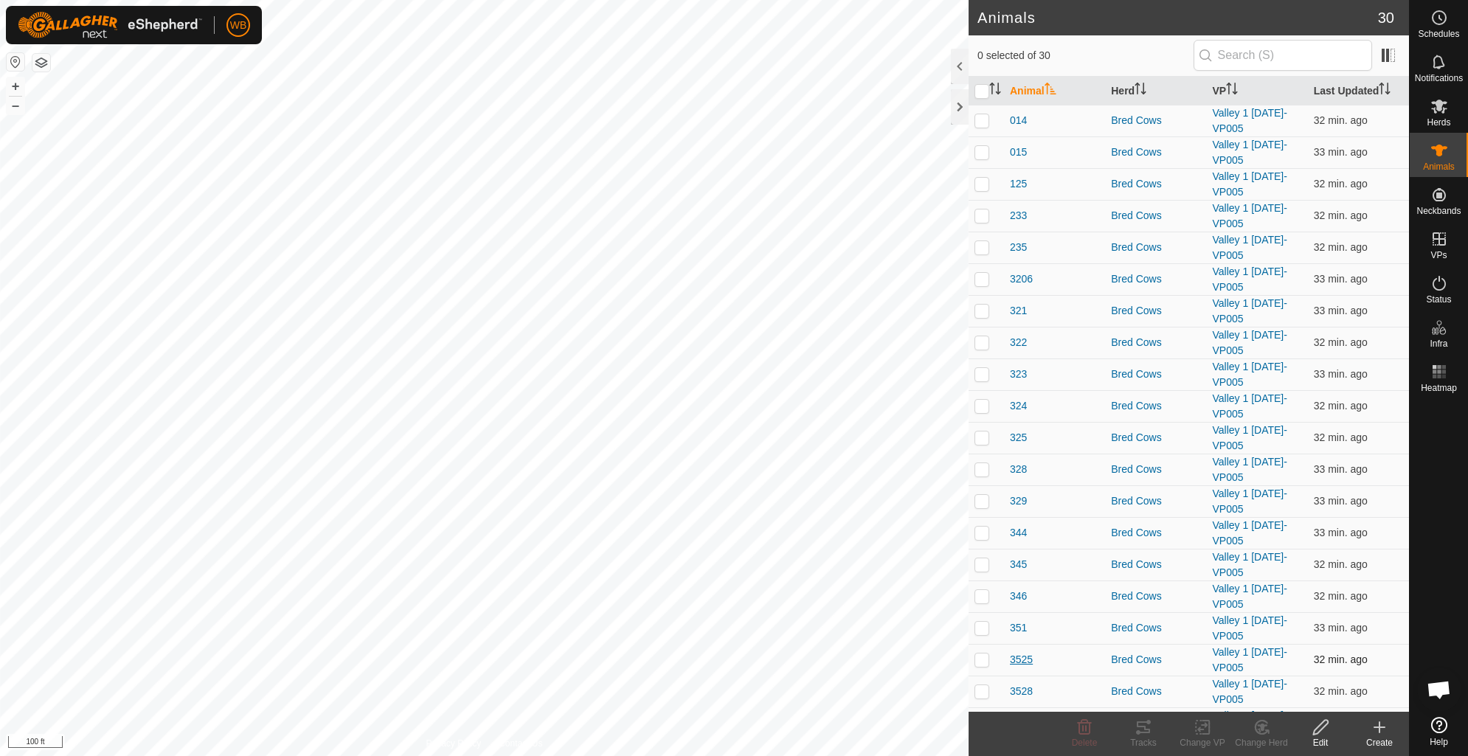
click at [1022, 664] on span "3525" at bounding box center [1021, 659] width 23 height 15
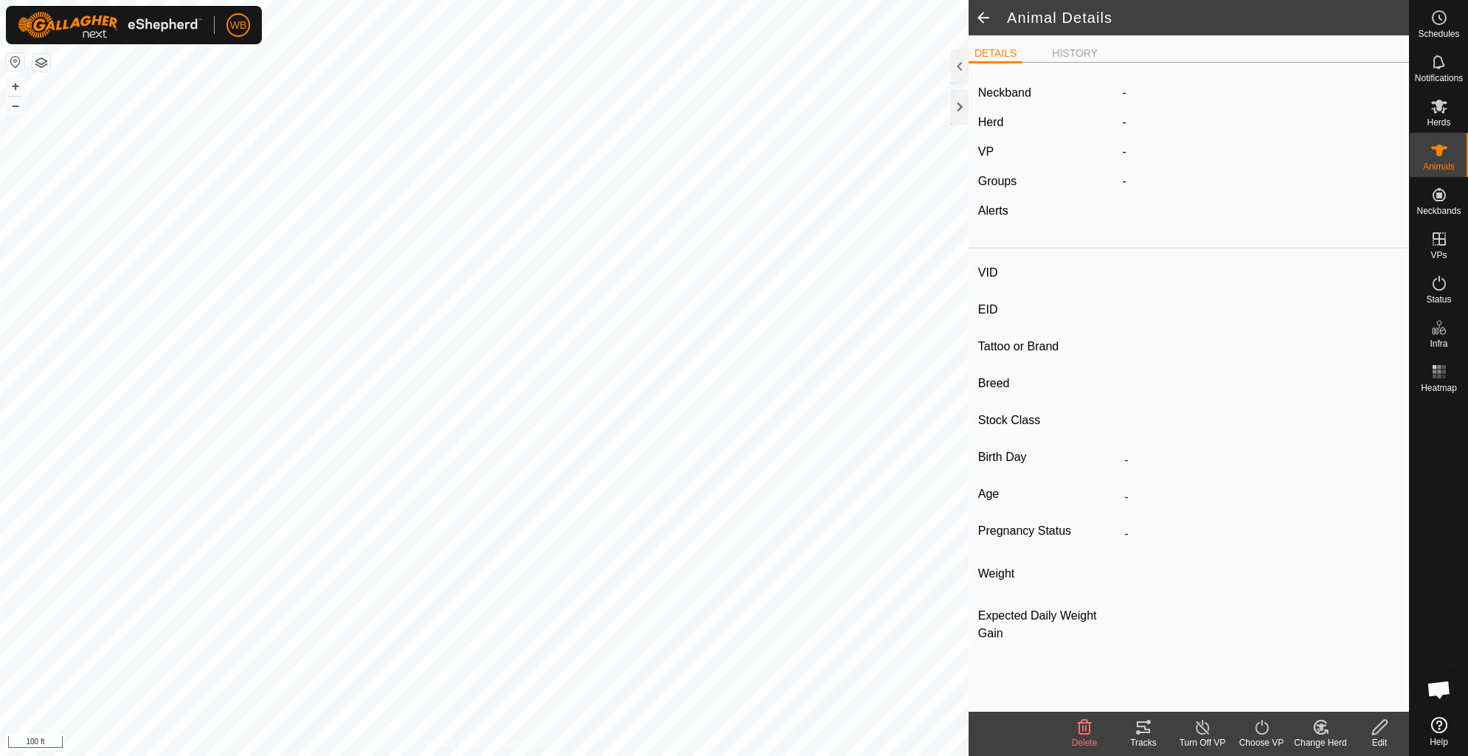
type input "3525"
type input "-"
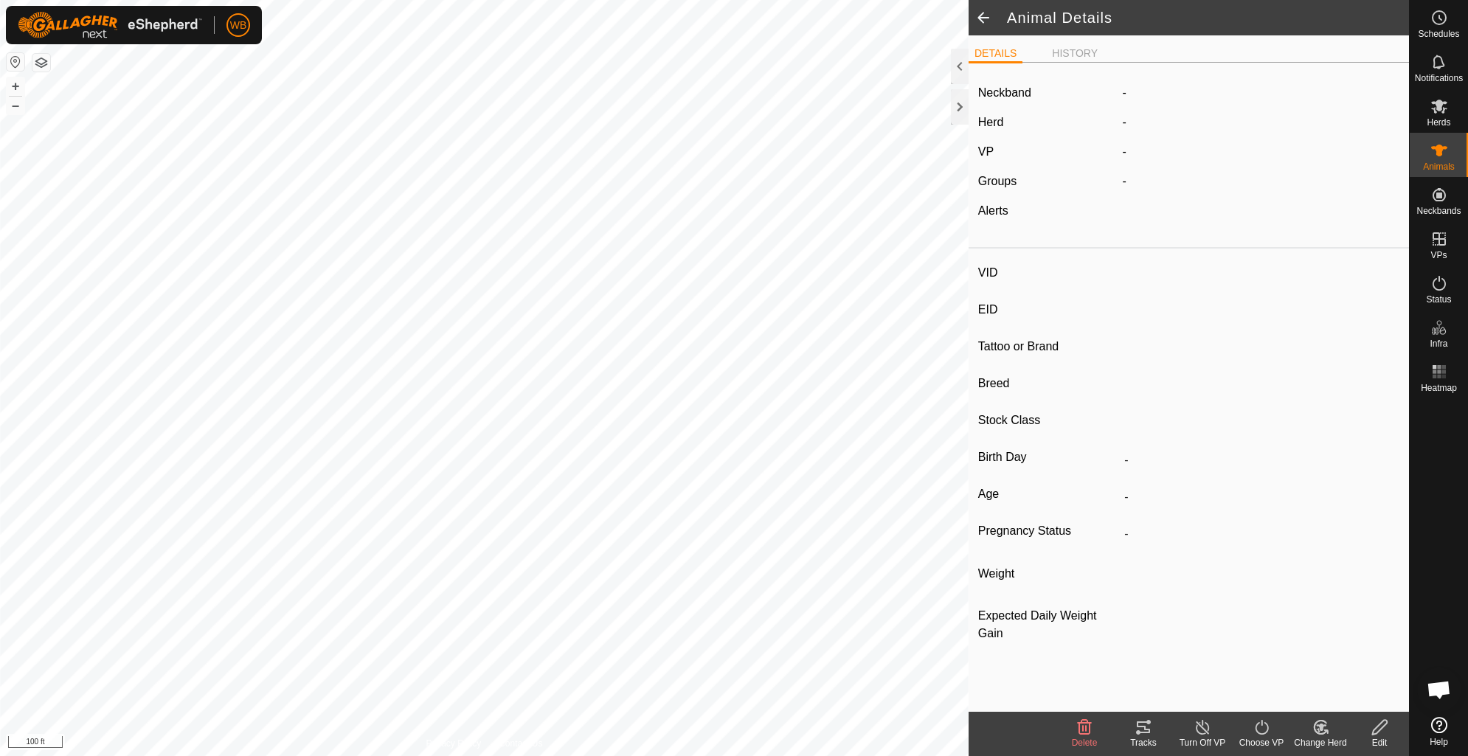
type input "0 kg"
type input "-"
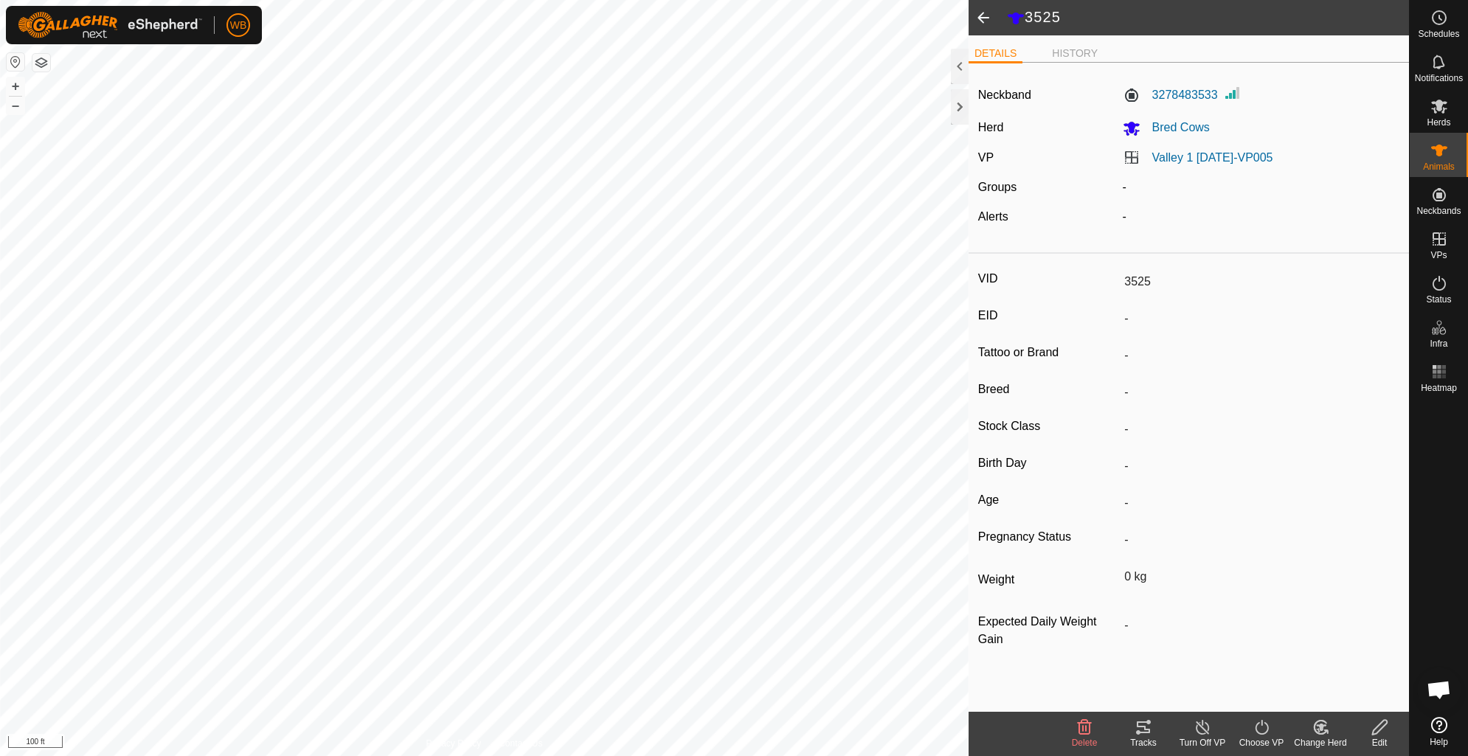
click at [1141, 731] on icon at bounding box center [1143, 727] width 18 height 18
